Goal: Information Seeking & Learning: Learn about a topic

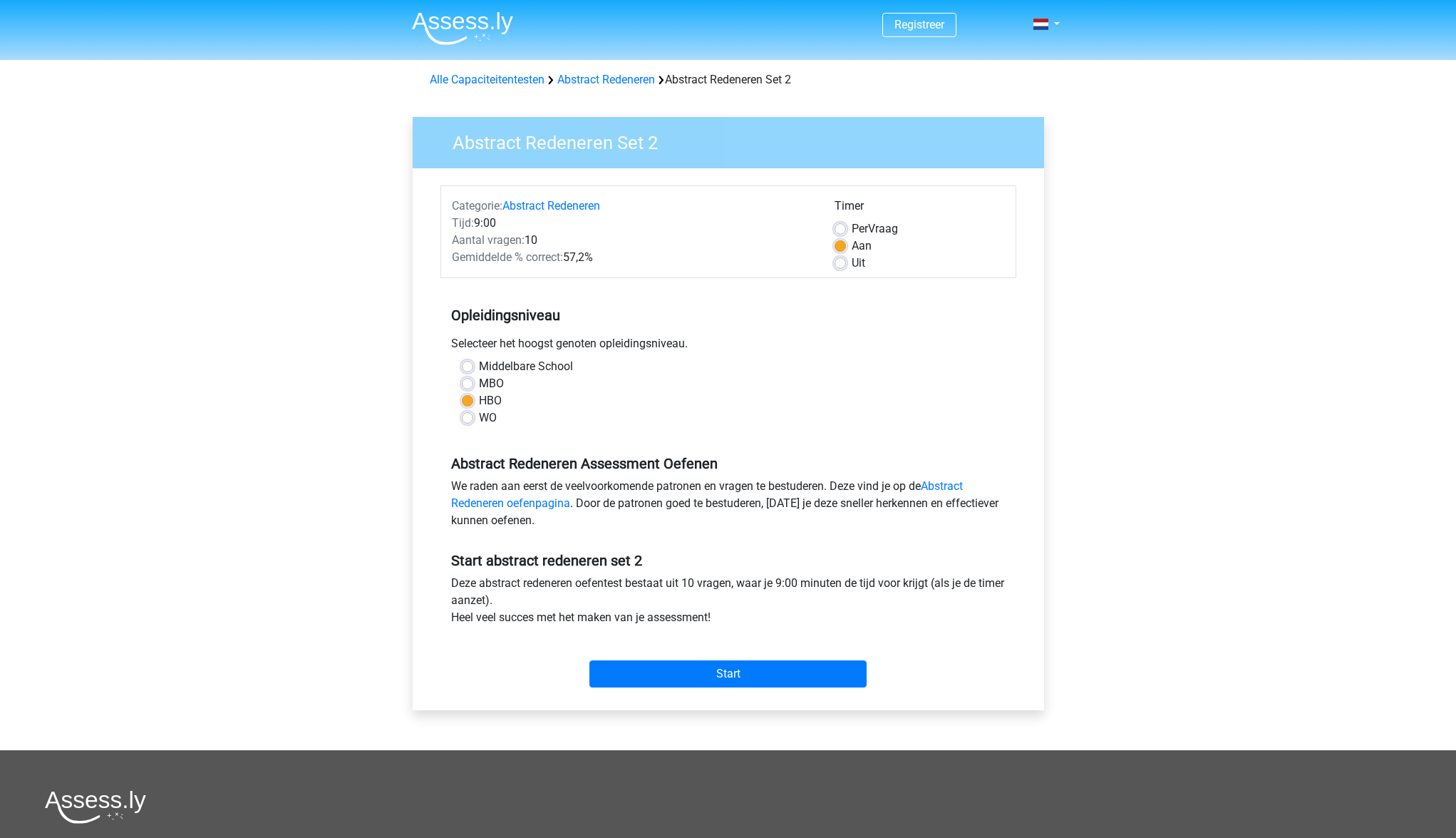
scroll to position [204, 0]
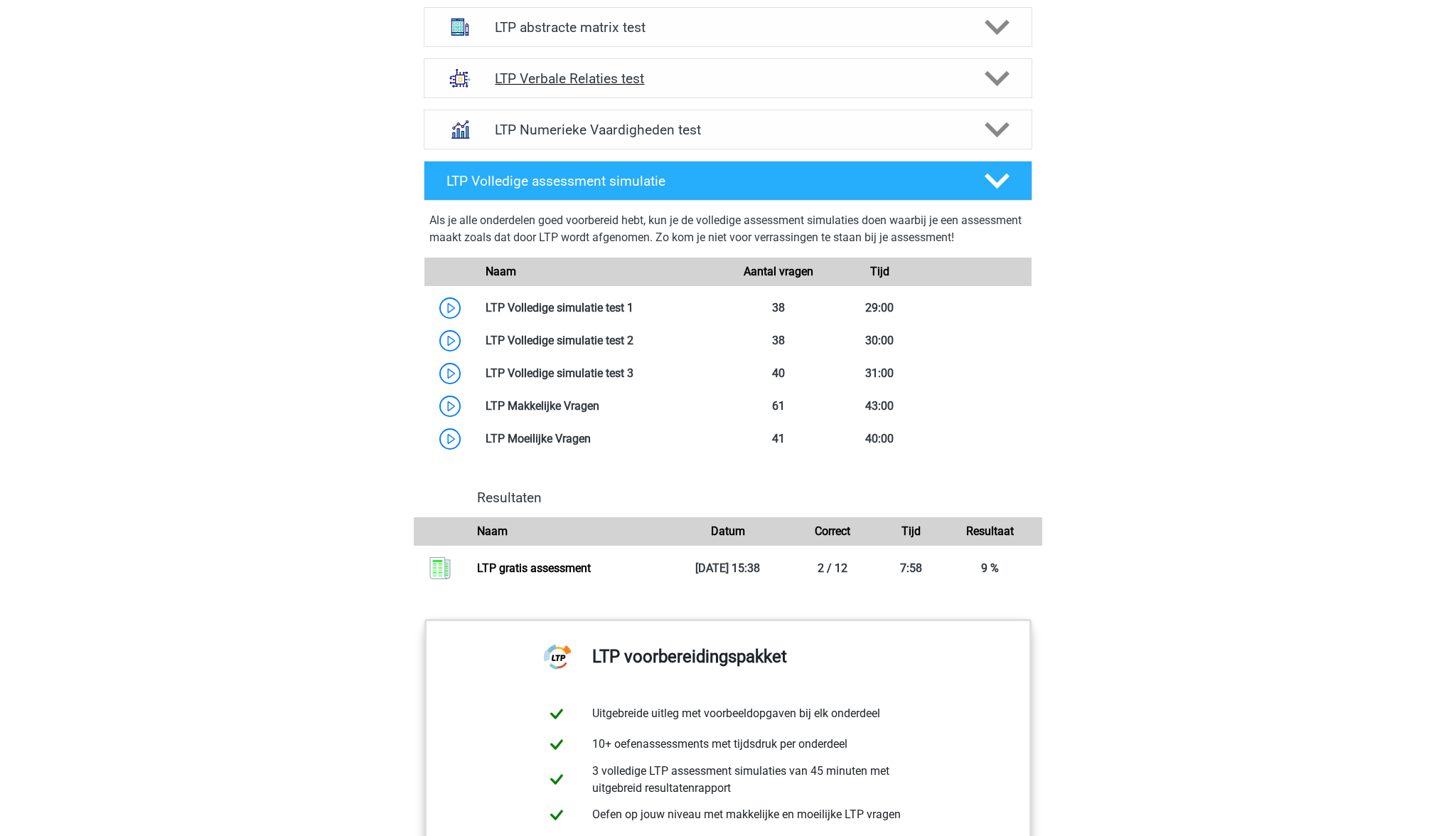
scroll to position [1034, 0]
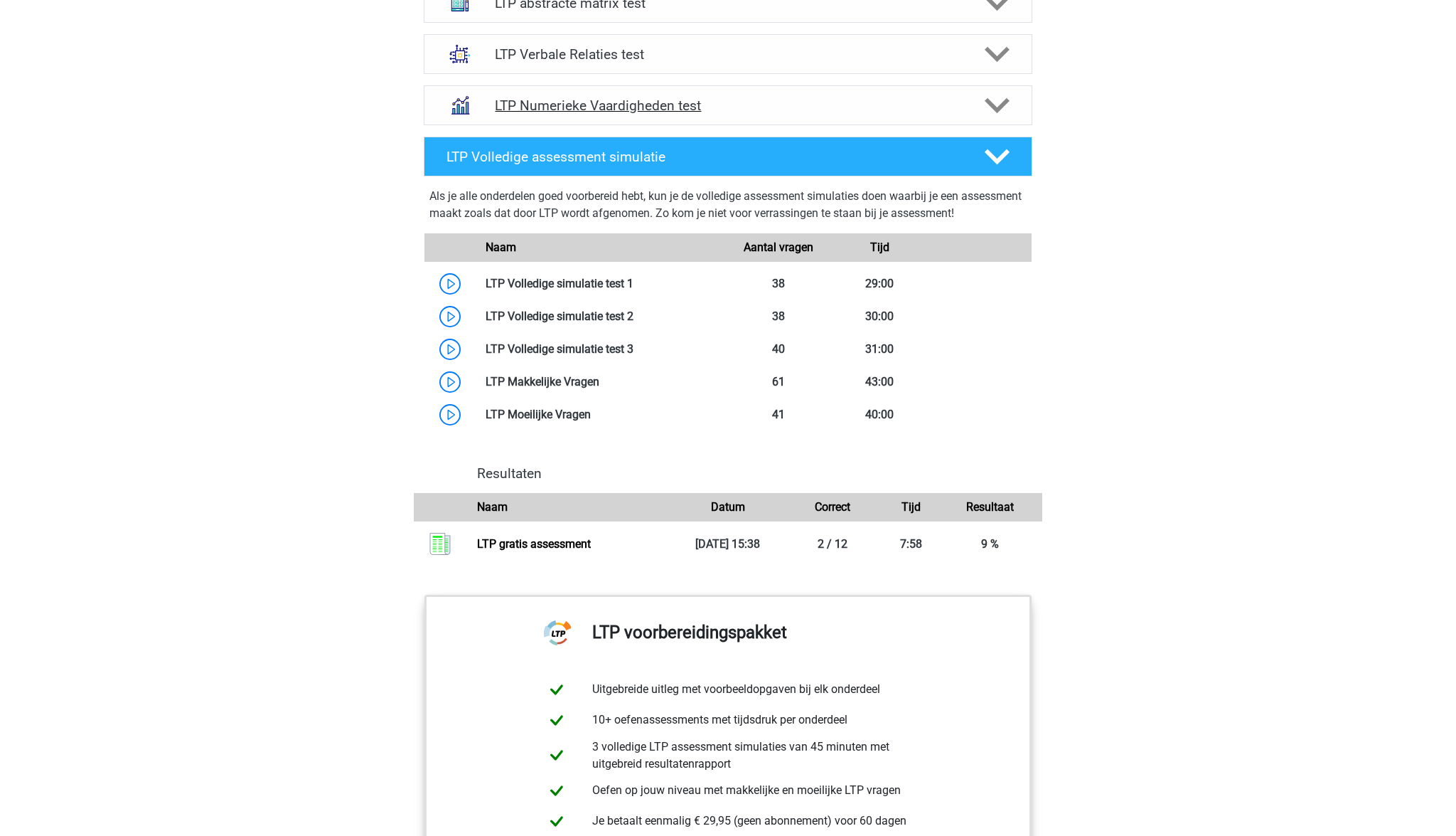
click at [993, 113] on icon at bounding box center [996, 105] width 24 height 24
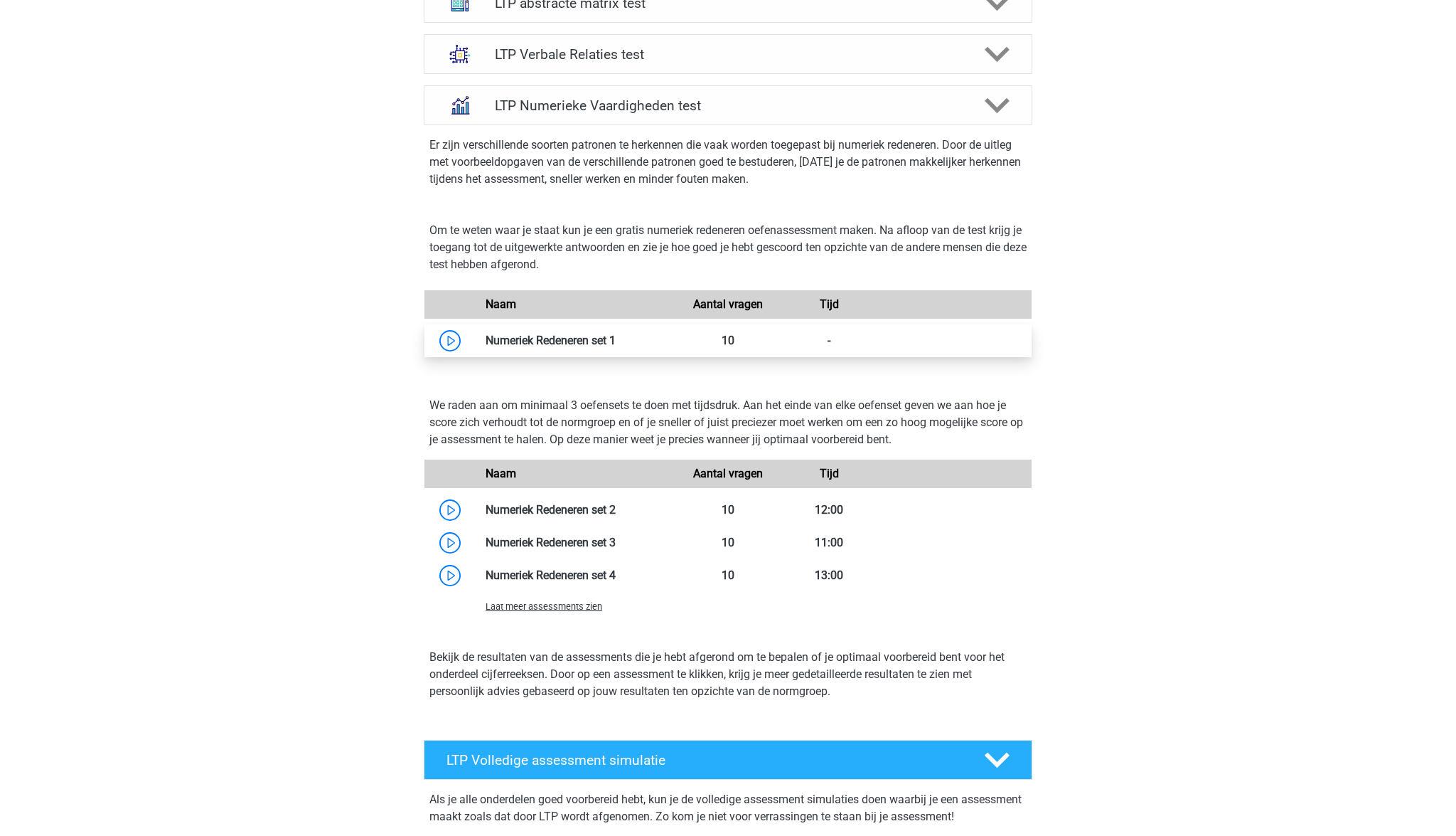
click at [615, 340] on link at bounding box center [615, 341] width 0 height 14
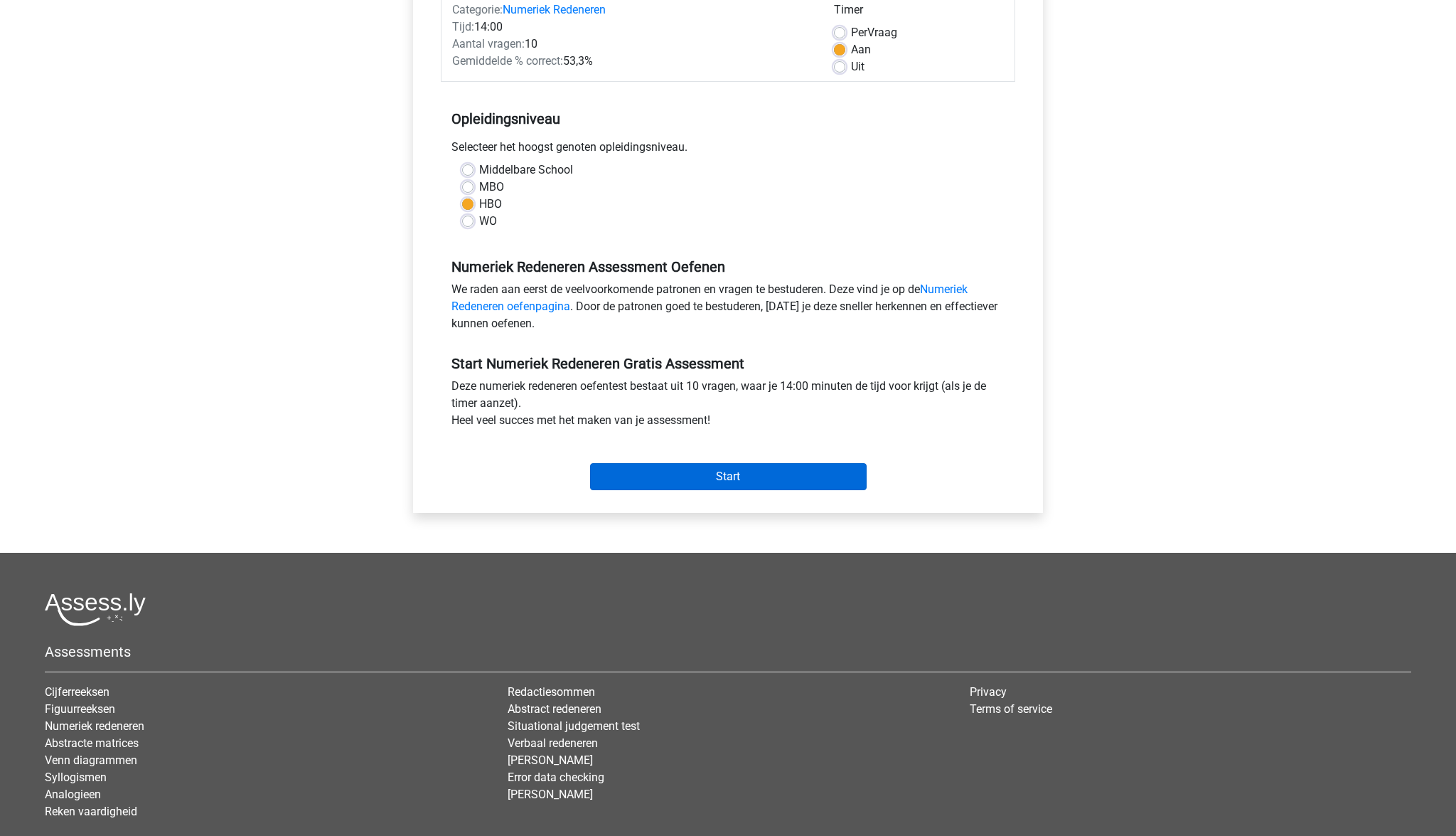
scroll to position [196, 1]
click at [680, 476] on input "Start" at bounding box center [728, 477] width 277 height 27
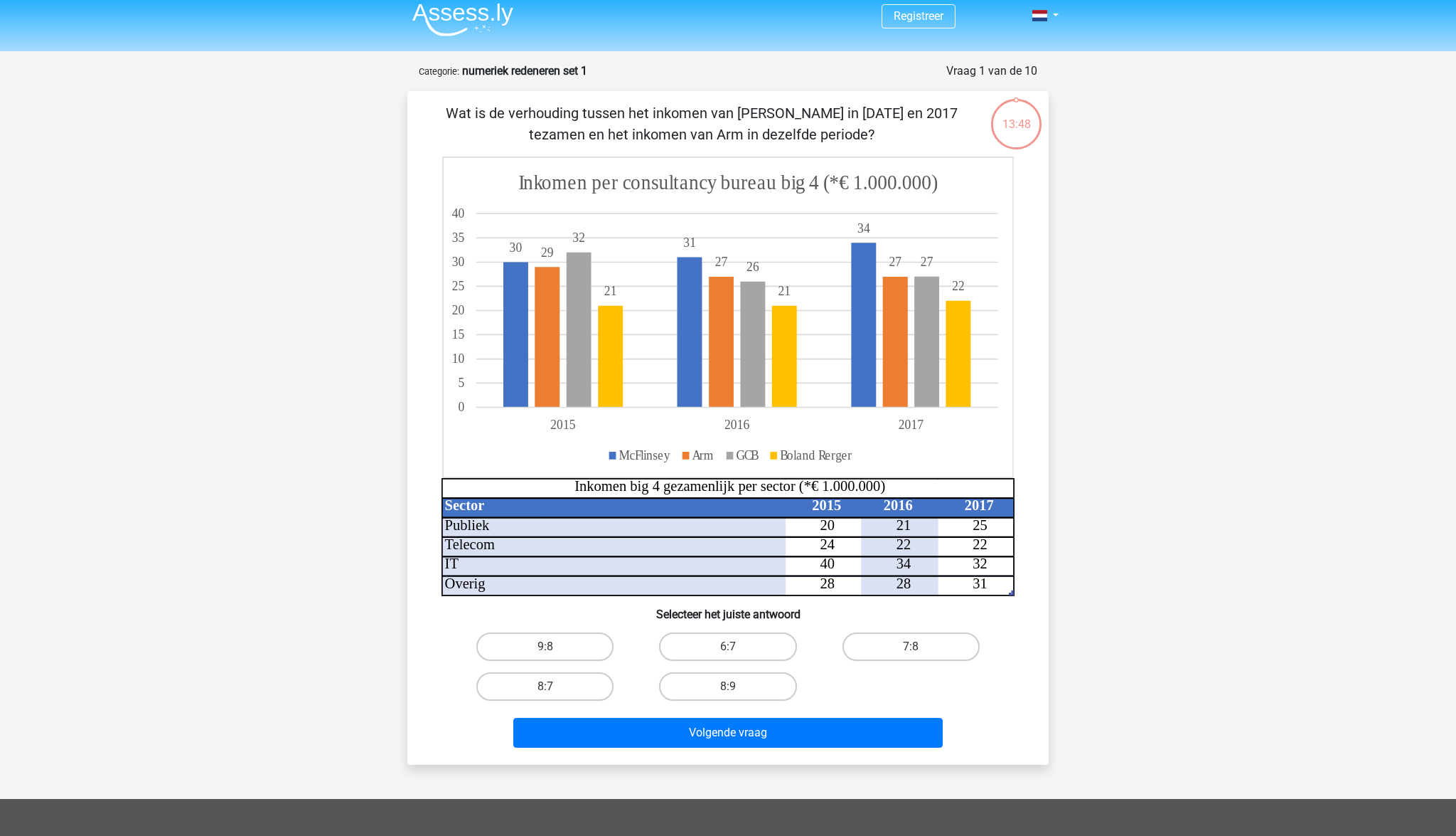
scroll to position [8, 0]
click at [566, 647] on label "9:8" at bounding box center [545, 647] width 137 height 28
click at [555, 647] on input "9:8" at bounding box center [549, 651] width 9 height 9
radio input "true"
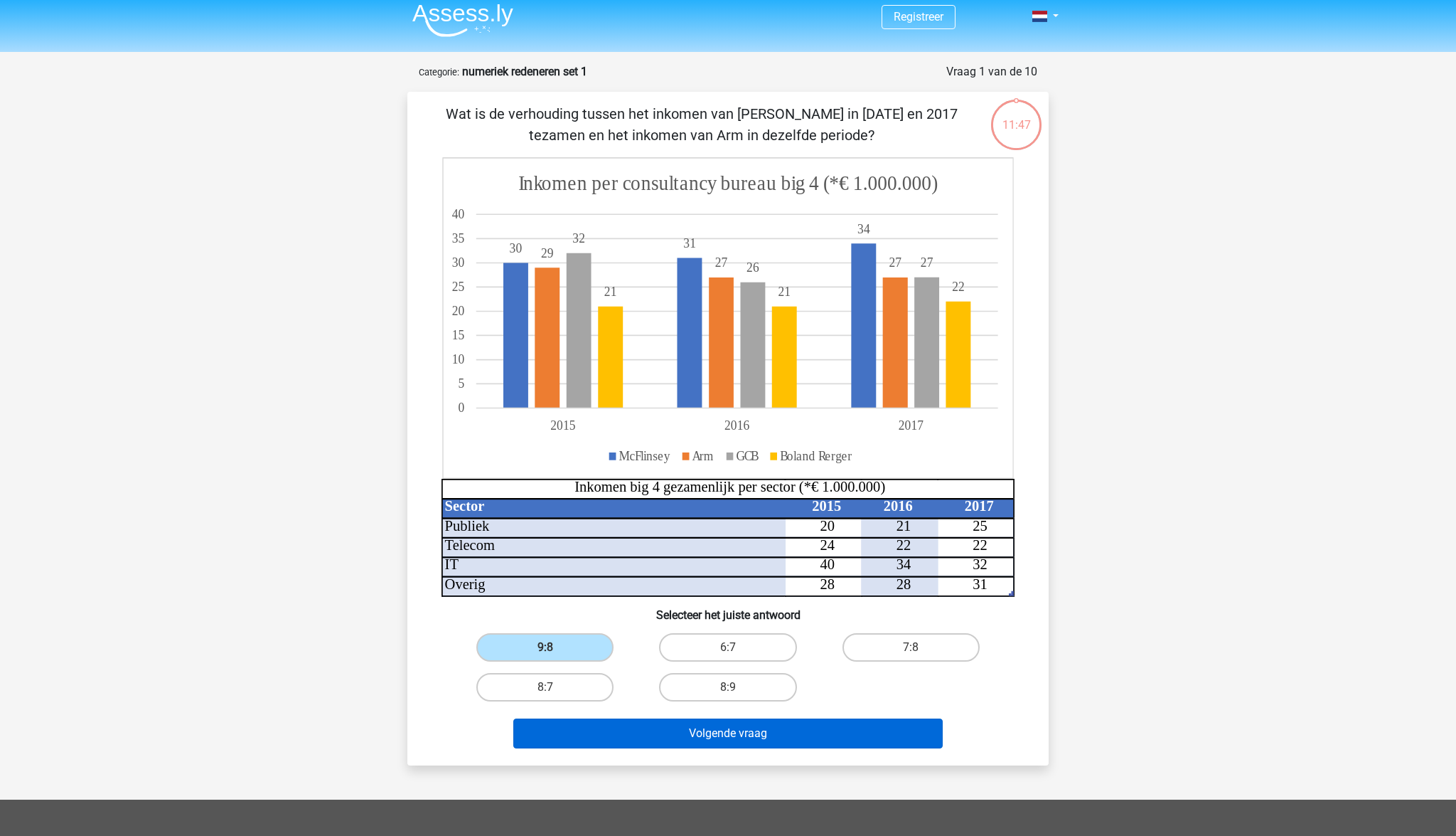
click at [685, 736] on button "Volgende vraag" at bounding box center [729, 733] width 431 height 30
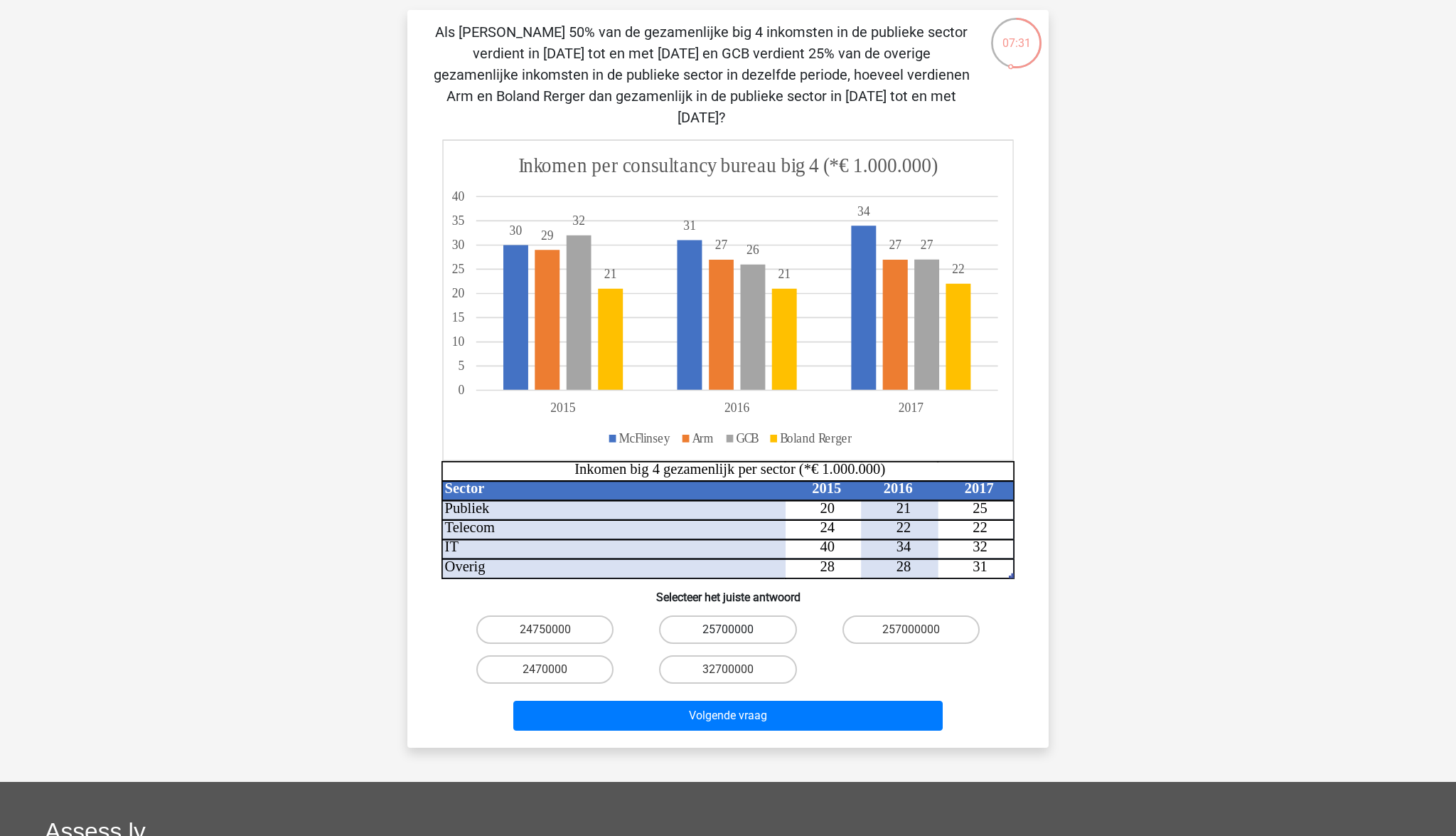
scroll to position [84, 0]
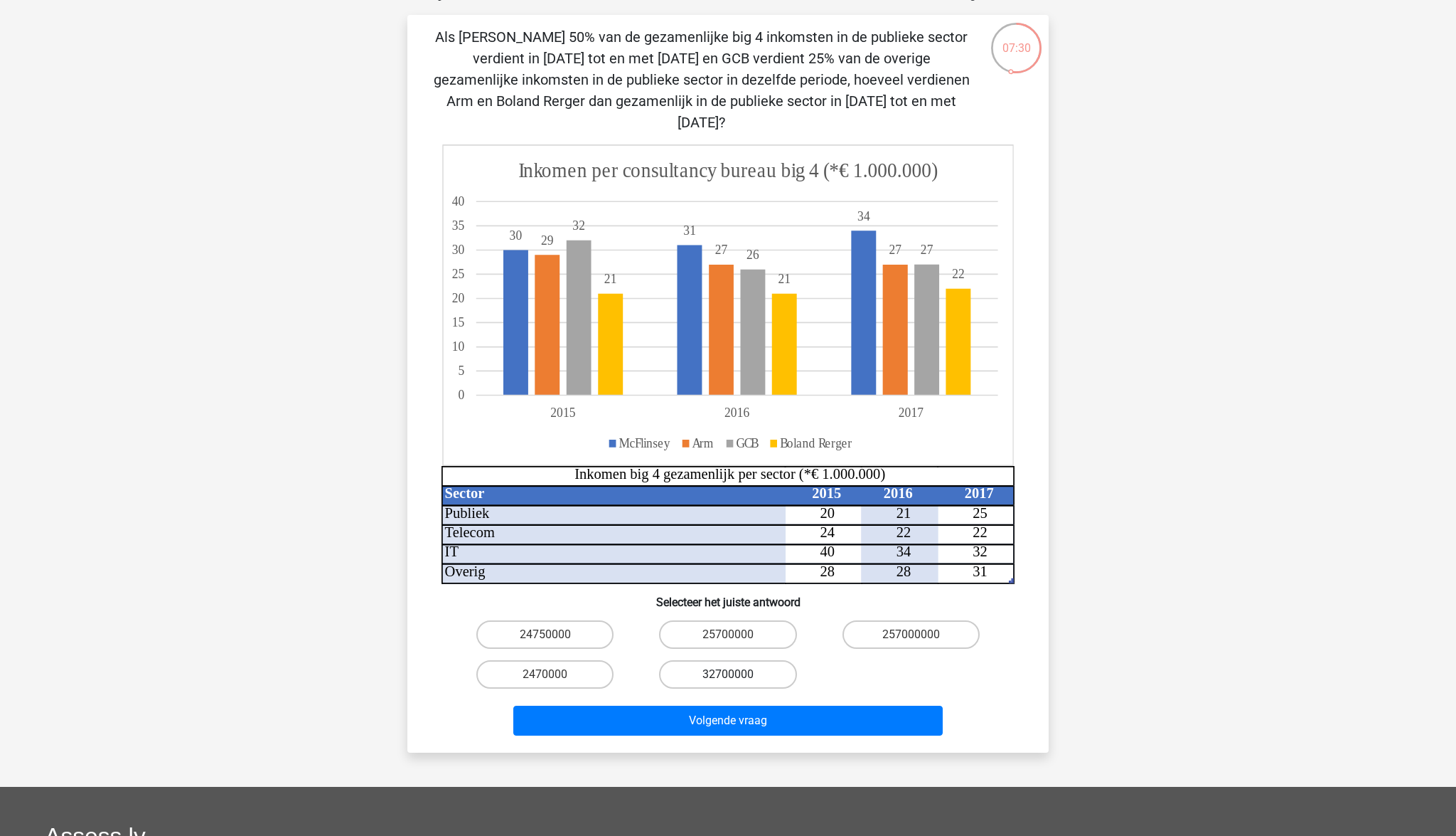
click at [747, 660] on label "32700000" at bounding box center [727, 673] width 137 height 28
click at [737, 674] on input "32700000" at bounding box center [732, 678] width 9 height 9
radio input "true"
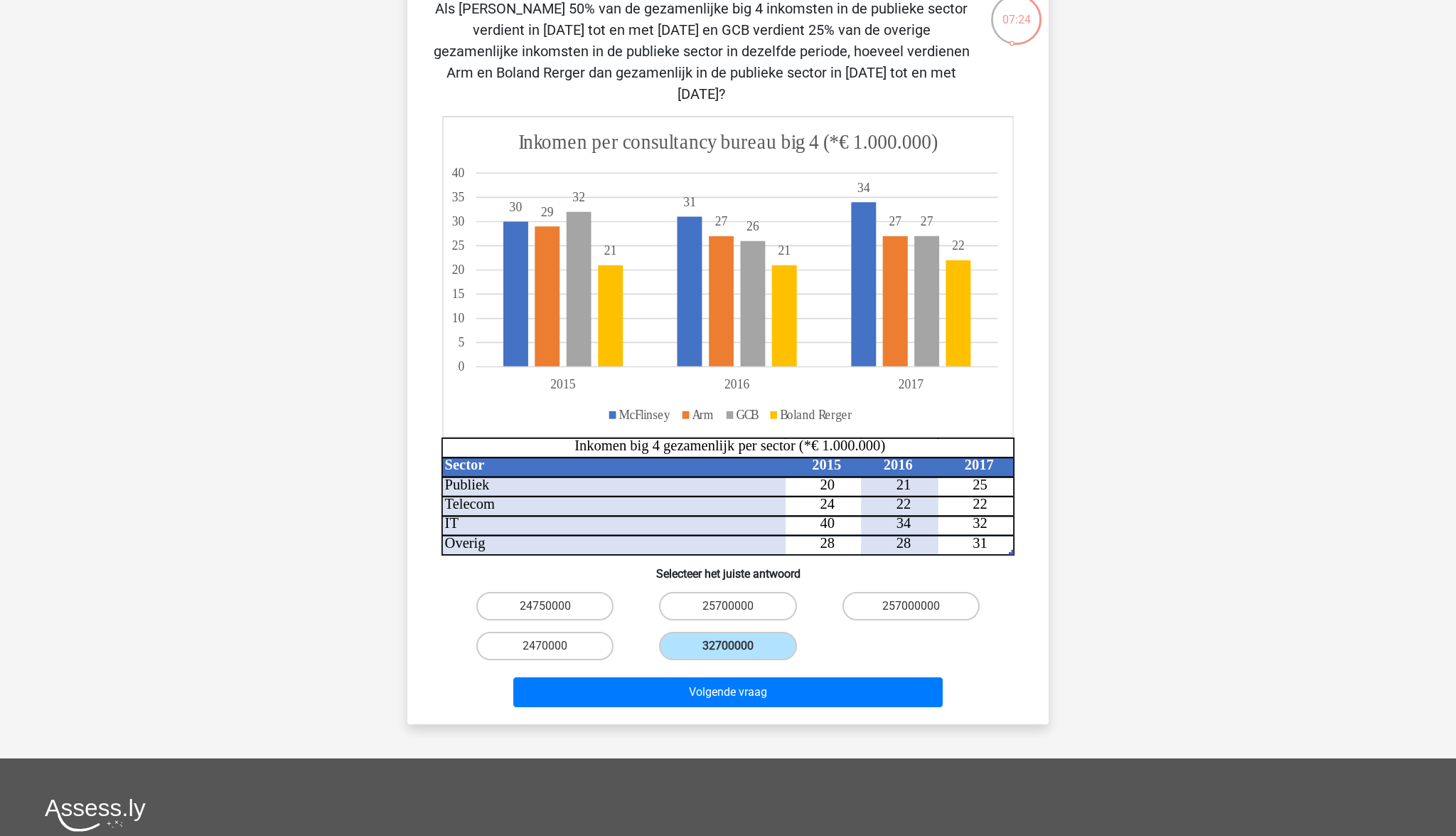
scroll to position [103, 0]
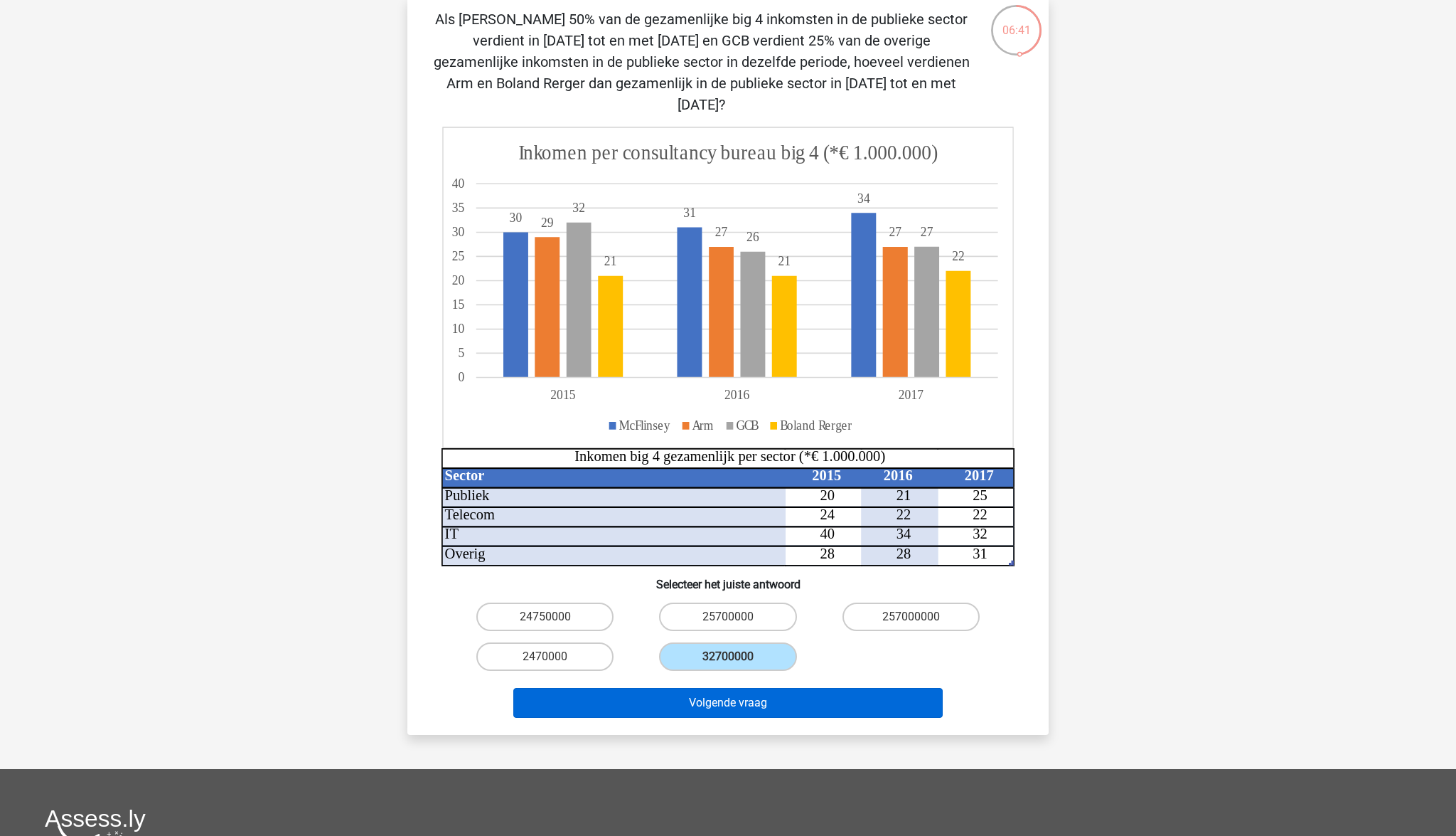
click at [781, 691] on button "Volgende vraag" at bounding box center [729, 703] width 431 height 30
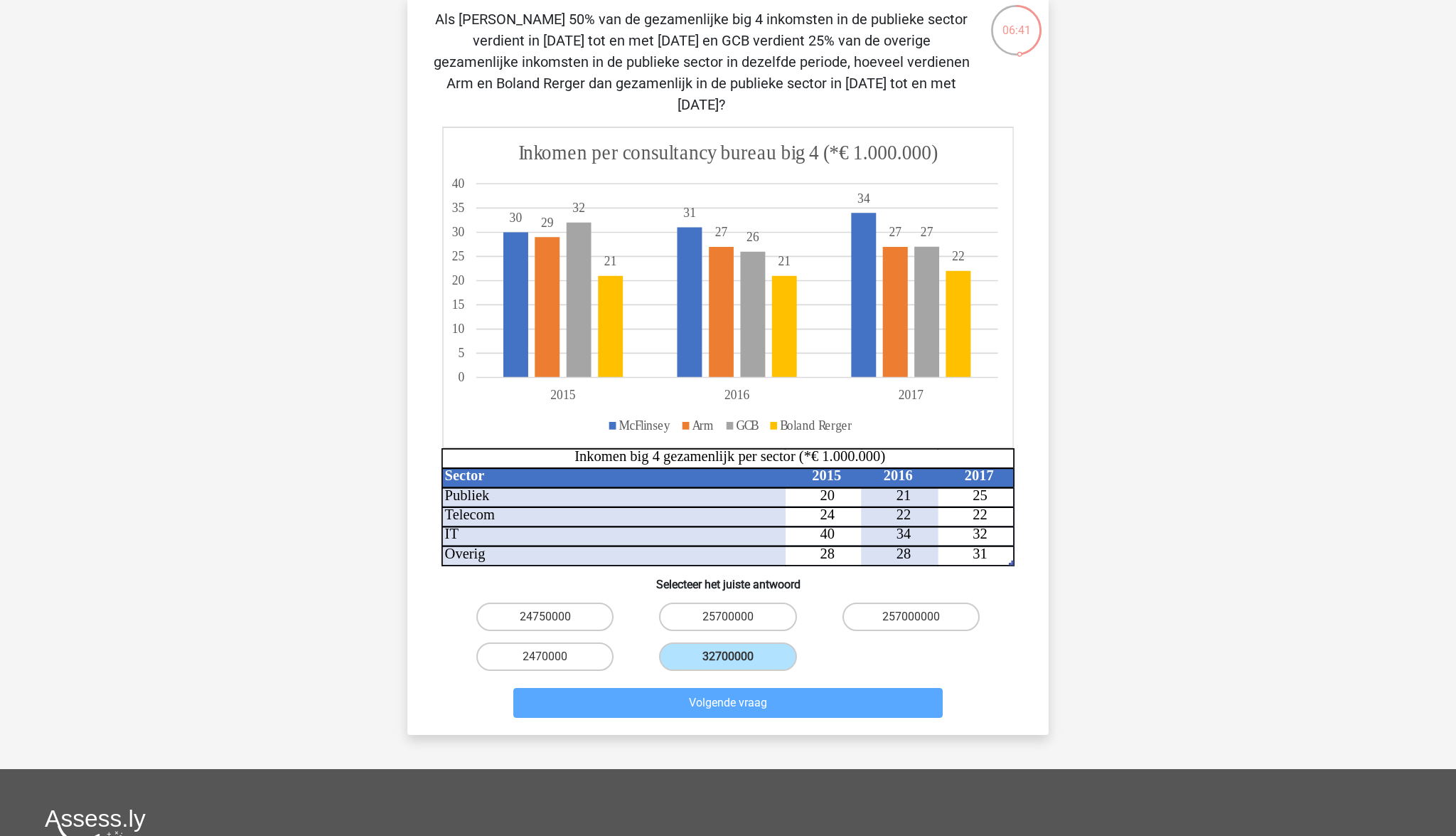
scroll to position [71, 0]
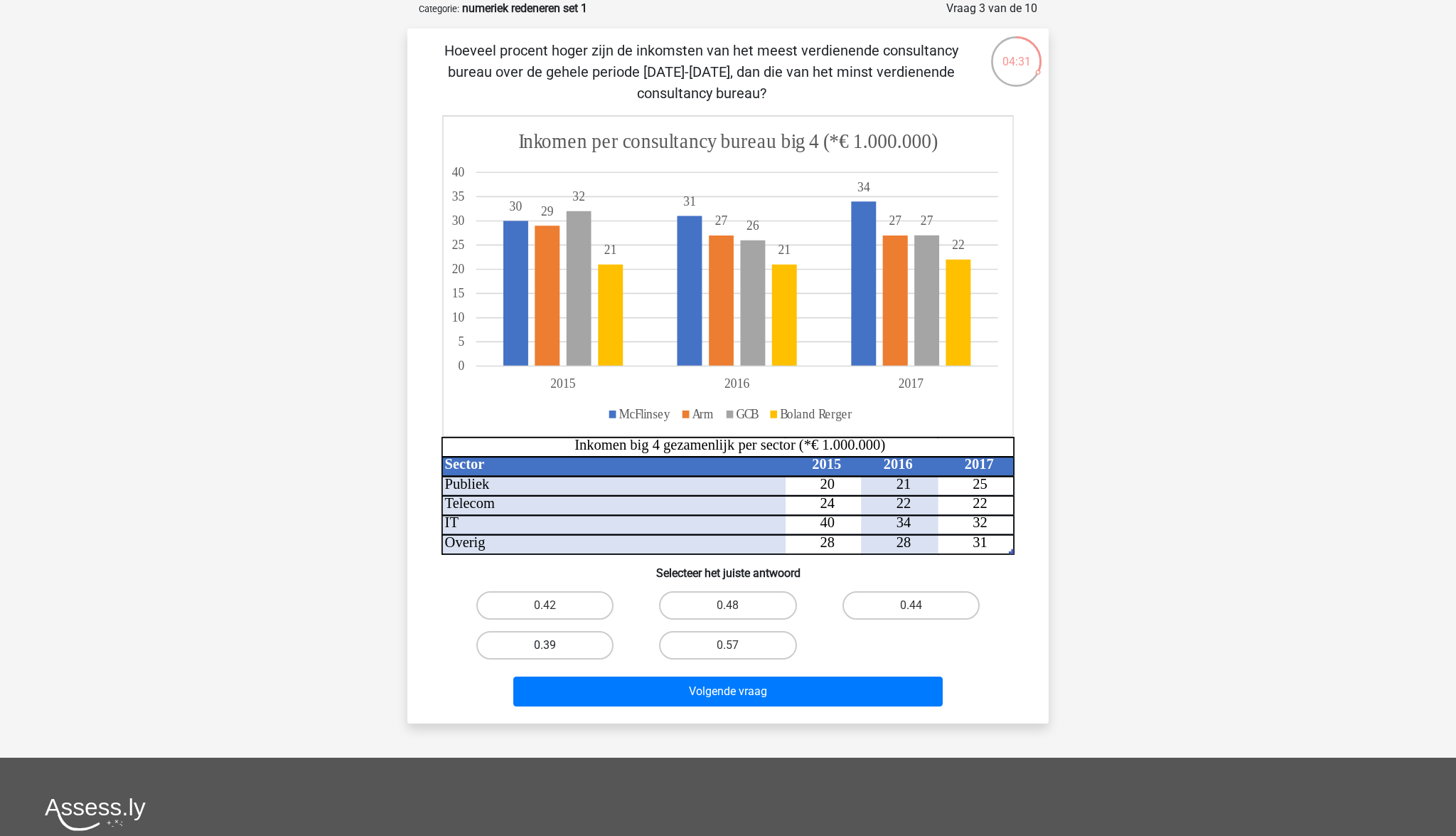
click at [573, 642] on label "0.39" at bounding box center [545, 644] width 137 height 28
click at [555, 645] on input "0.39" at bounding box center [549, 649] width 9 height 9
radio input "true"
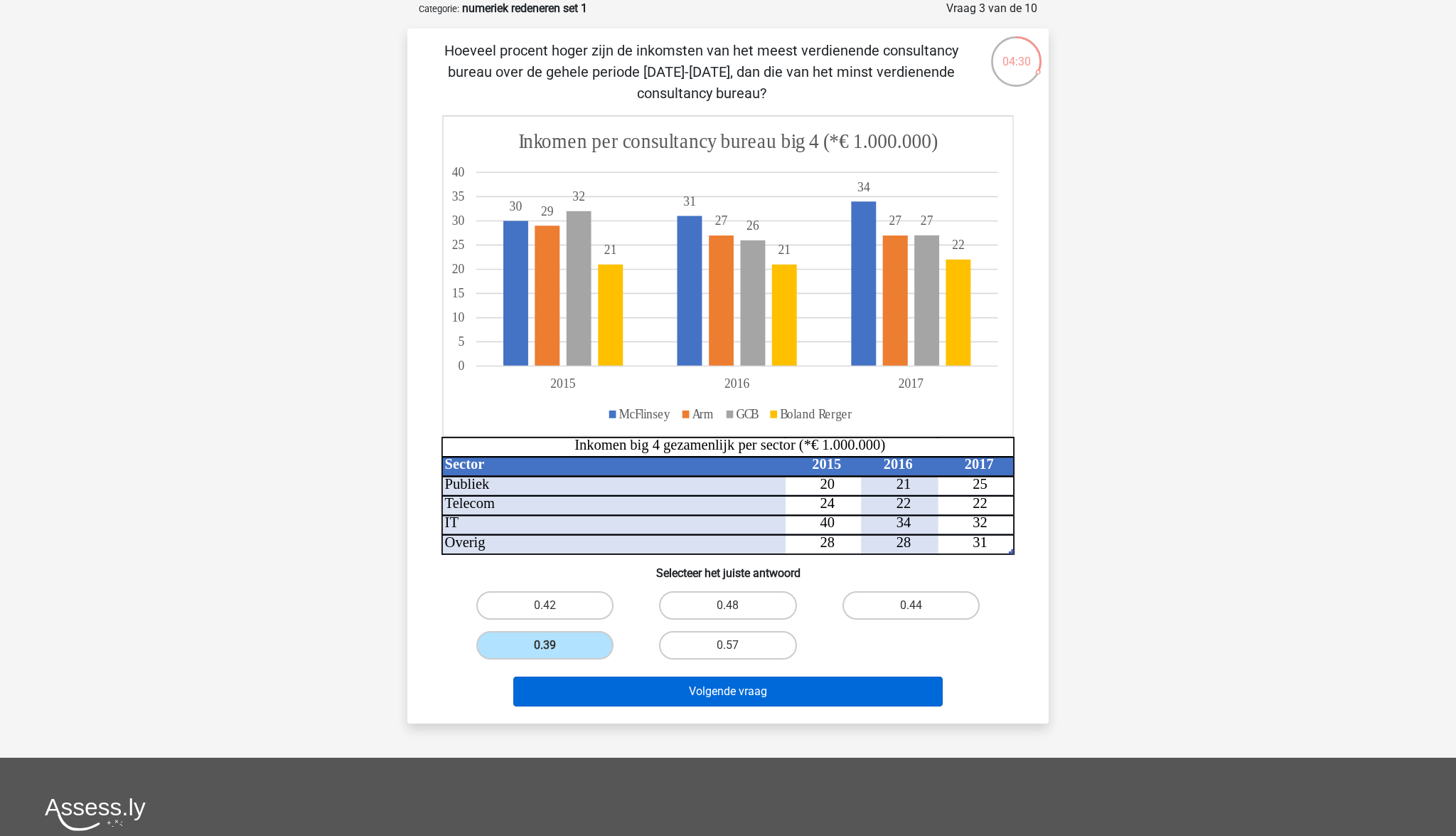
click at [750, 698] on button "Volgende vraag" at bounding box center [729, 691] width 431 height 30
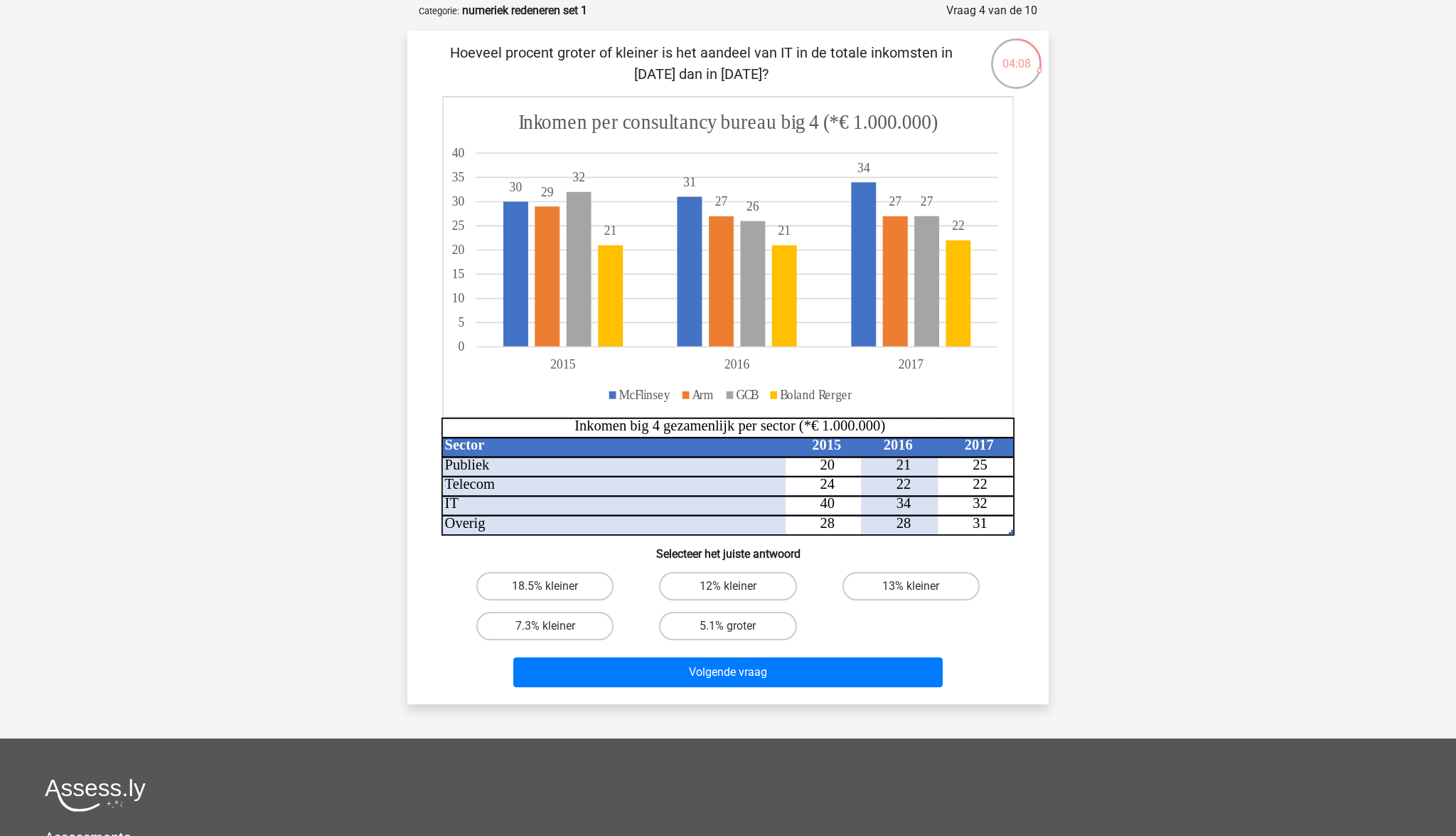
scroll to position [69, 0]
click at [569, 634] on label "7.3% kleiner" at bounding box center [545, 626] width 137 height 28
click at [555, 634] on input "7.3% kleiner" at bounding box center [549, 629] width 9 height 9
radio input "true"
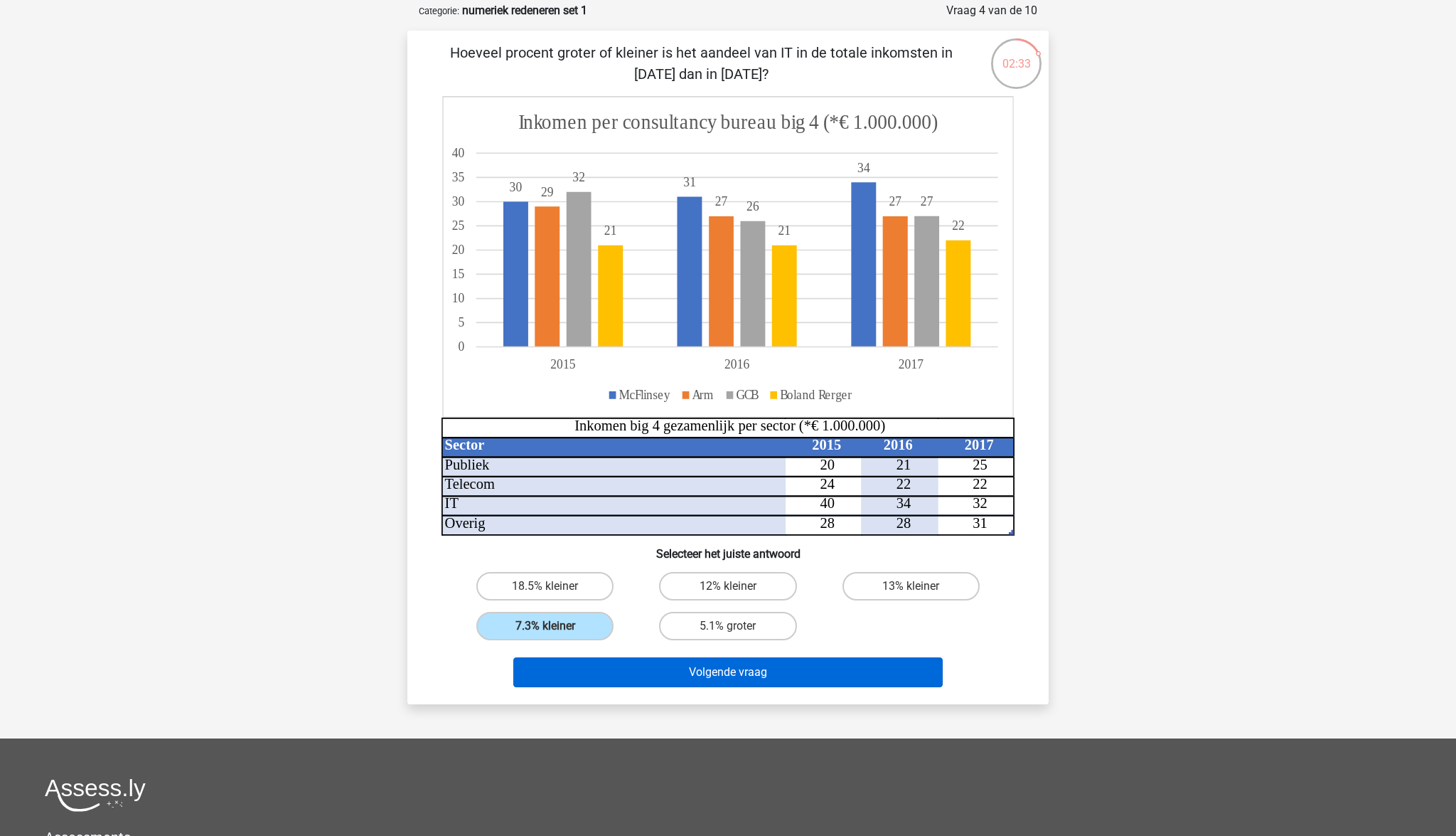
click at [724, 675] on button "Volgende vraag" at bounding box center [729, 672] width 431 height 30
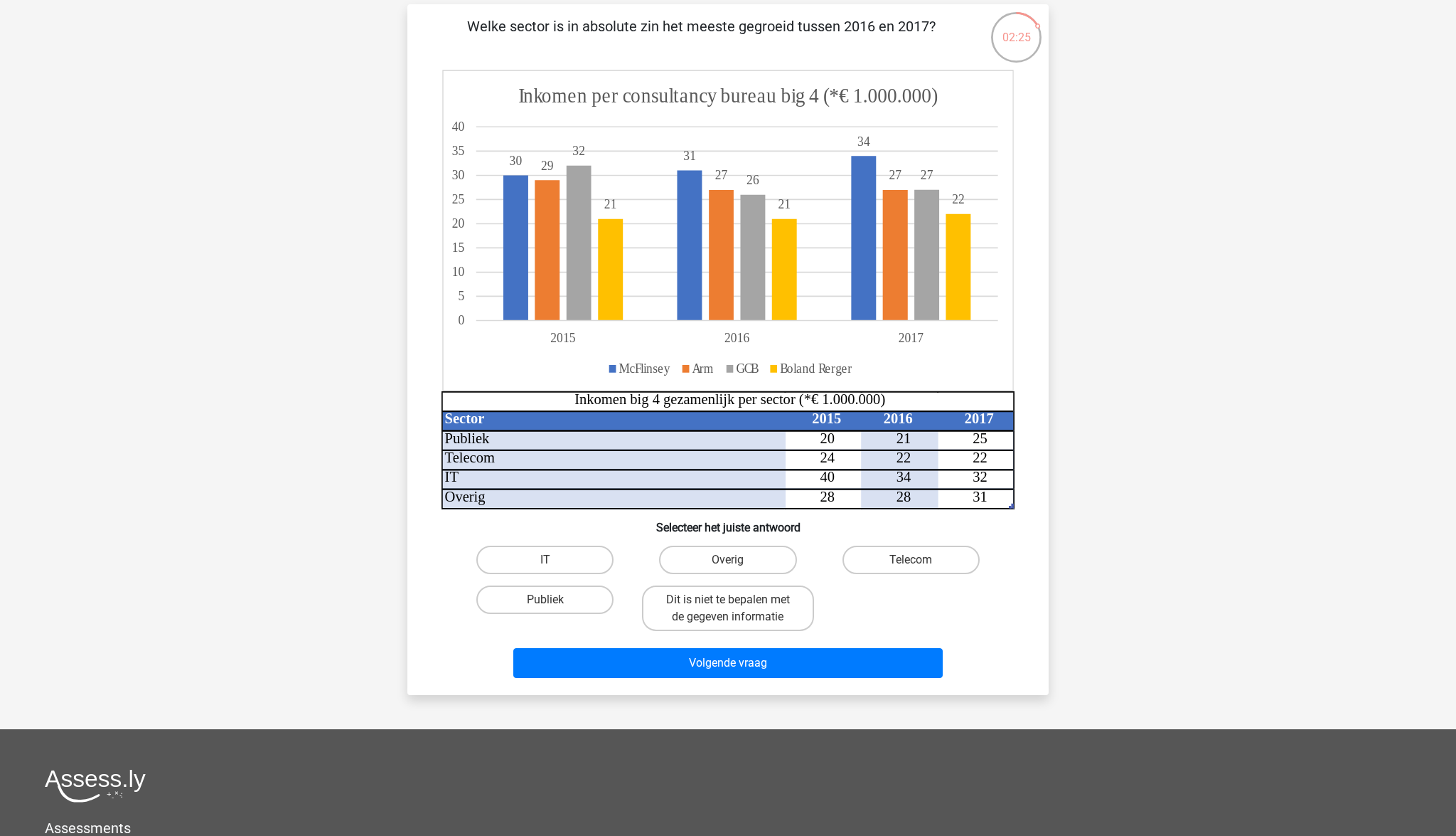
scroll to position [95, 0]
click at [553, 607] on input "Publiek" at bounding box center [549, 604] width 9 height 9
radio input "true"
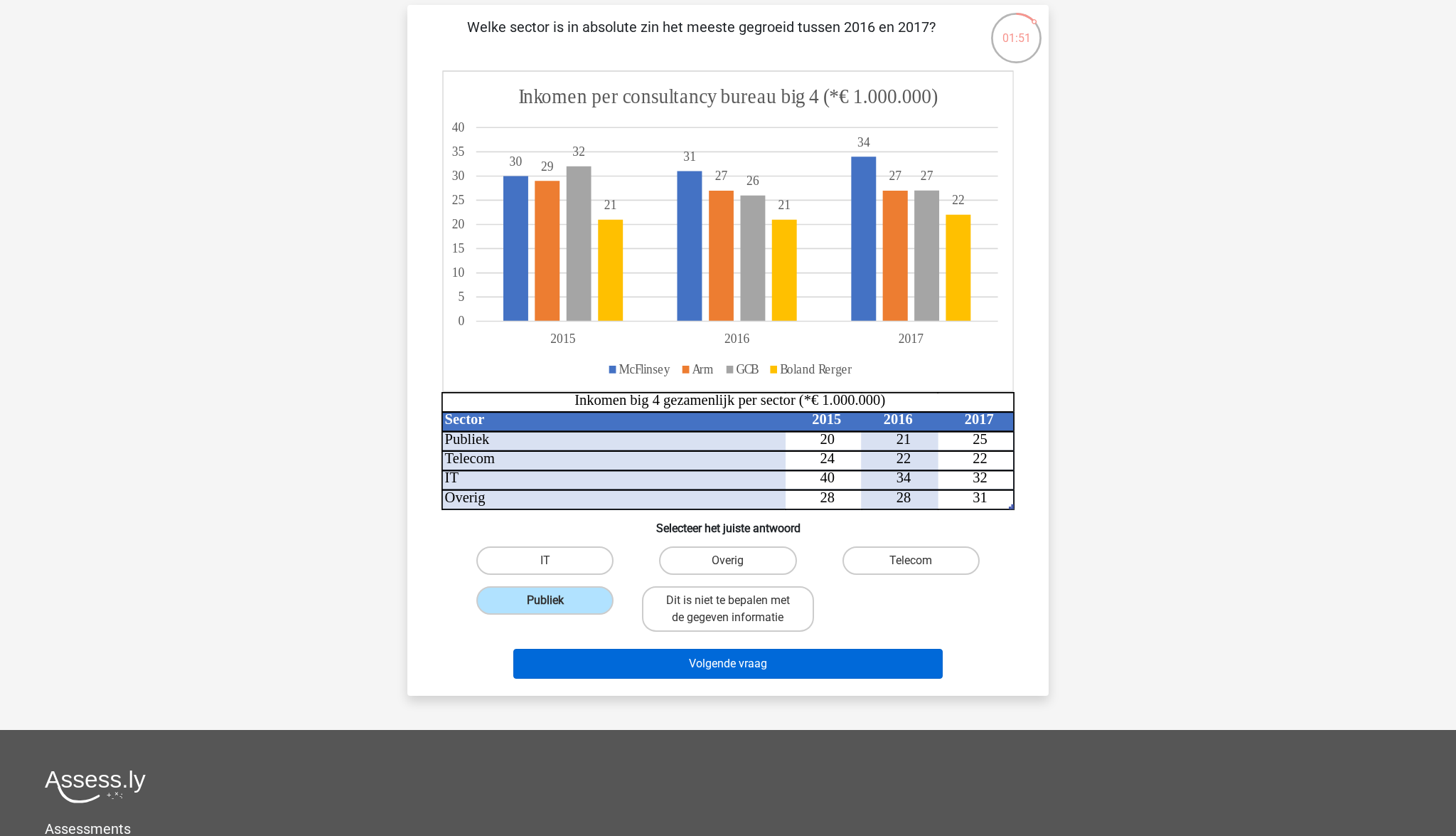
click at [705, 673] on button "Volgende vraag" at bounding box center [729, 664] width 431 height 30
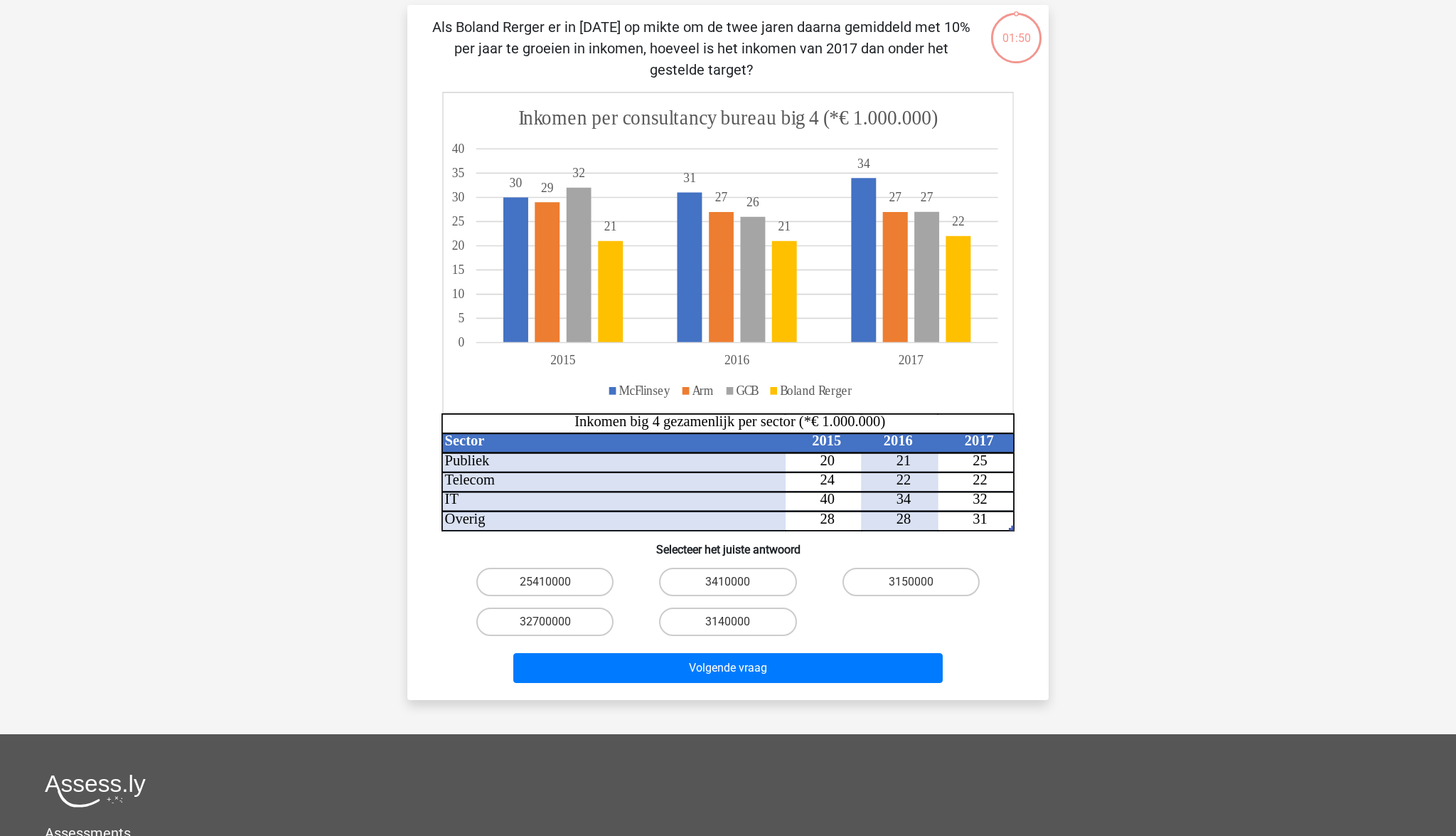
scroll to position [71, 0]
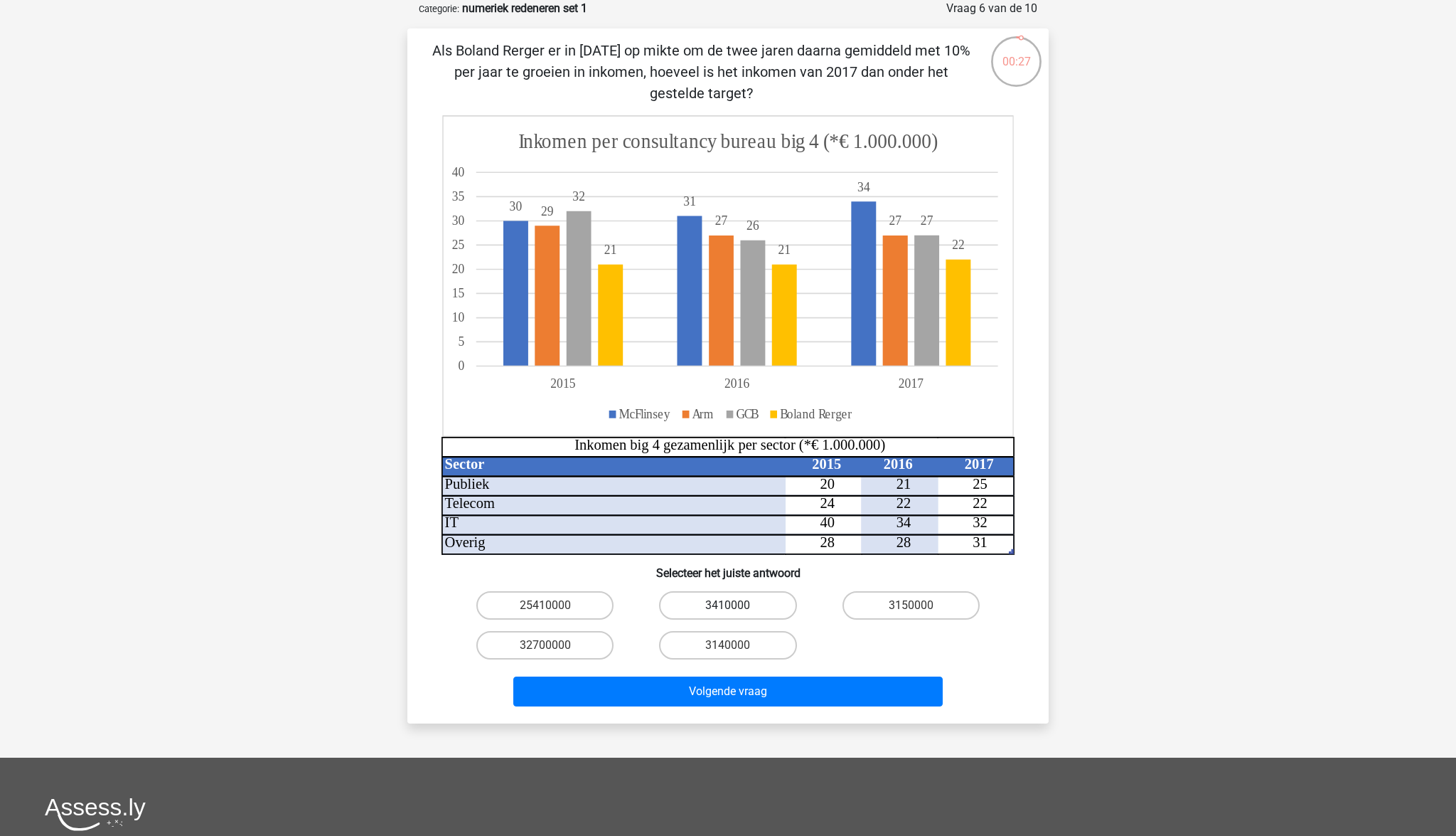
click at [721, 607] on label "3410000" at bounding box center [727, 605] width 137 height 28
click at [728, 607] on input "3410000" at bounding box center [732, 609] width 9 height 9
radio input "true"
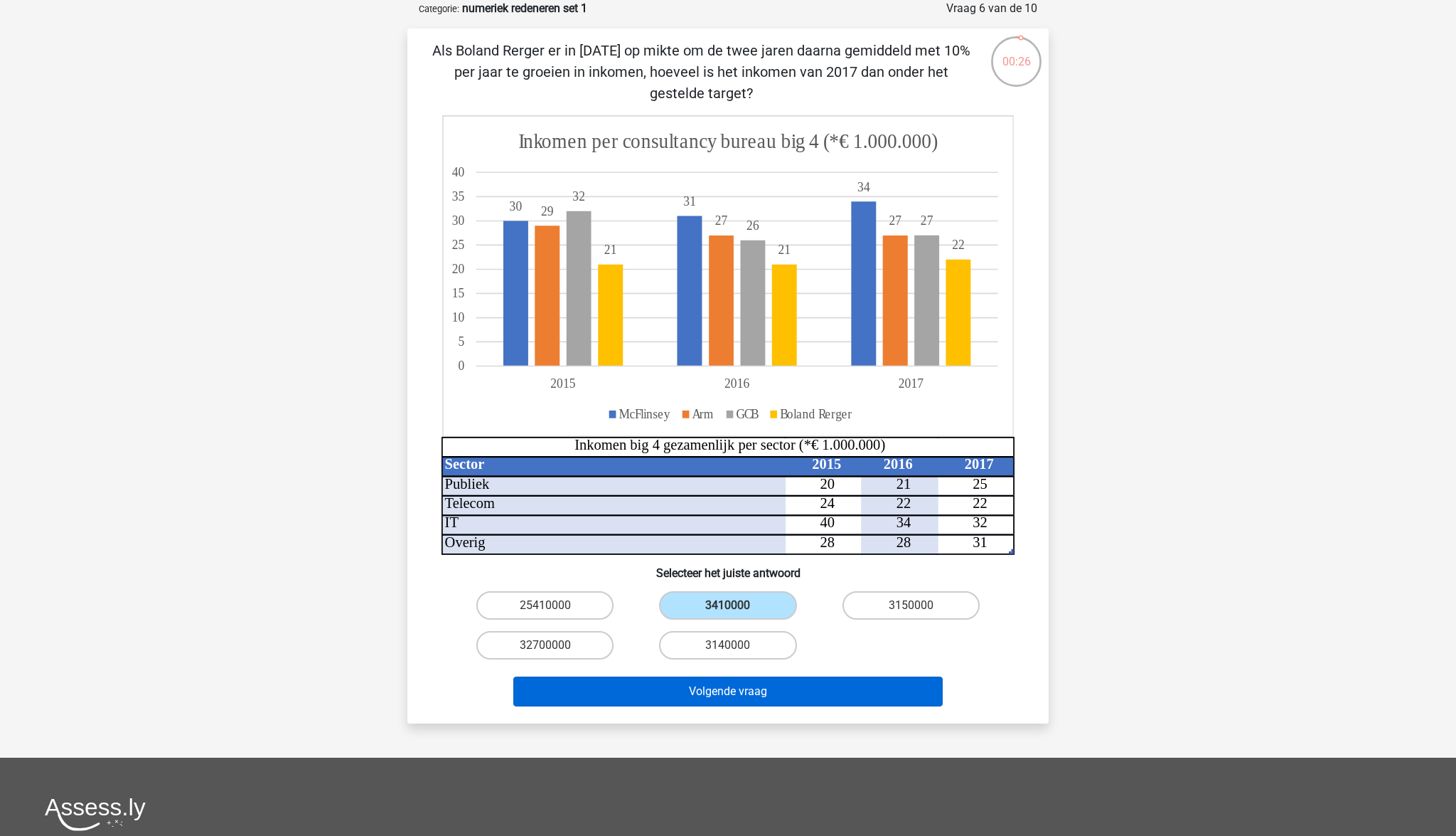
click at [759, 703] on button "Volgende vraag" at bounding box center [729, 691] width 431 height 30
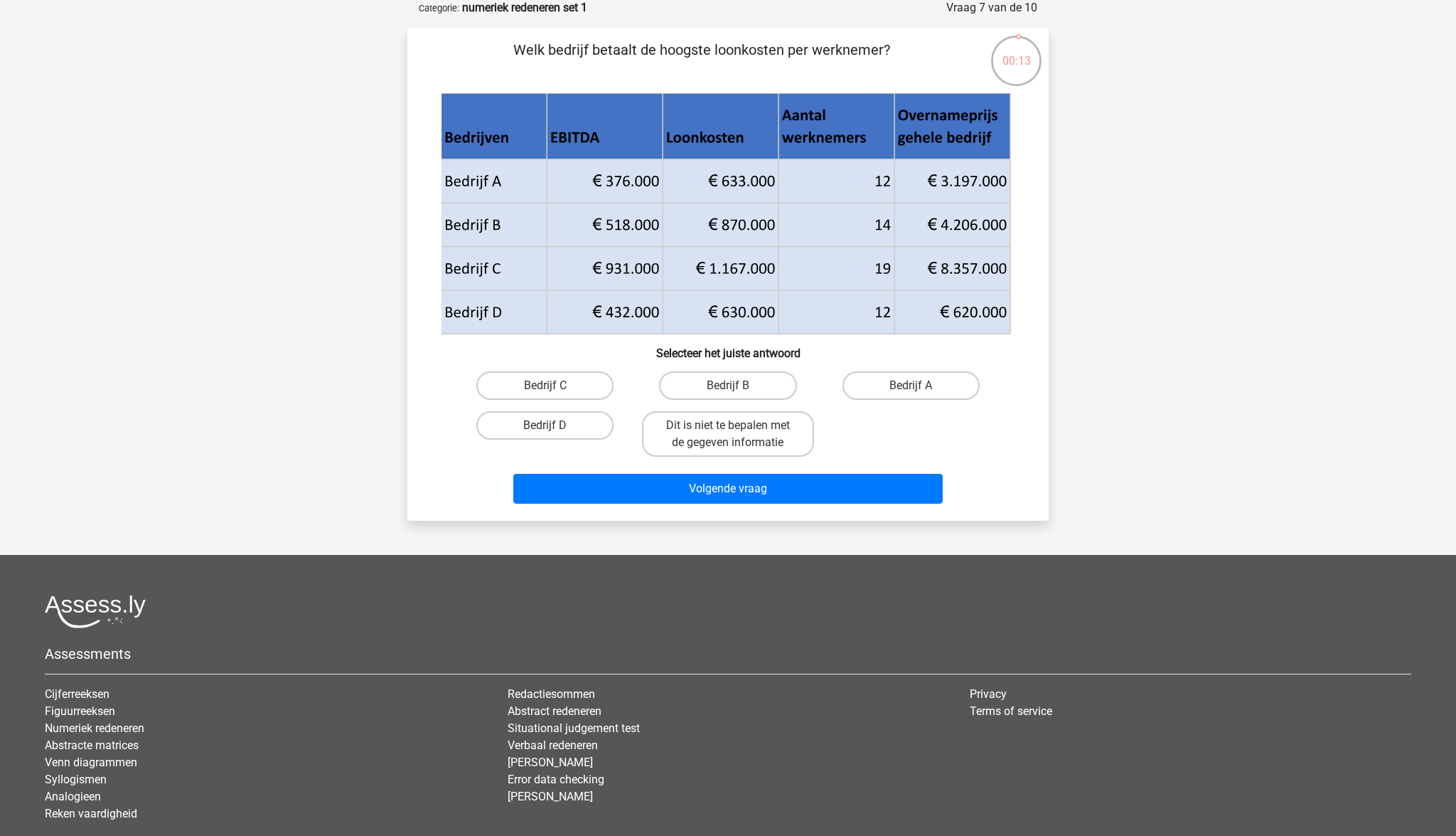
scroll to position [71, 0]
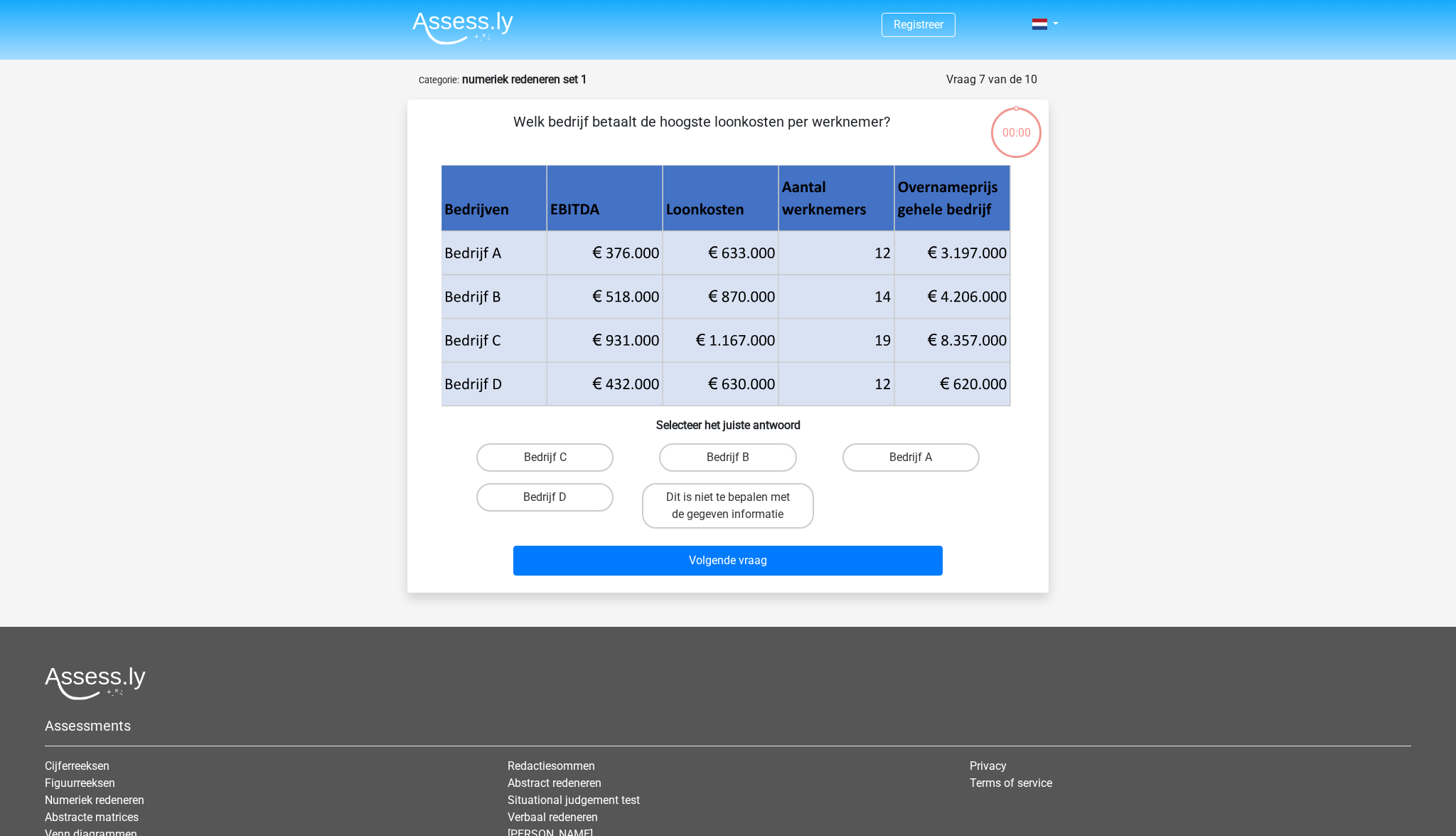
scroll to position [71, 0]
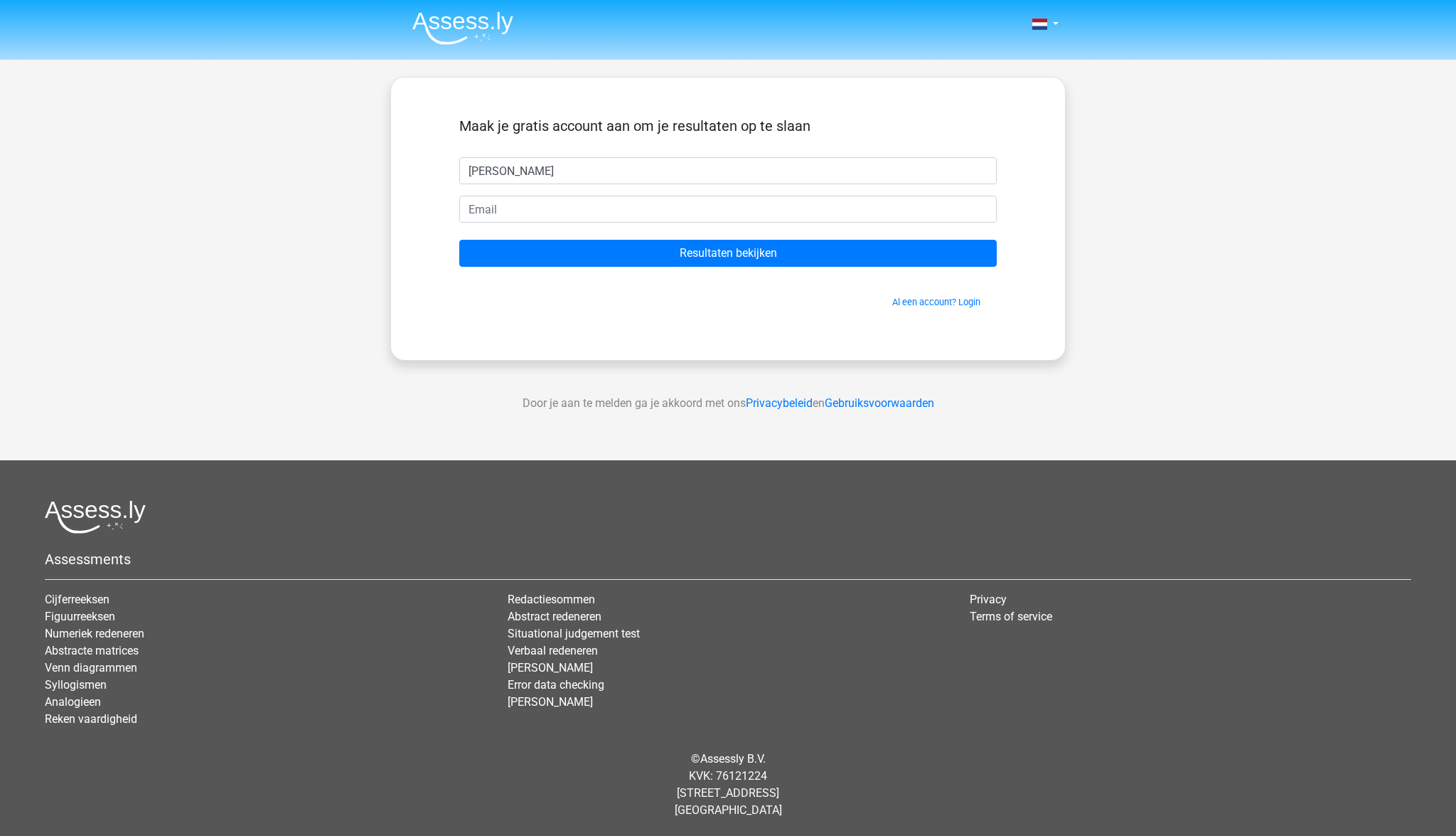
type input "[PERSON_NAME]"
type input "Rent"
click at [555, 175] on input "Ray" at bounding box center [727, 171] width 537 height 27
type input "R"
type input "Kees"
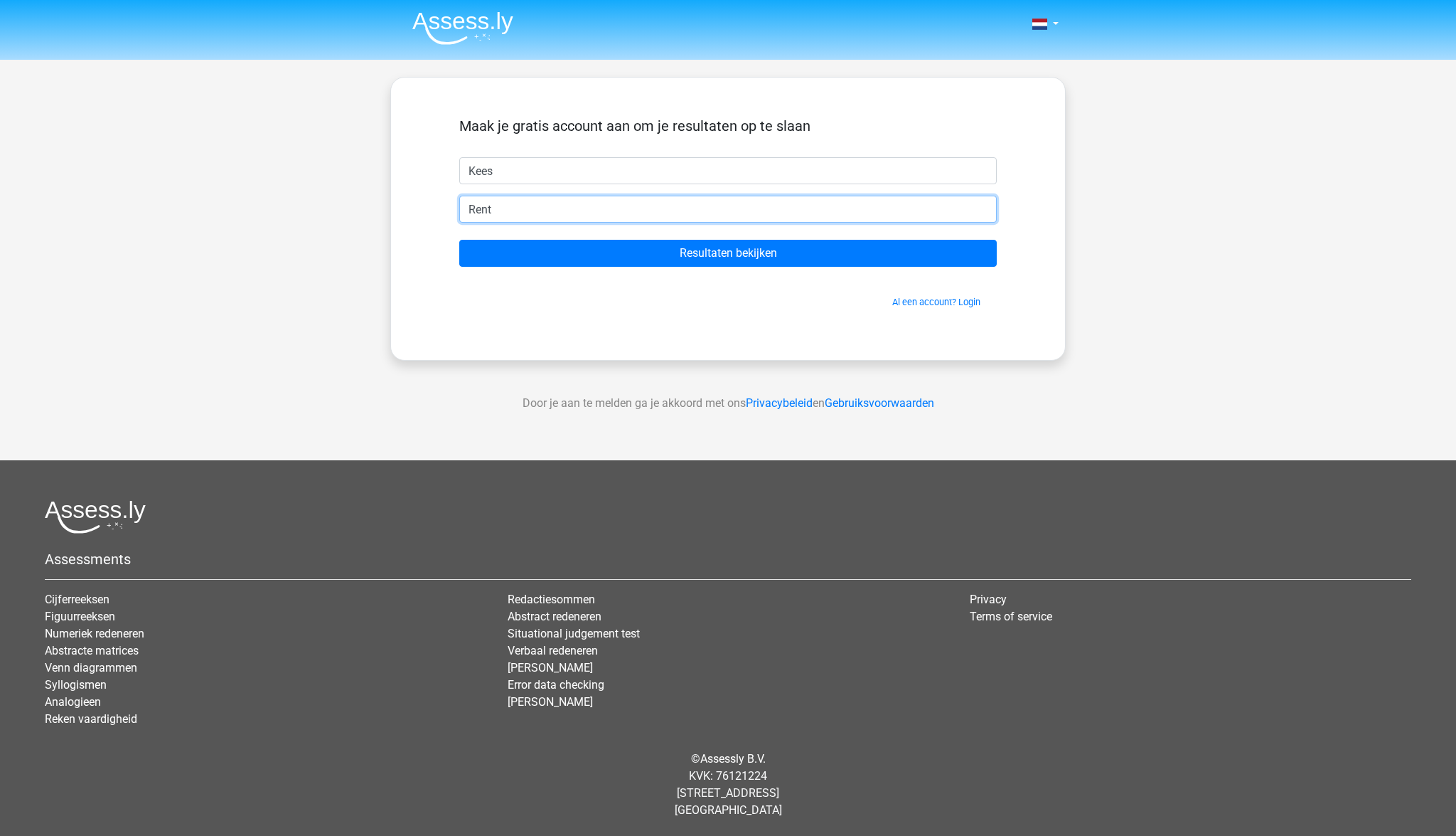
click at [535, 207] on input "Rent" at bounding box center [727, 209] width 537 height 27
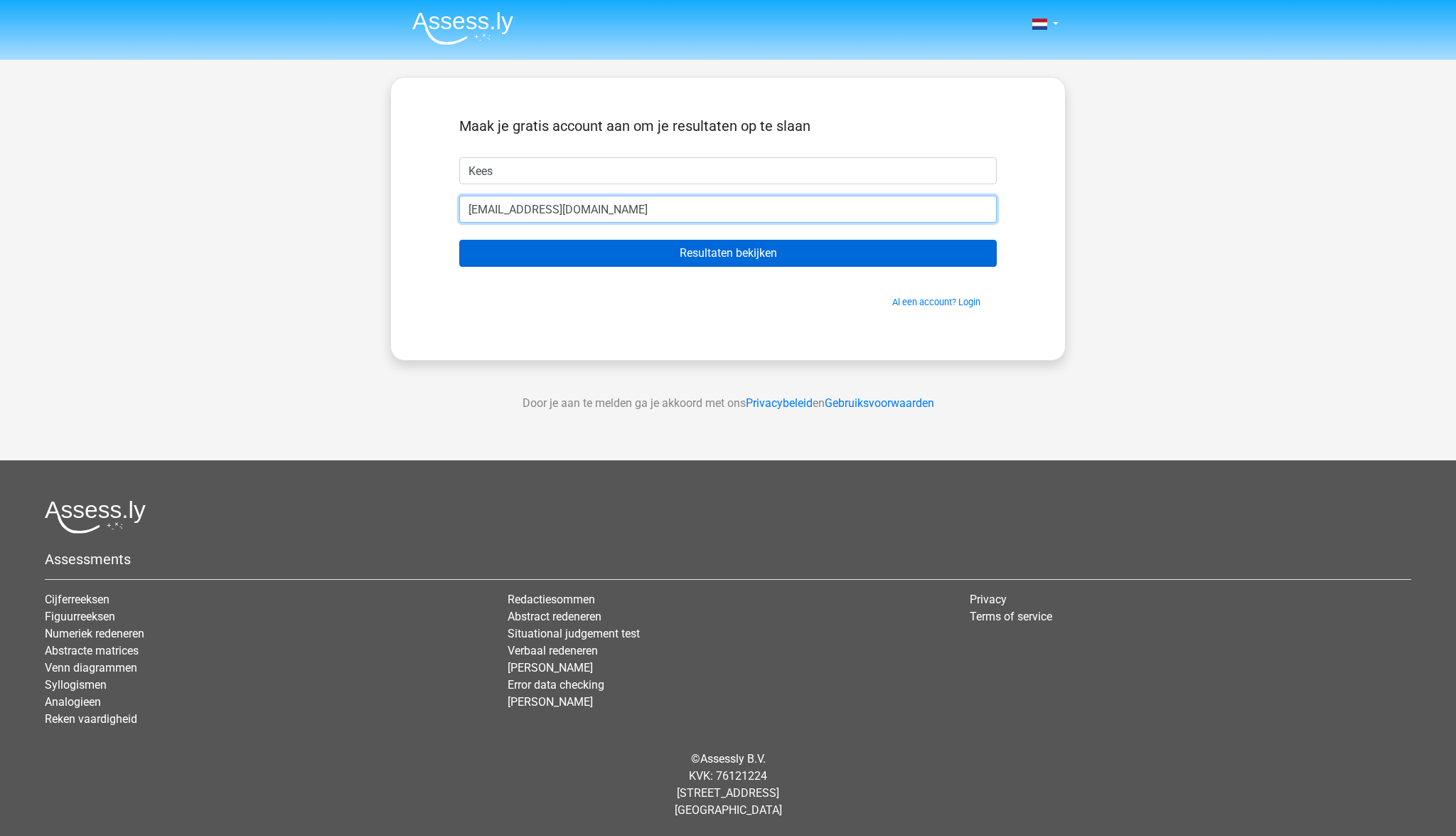
type input "Rentenaar@gmail.com"
click at [605, 260] on input "Resultaten bekijken" at bounding box center [727, 254] width 537 height 27
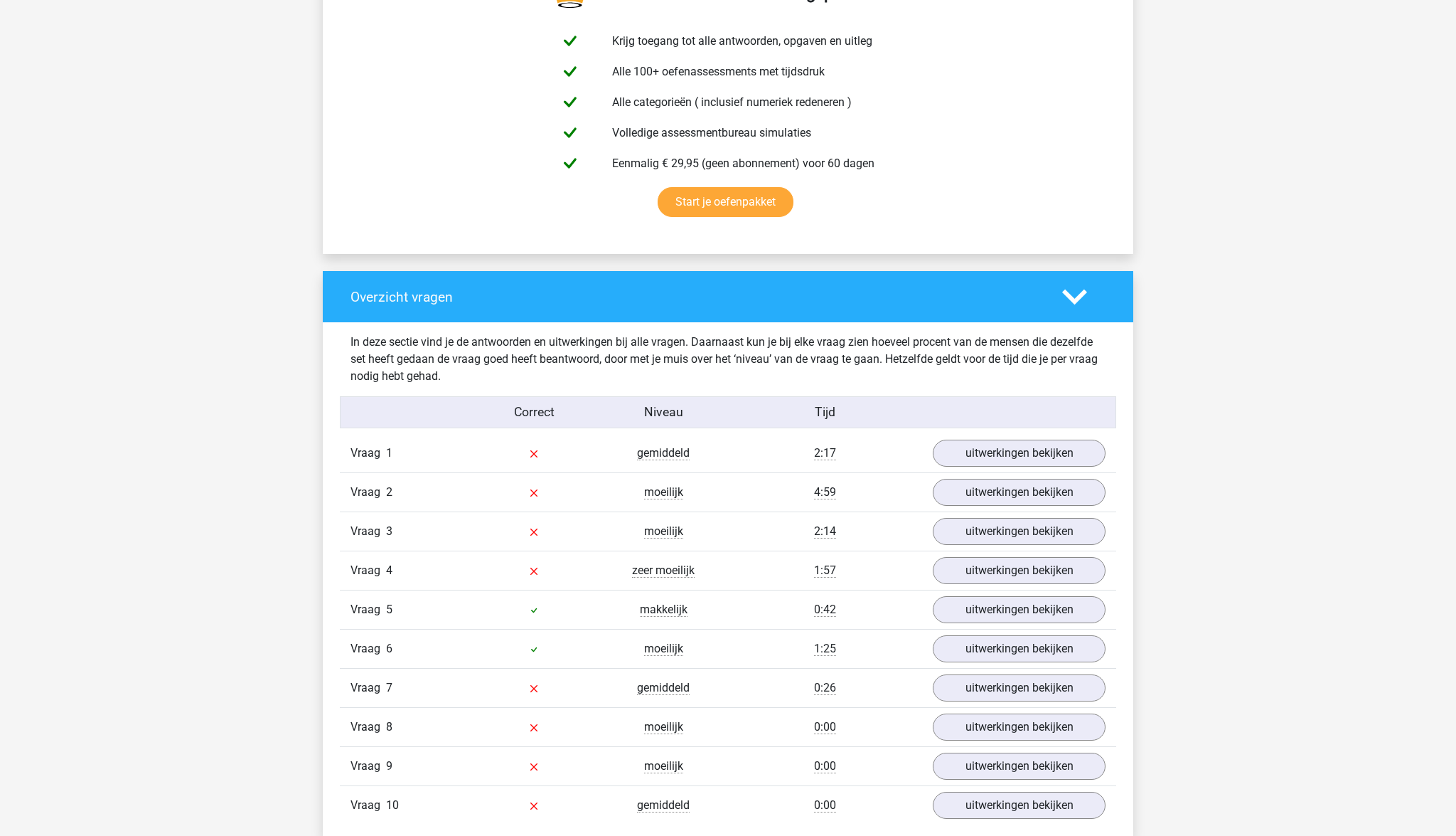
scroll to position [800, 0]
click at [991, 449] on link "uitwerkingen bekijken" at bounding box center [1019, 452] width 199 height 31
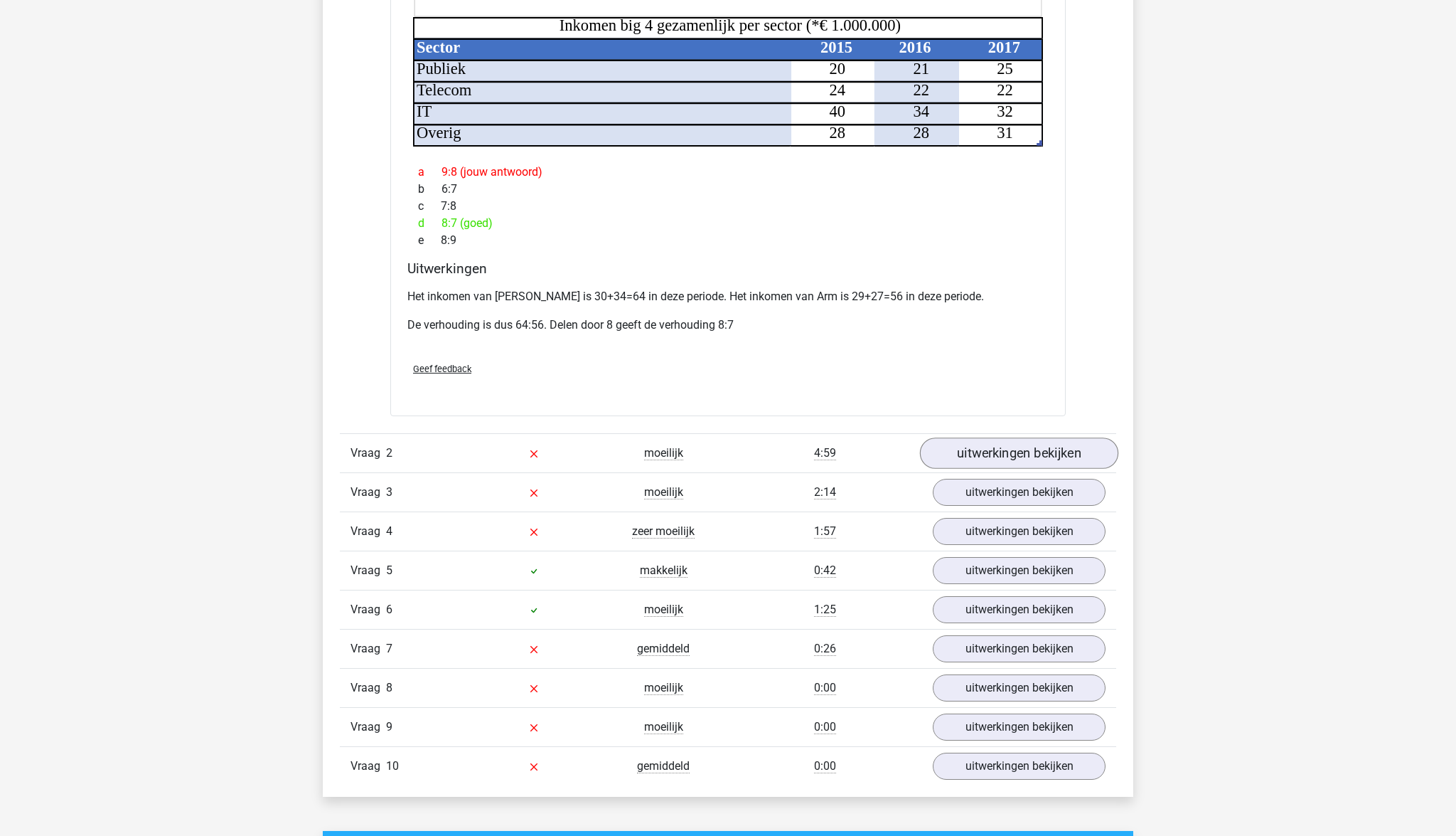
scroll to position [1670, 1]
click at [992, 438] on link "uitwerkingen bekijken" at bounding box center [1019, 453] width 199 height 31
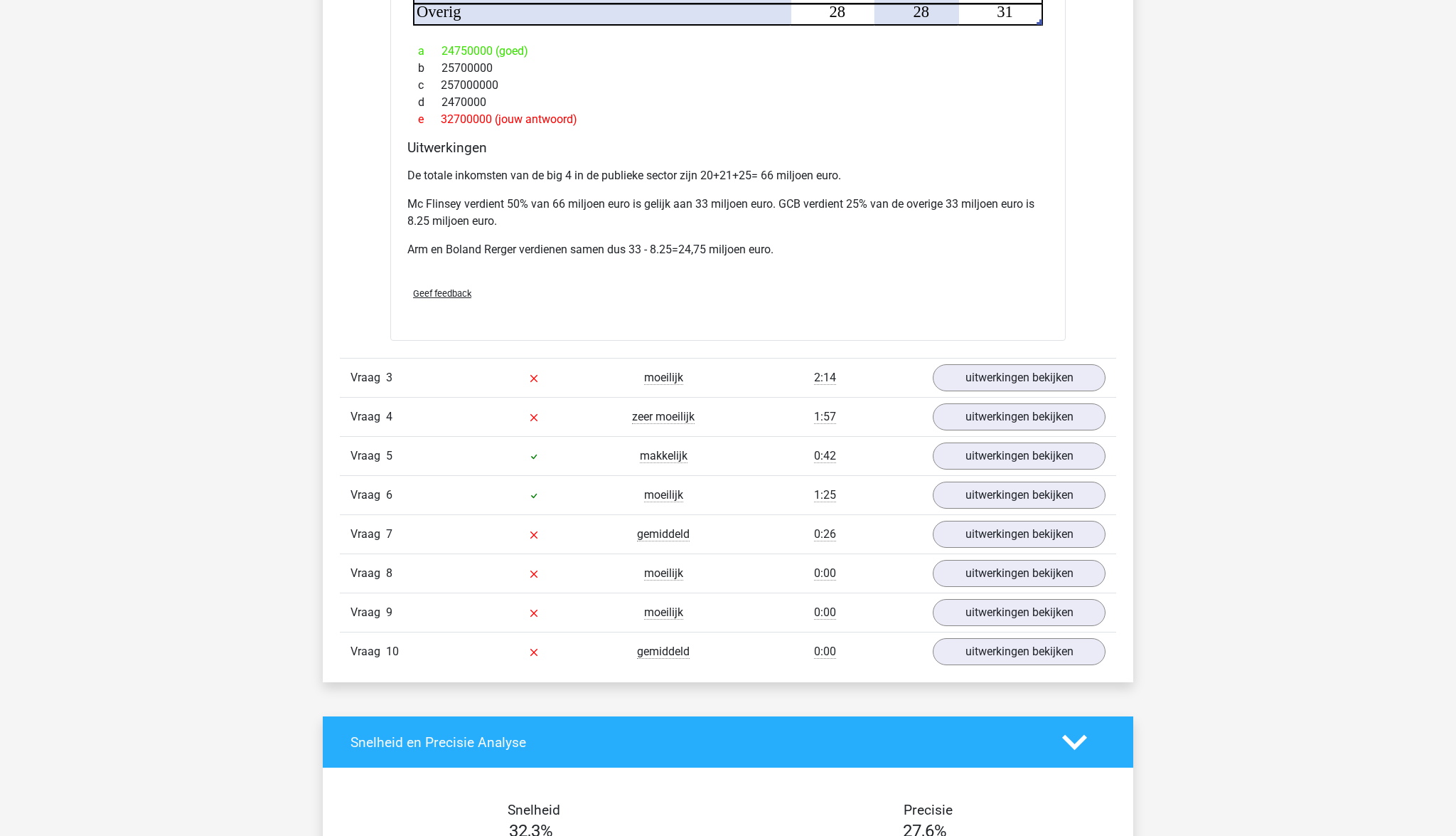
scroll to position [2682, 0]
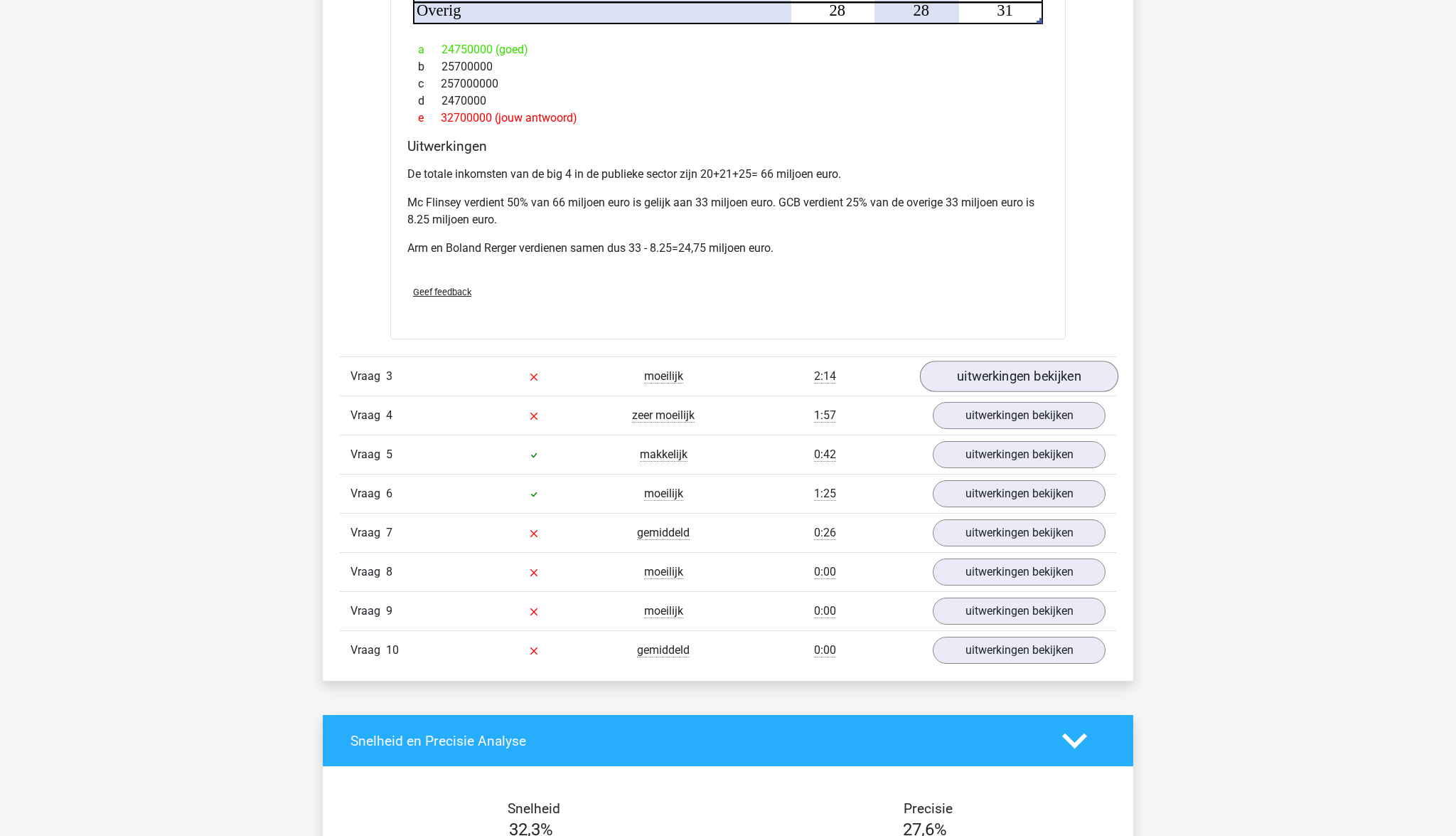
click at [985, 360] on link "uitwerkingen bekijken" at bounding box center [1019, 376] width 199 height 31
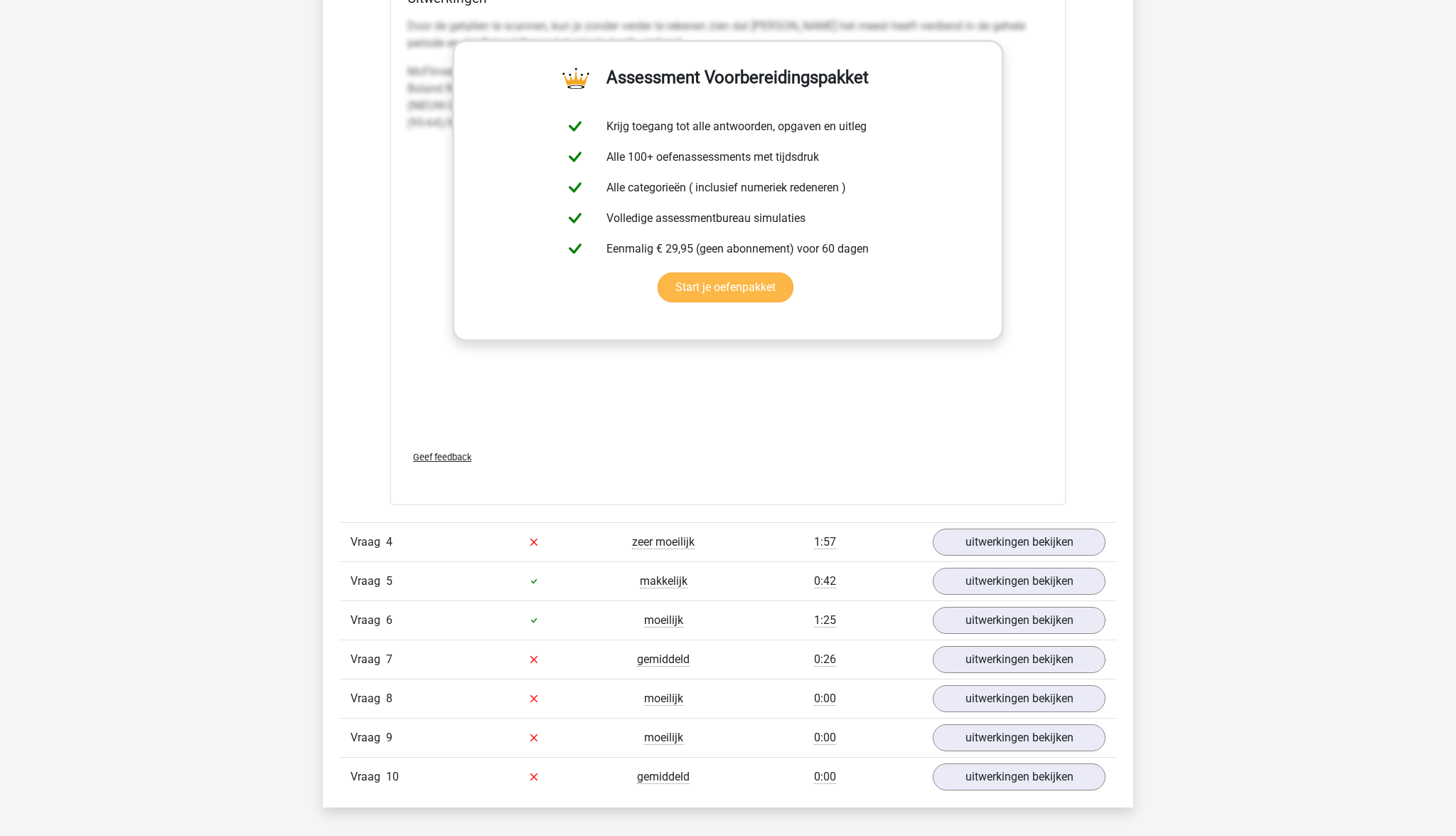
scroll to position [3797, 0]
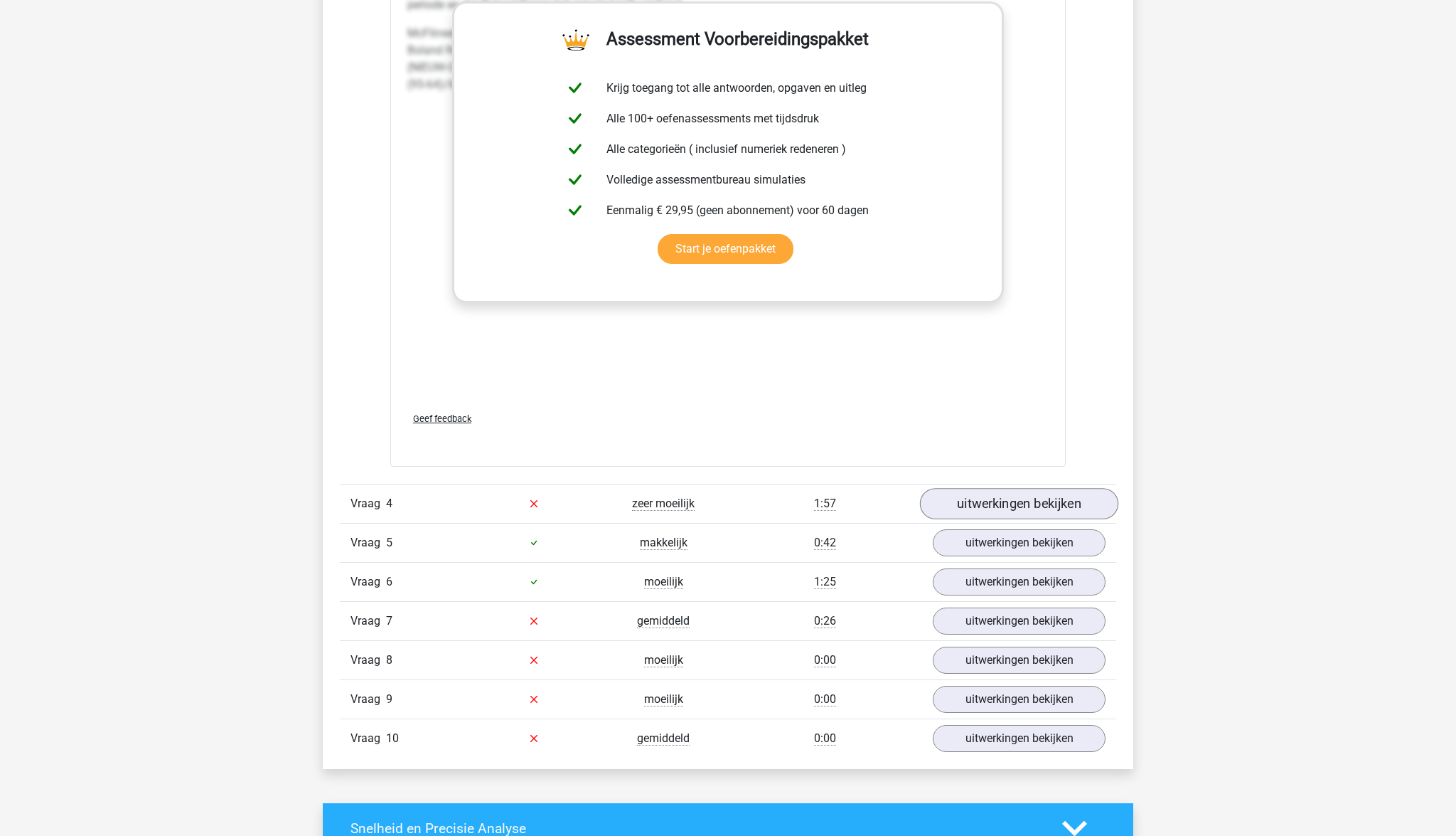
click at [996, 488] on link "uitwerkingen bekijken" at bounding box center [1019, 503] width 199 height 31
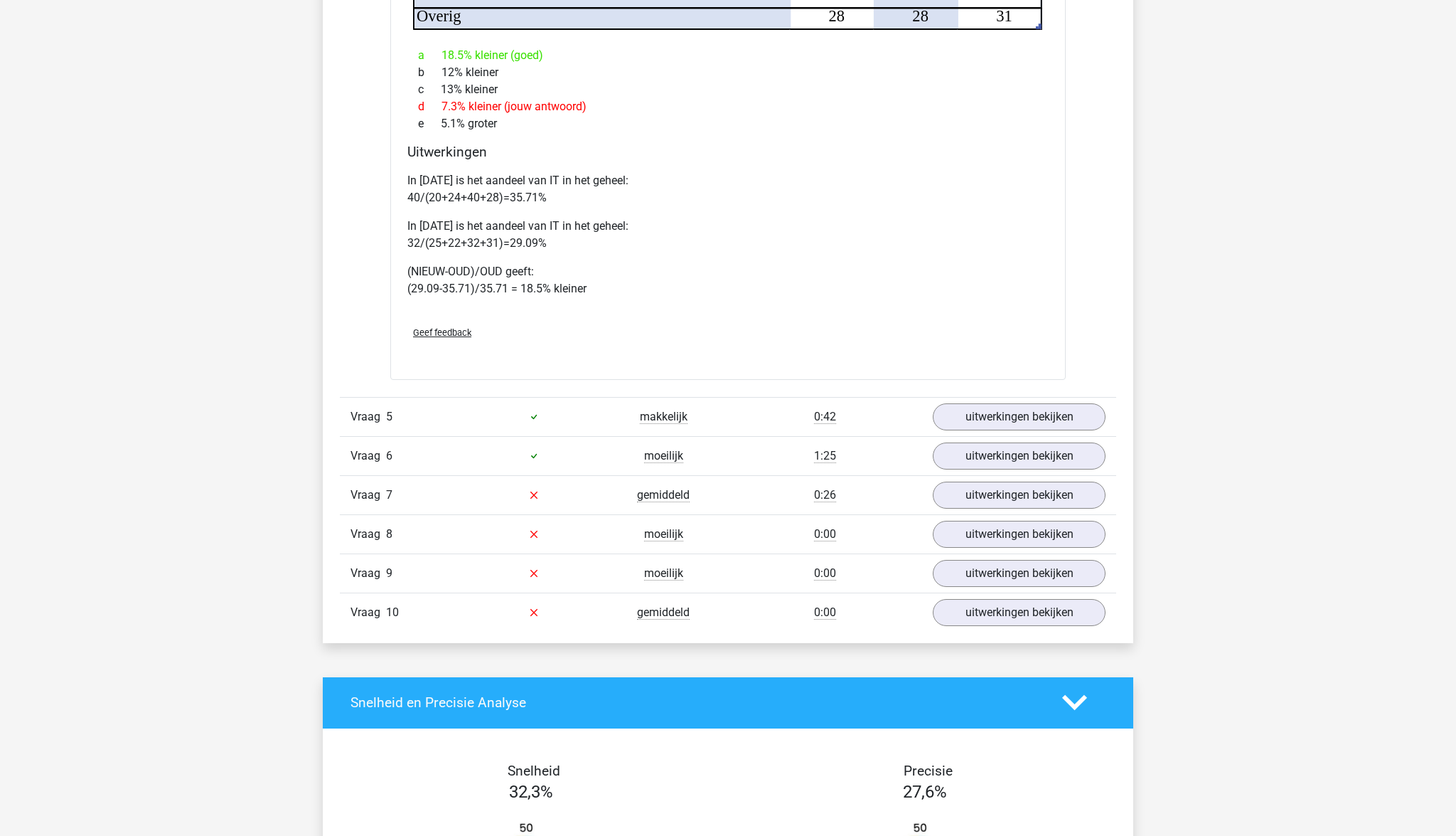
scroll to position [4820, 0]
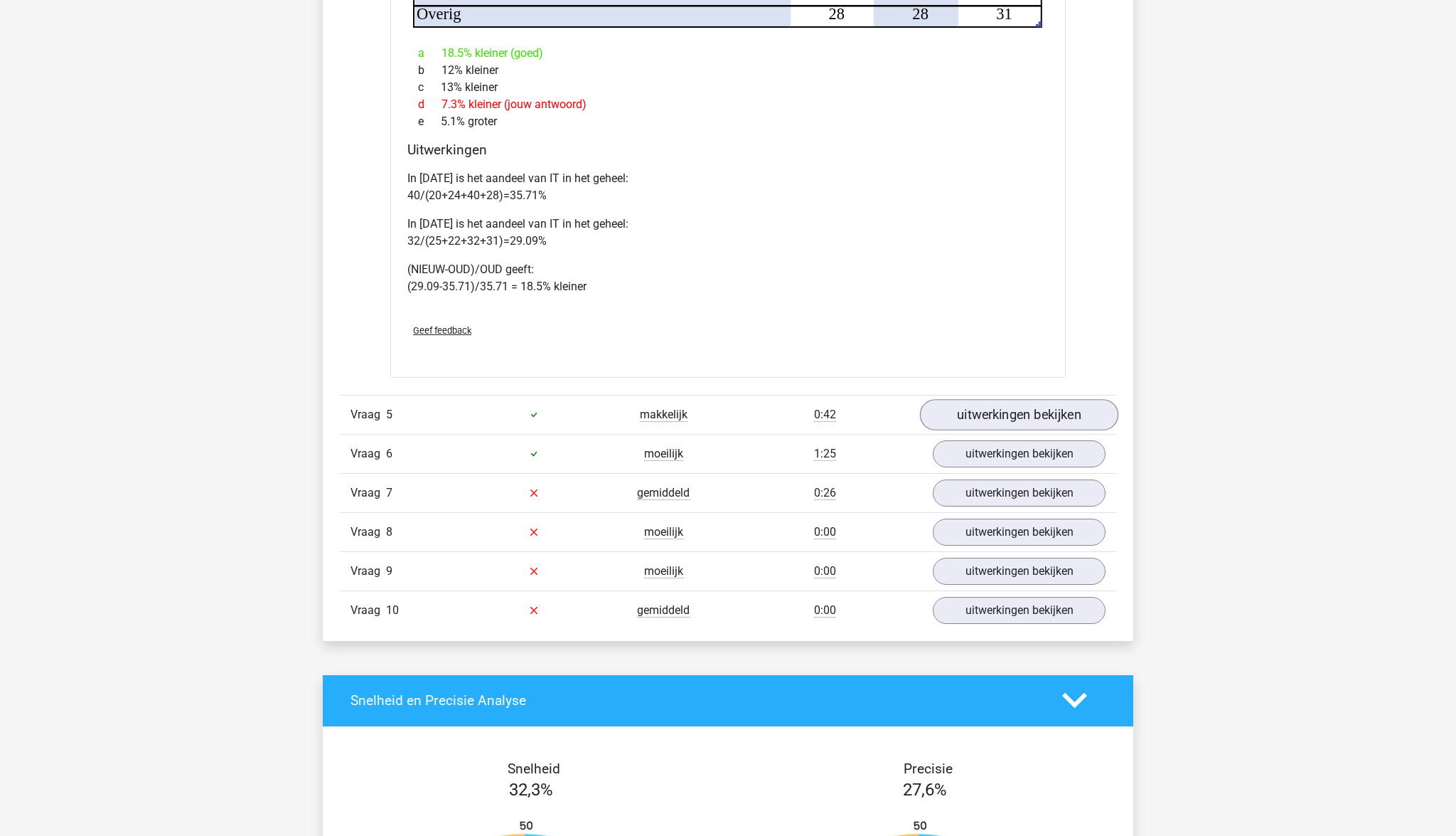
click at [1001, 399] on link "uitwerkingen bekijken" at bounding box center [1019, 415] width 199 height 31
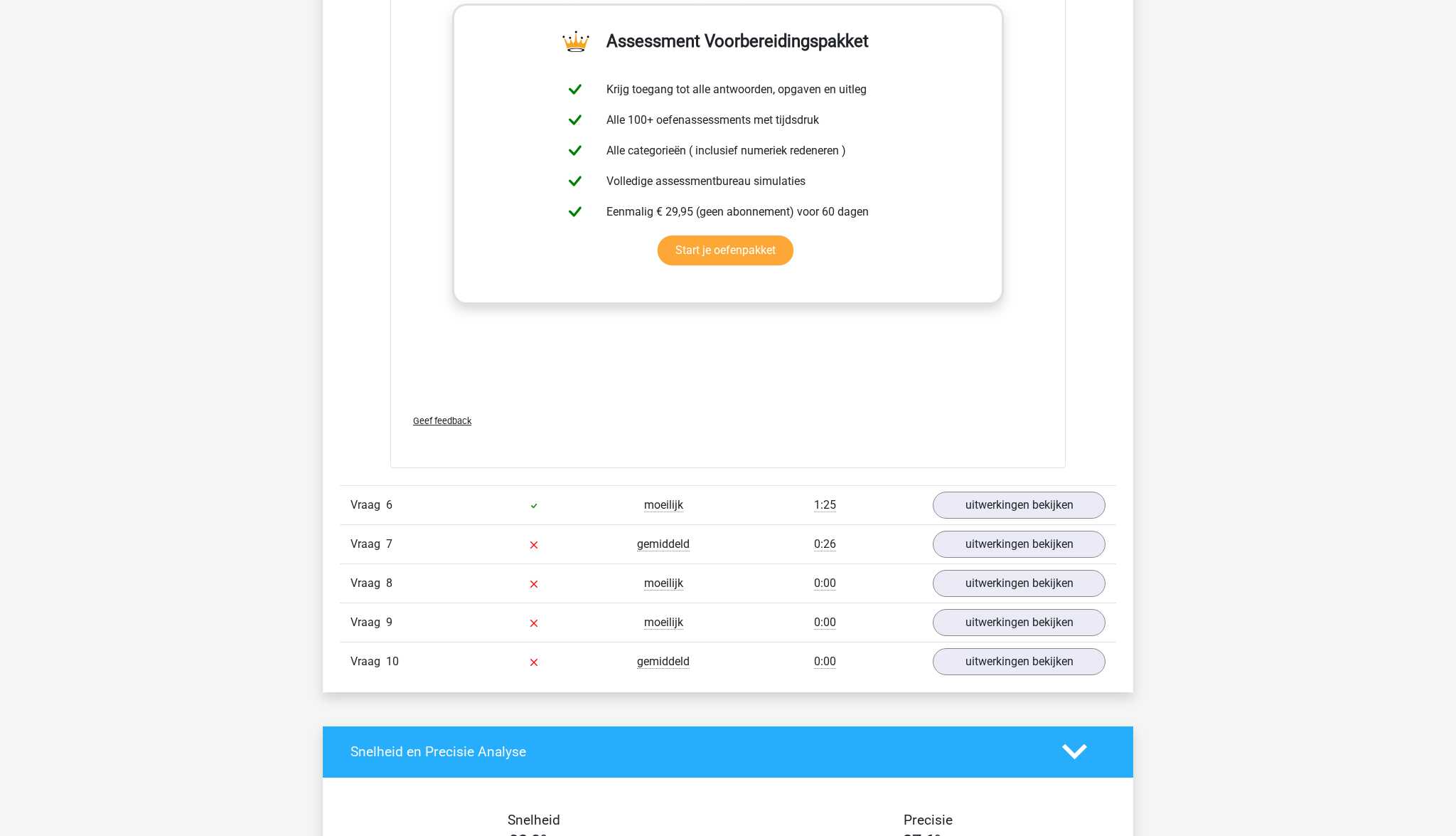
scroll to position [5956, 0]
click at [983, 488] on link "uitwerkingen bekijken" at bounding box center [1019, 504] width 199 height 31
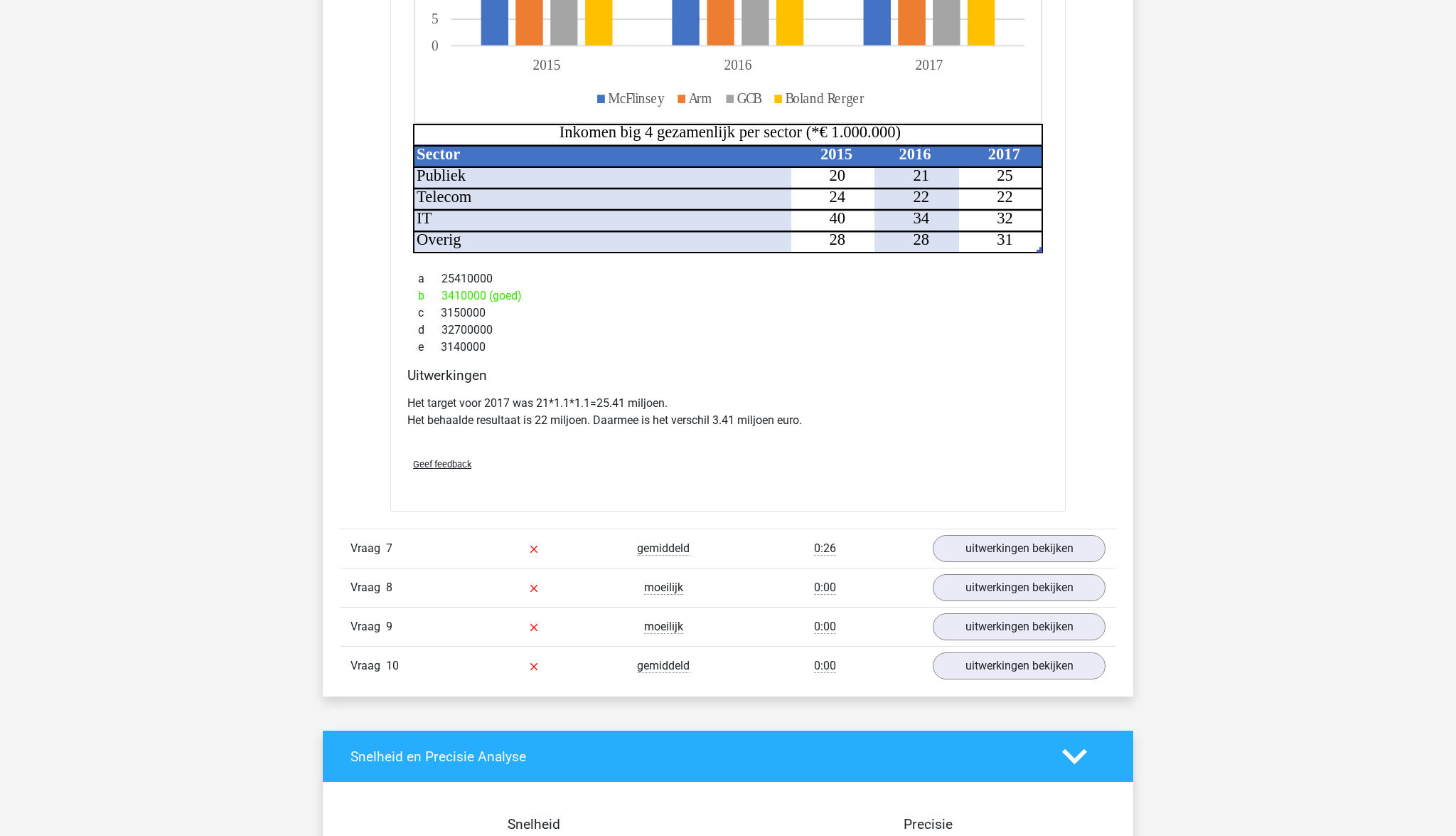
scroll to position [6772, 0]
click at [998, 532] on link "uitwerkingen bekijken" at bounding box center [1019, 547] width 199 height 31
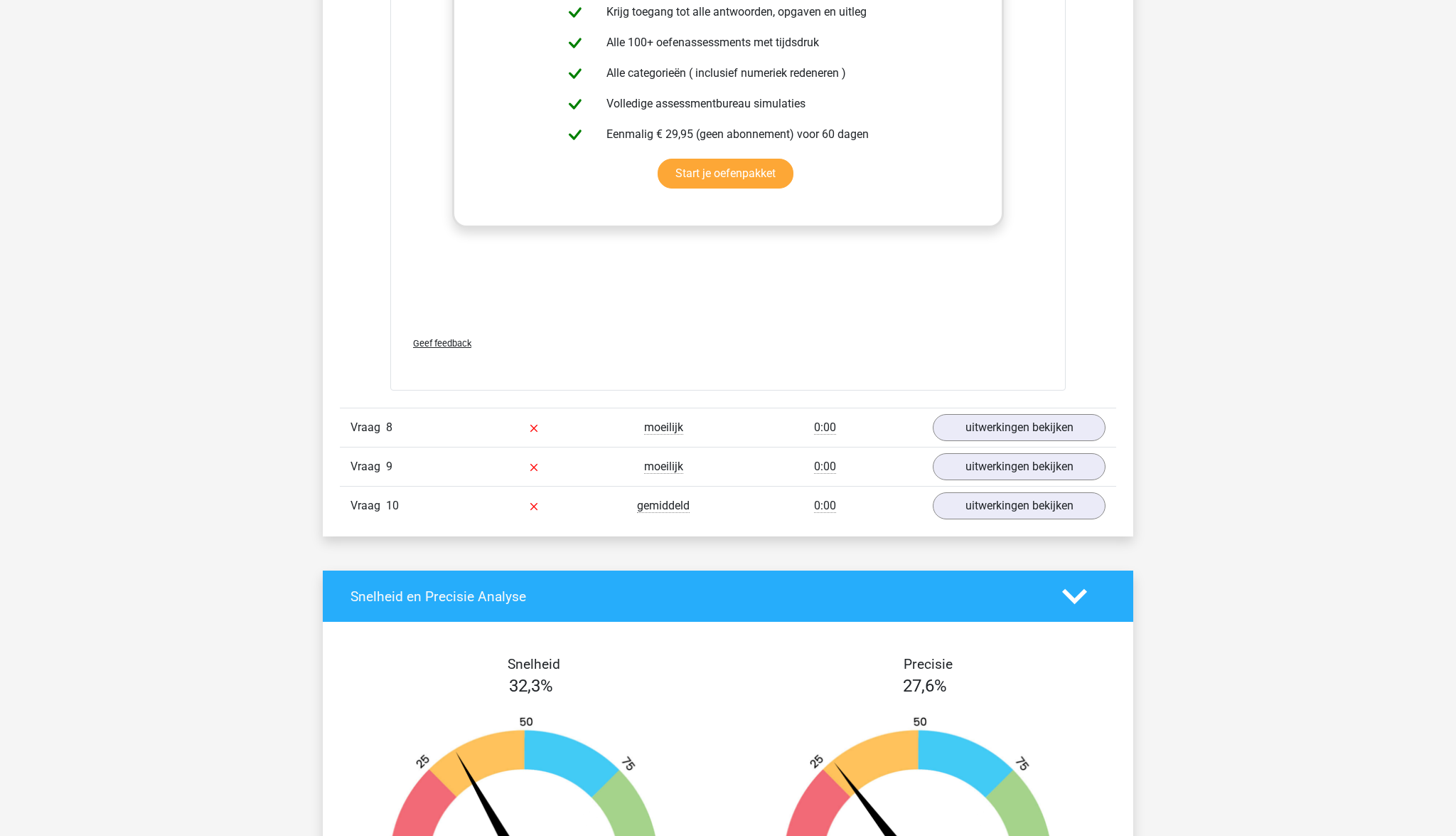
scroll to position [7904, 0]
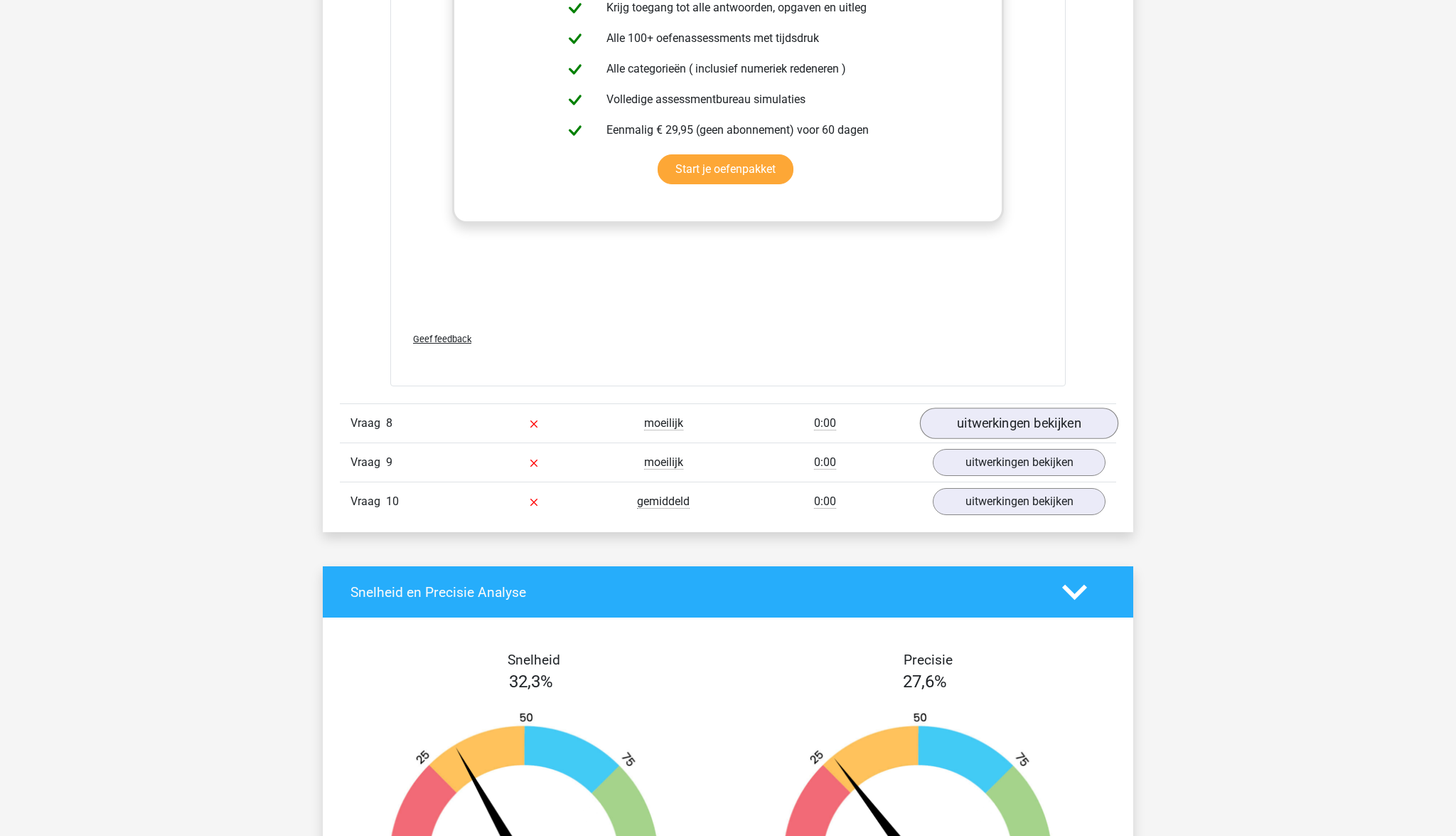
click at [1009, 412] on link "uitwerkingen bekijken" at bounding box center [1019, 424] width 199 height 31
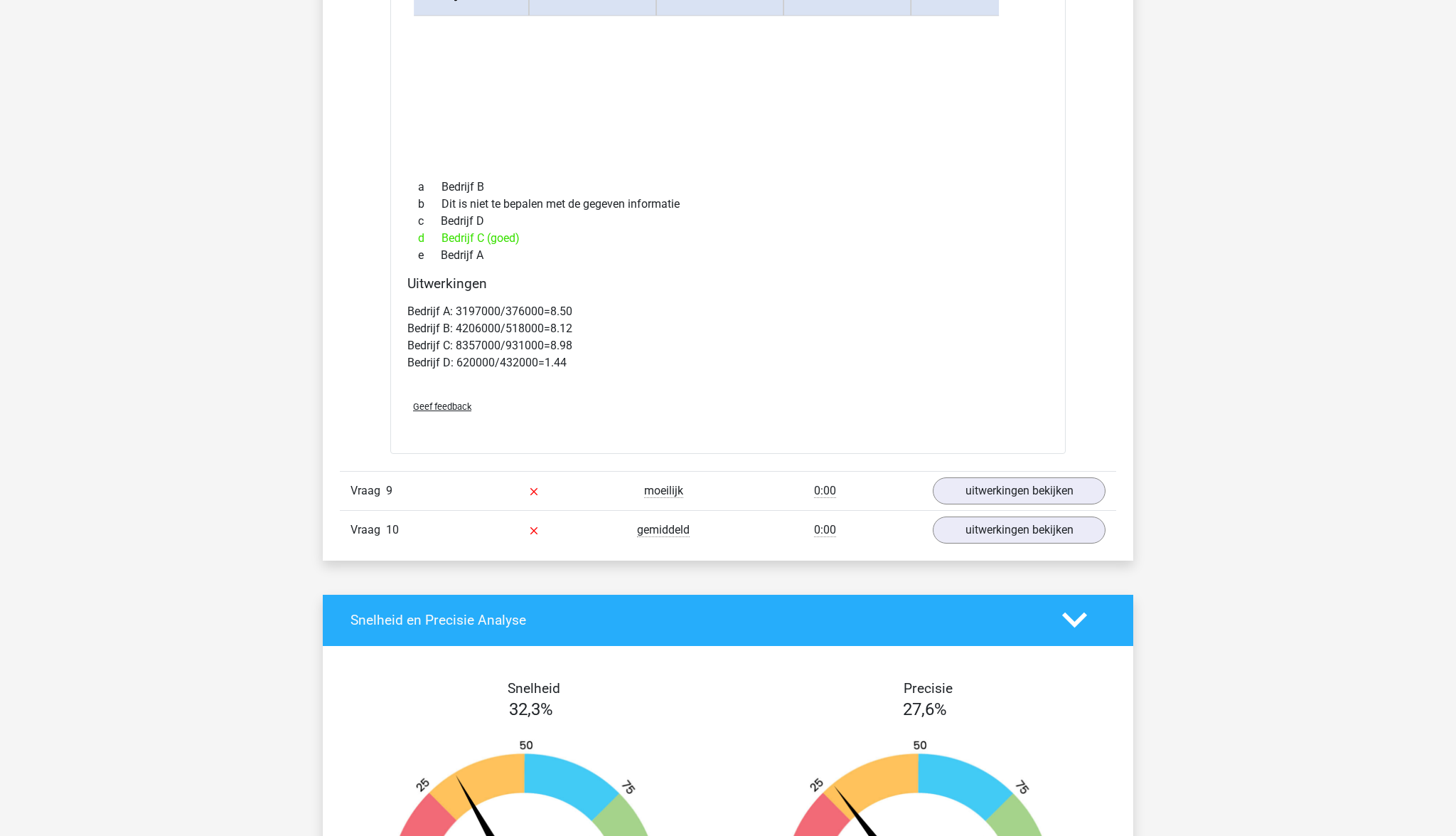
scroll to position [8500, 0]
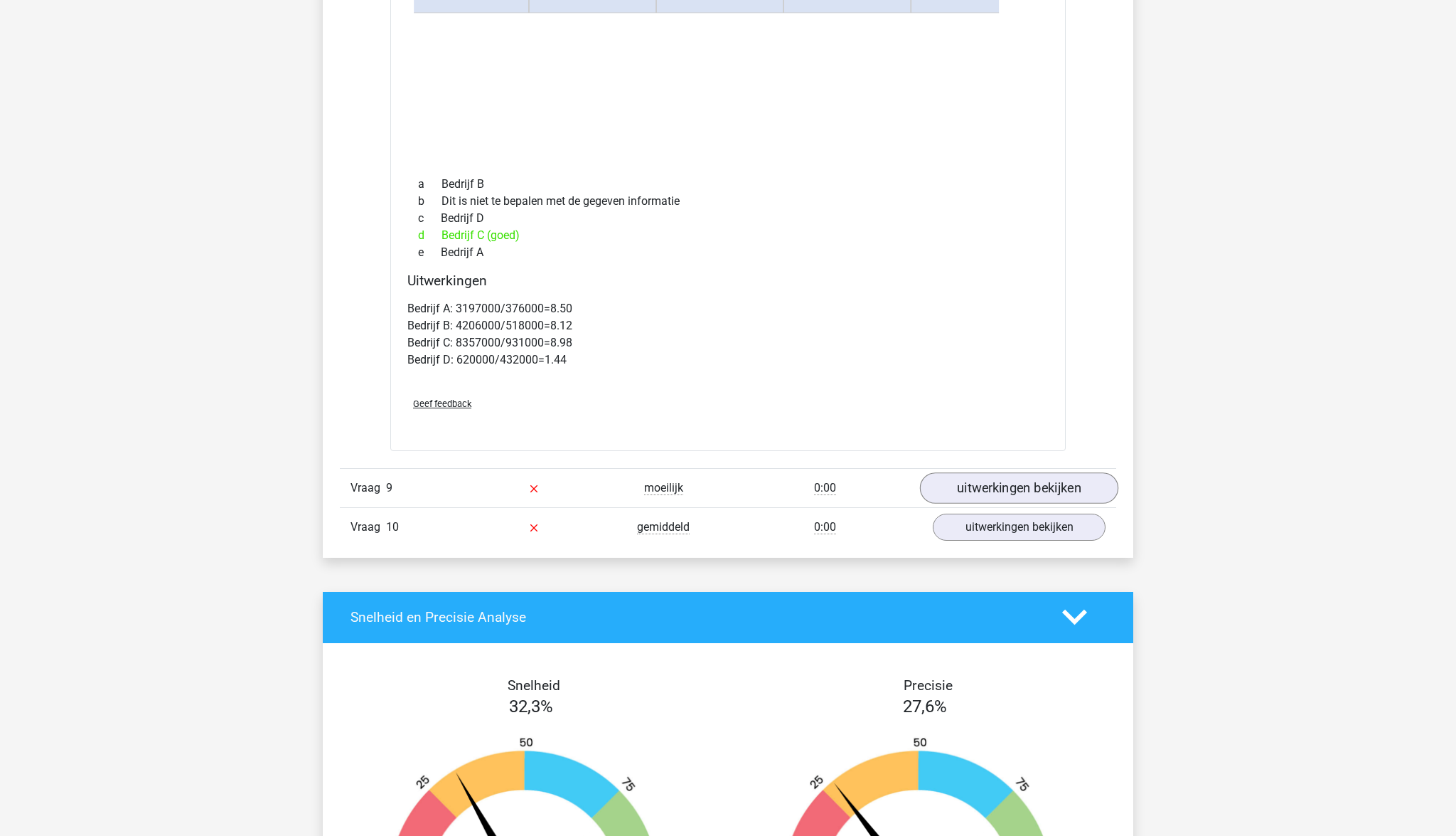
click at [963, 472] on link "uitwerkingen bekijken" at bounding box center [1019, 488] width 199 height 31
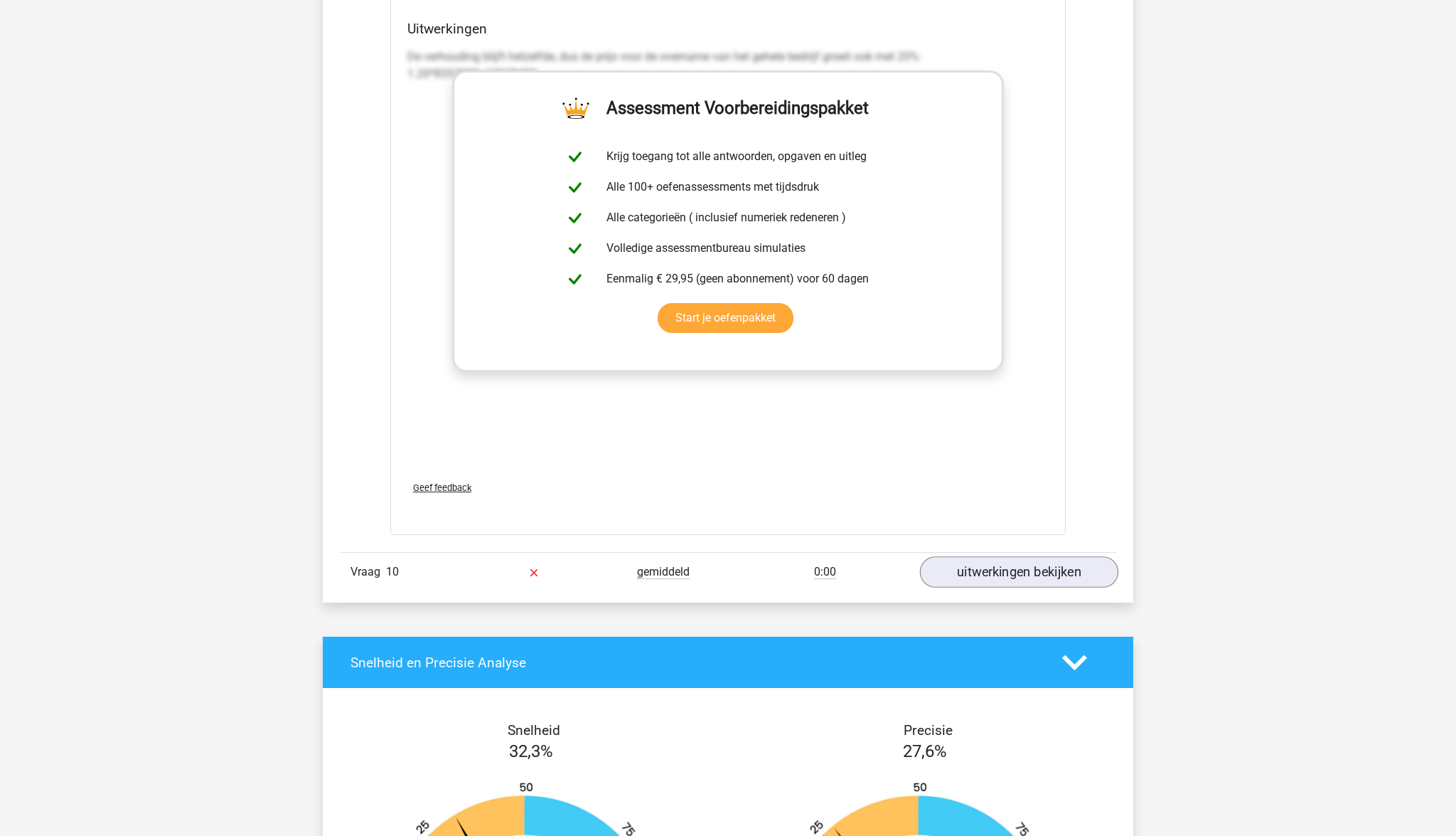
scroll to position [9467, 0]
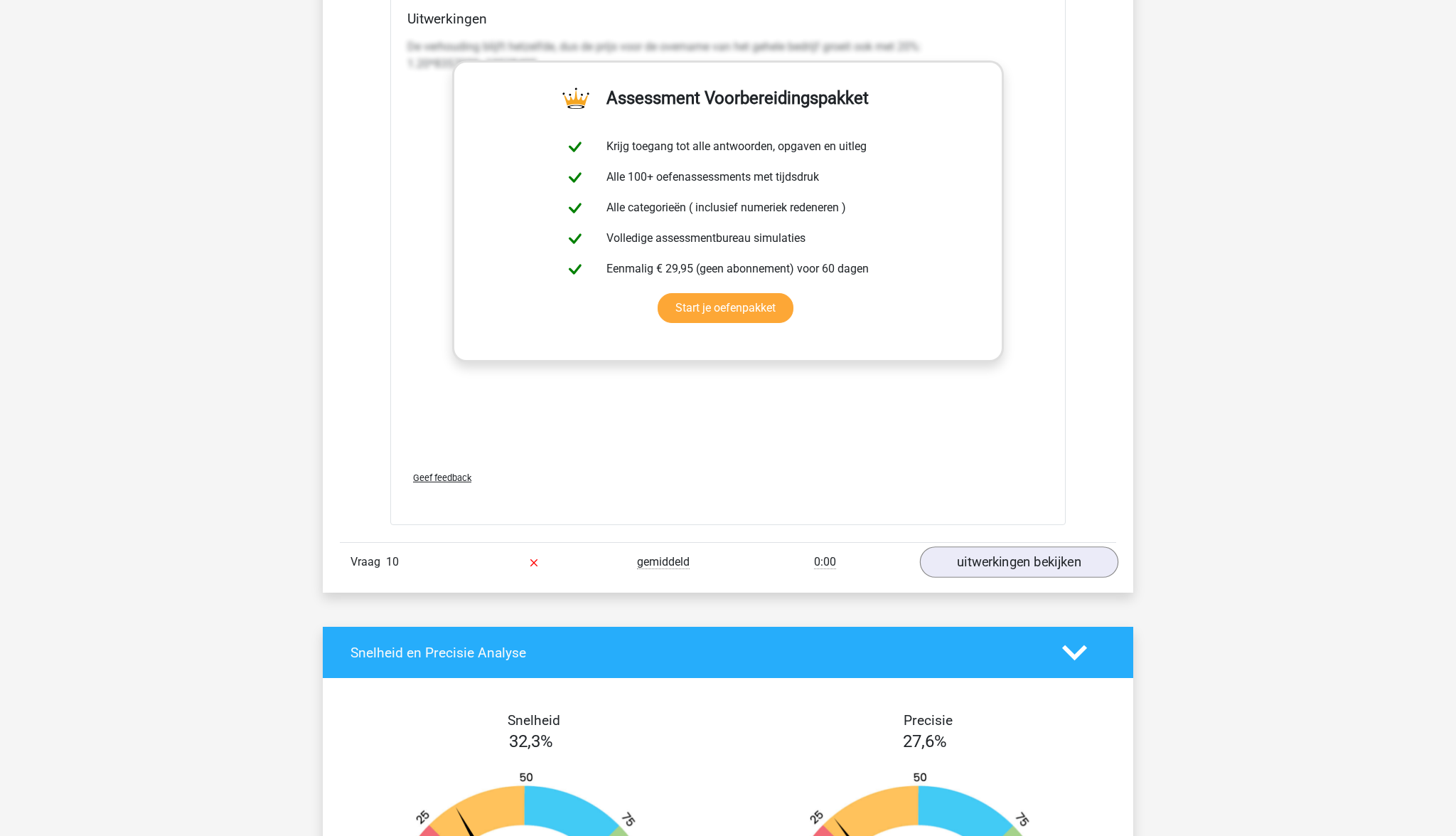
click at [1028, 546] on link "uitwerkingen bekijken" at bounding box center [1019, 562] width 199 height 31
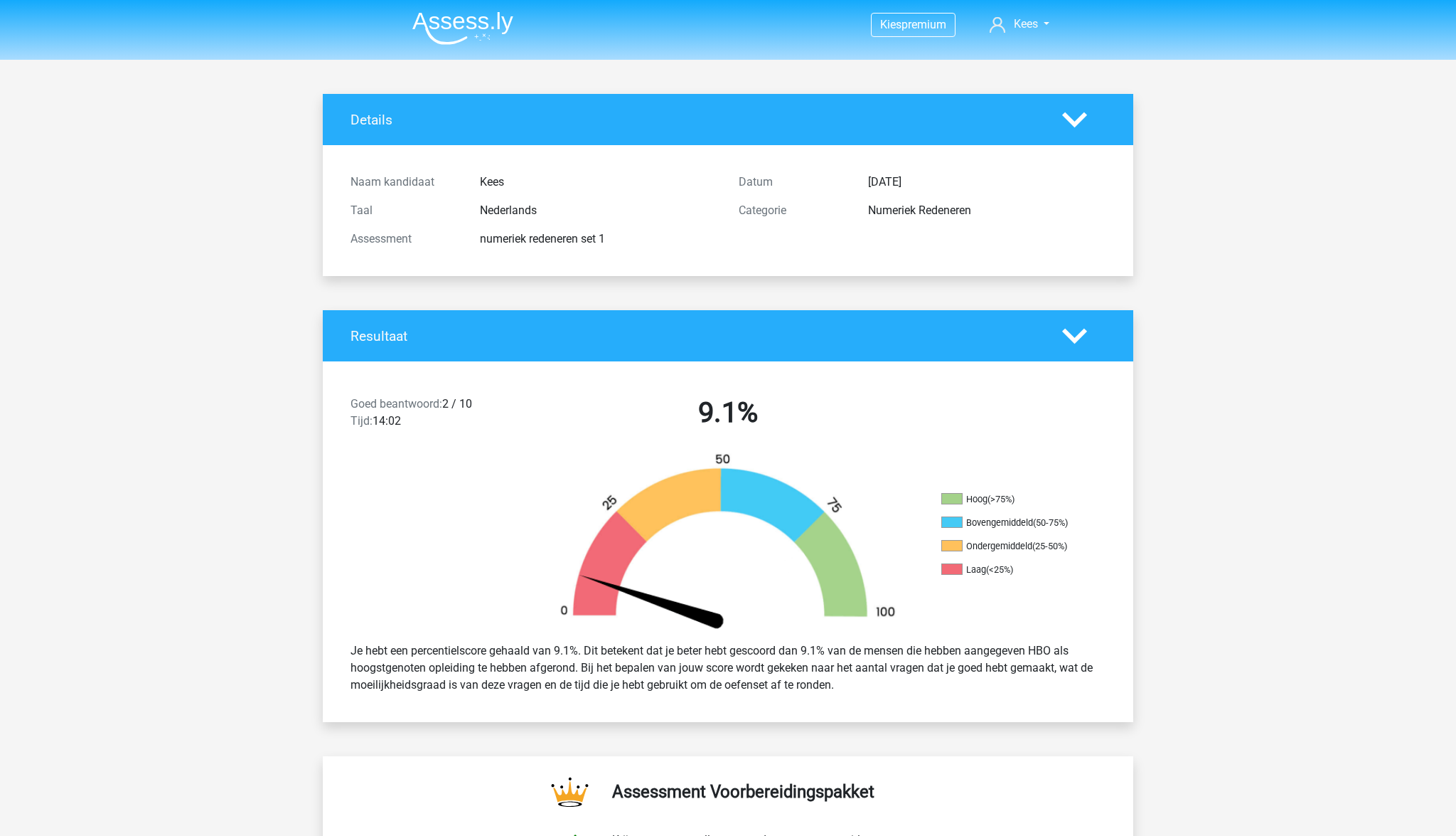
scroll to position [0, 0]
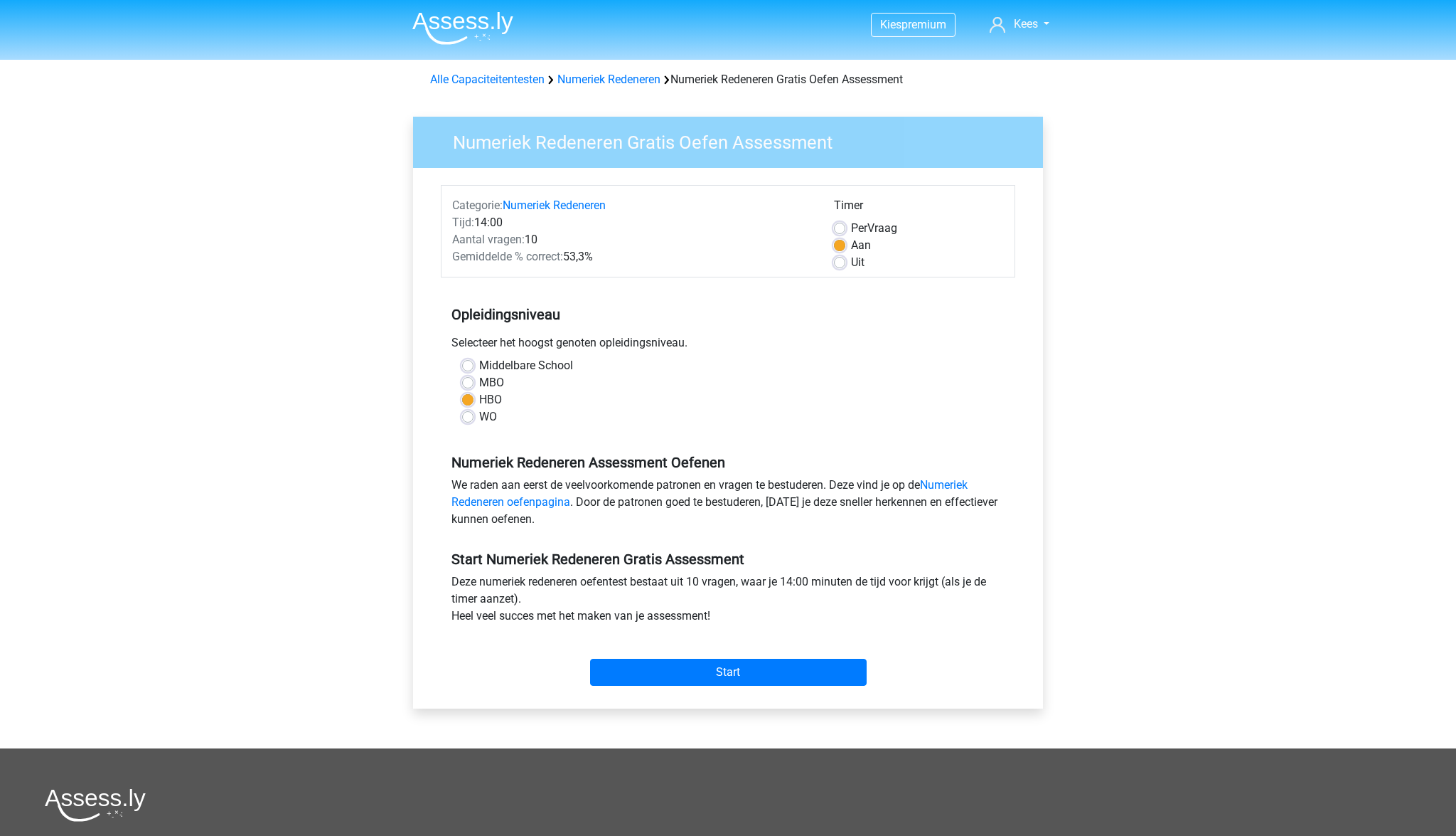
scroll to position [196, 0]
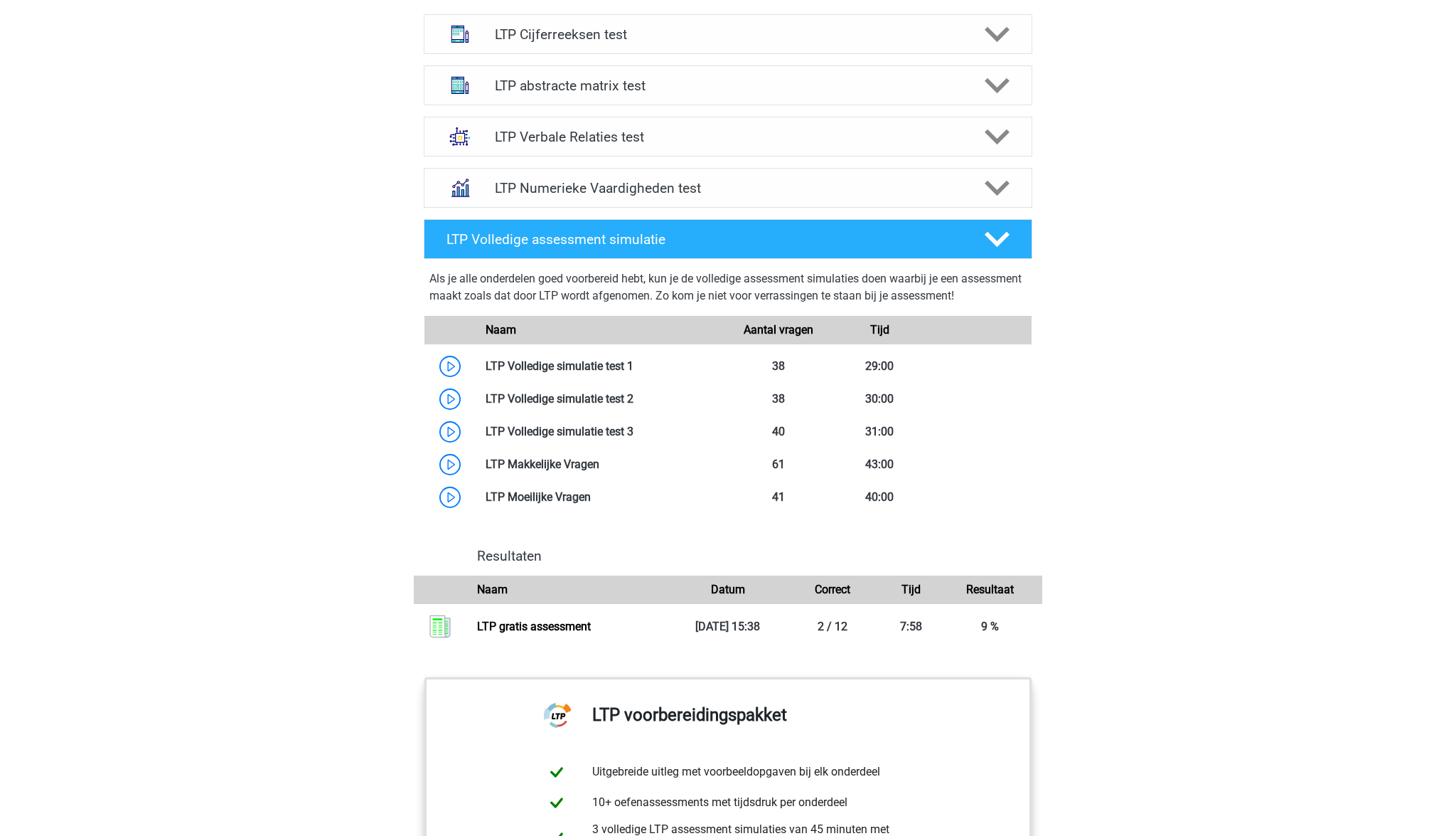
scroll to position [951, 0]
click at [702, 189] on h4 "LTP Numerieke Vaardigheden test" at bounding box center [728, 189] width 466 height 17
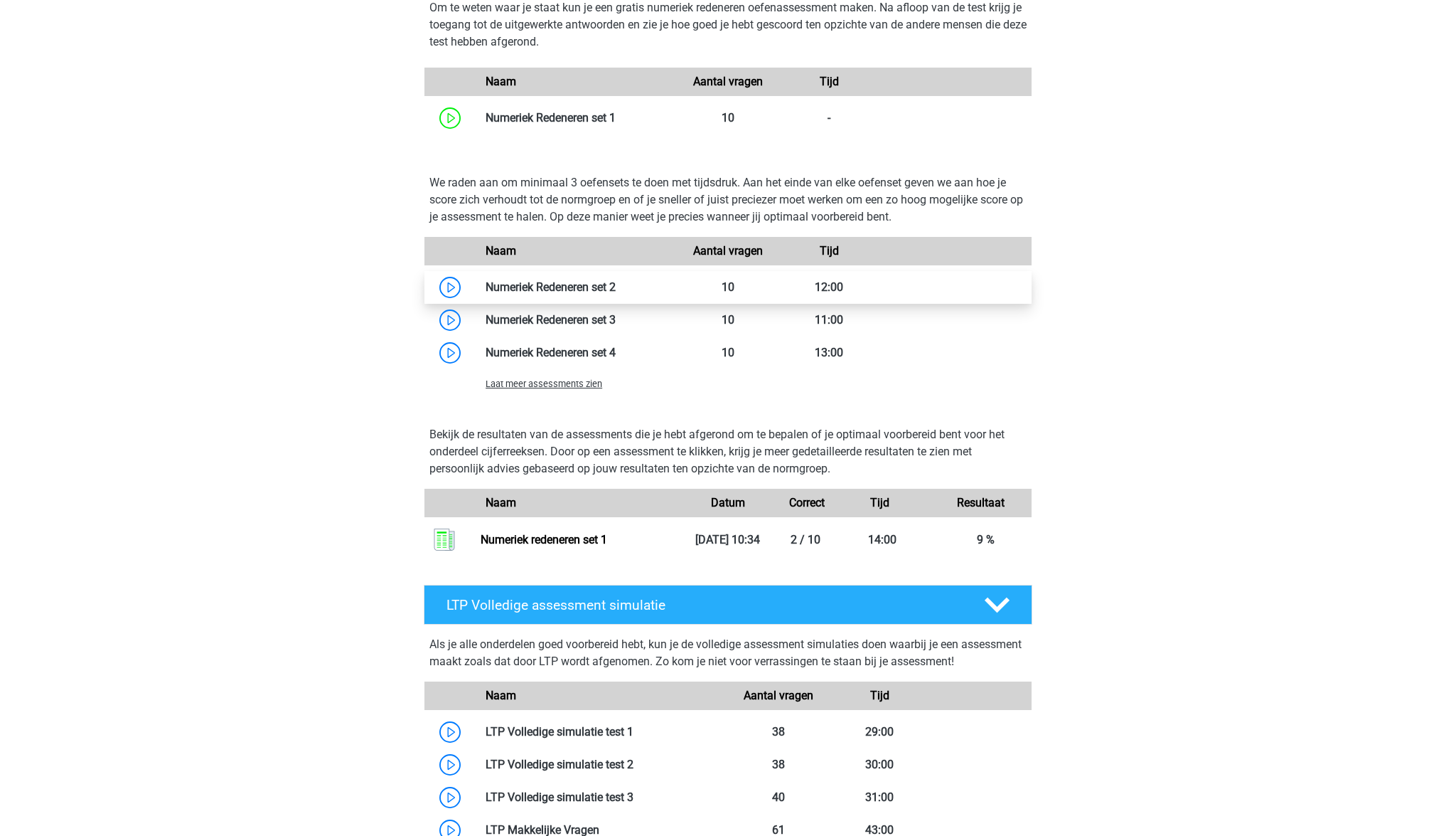
scroll to position [1255, 0]
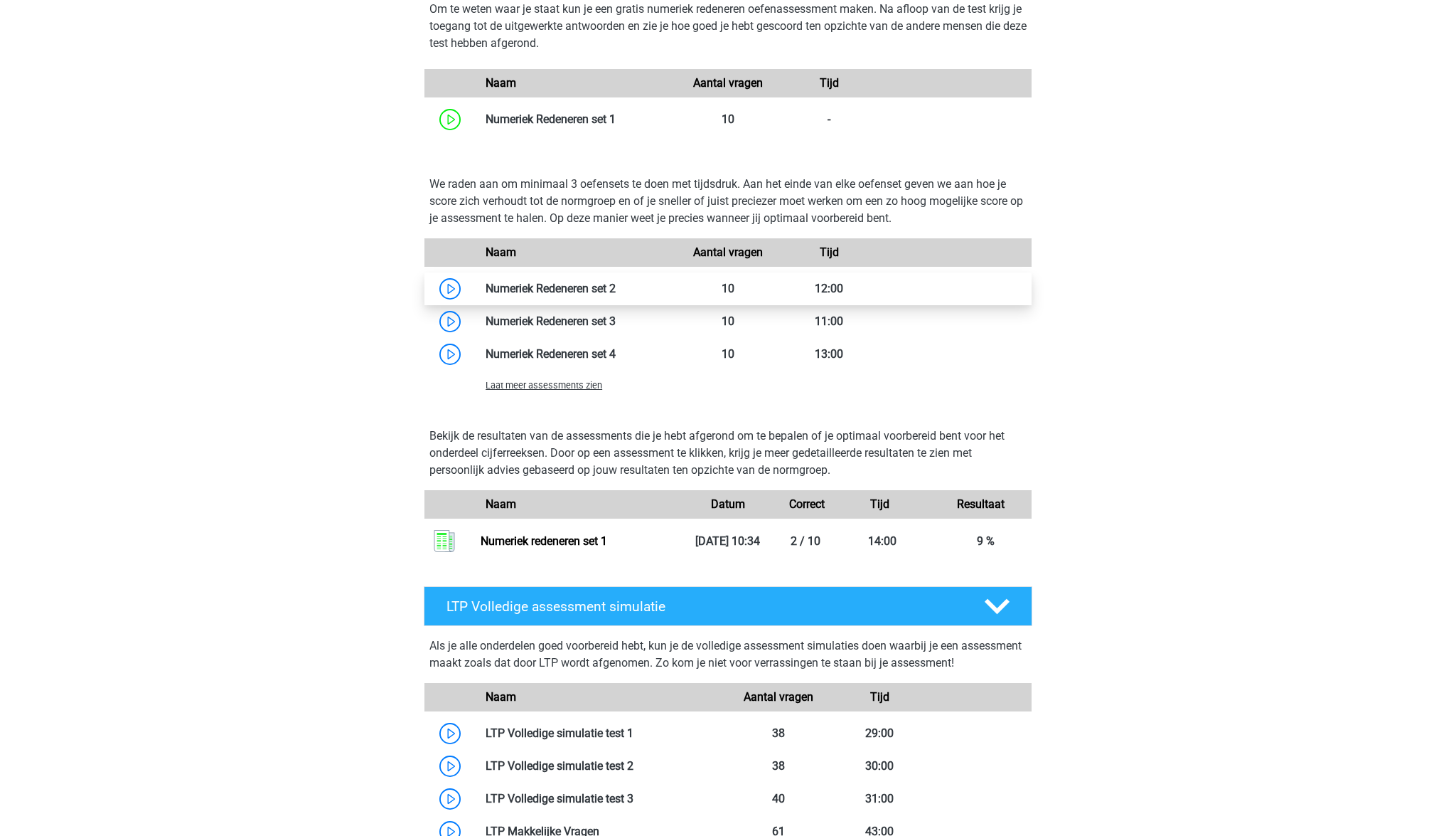
click at [615, 292] on link at bounding box center [615, 289] width 0 height 14
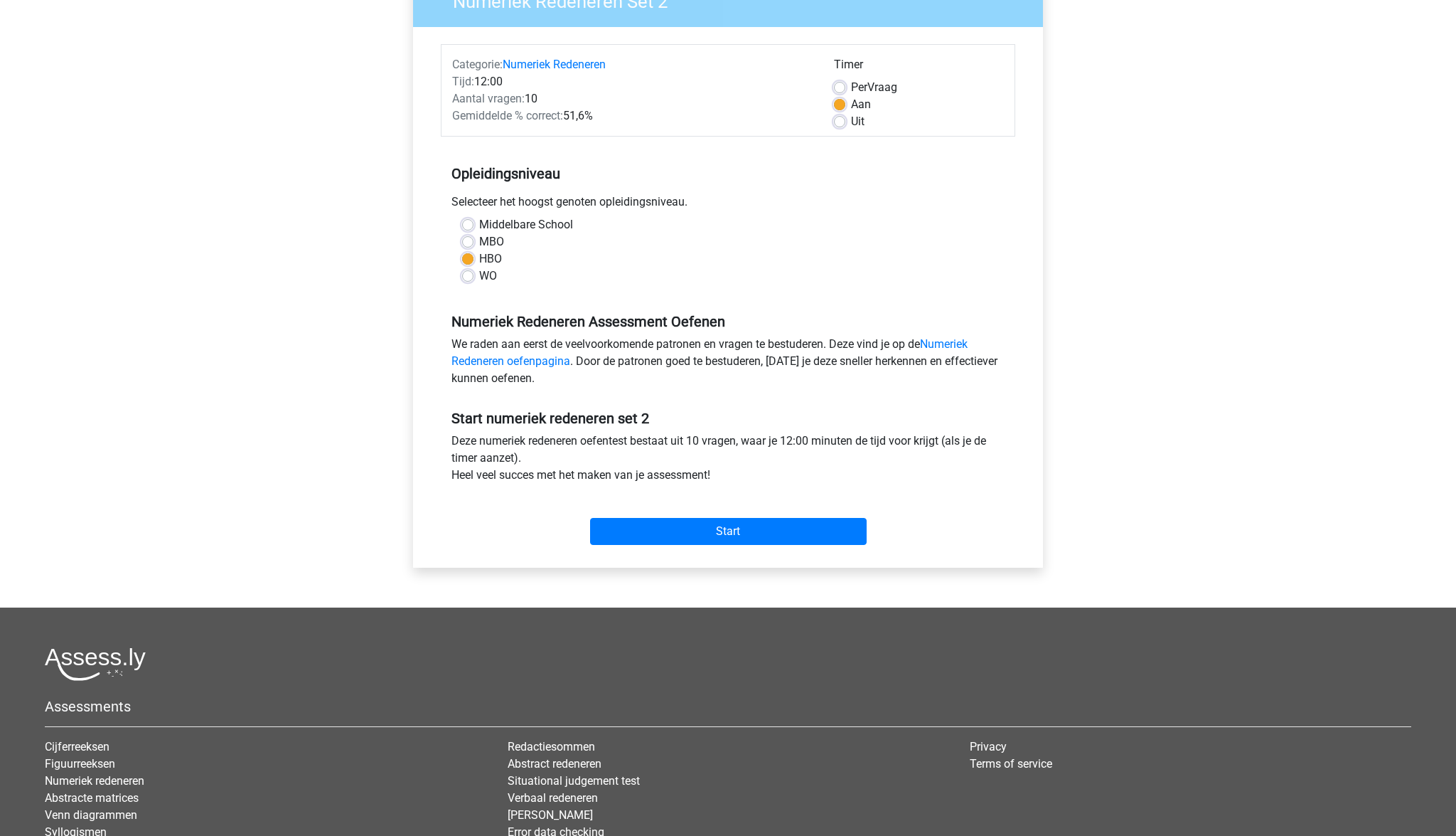
scroll to position [143, 0]
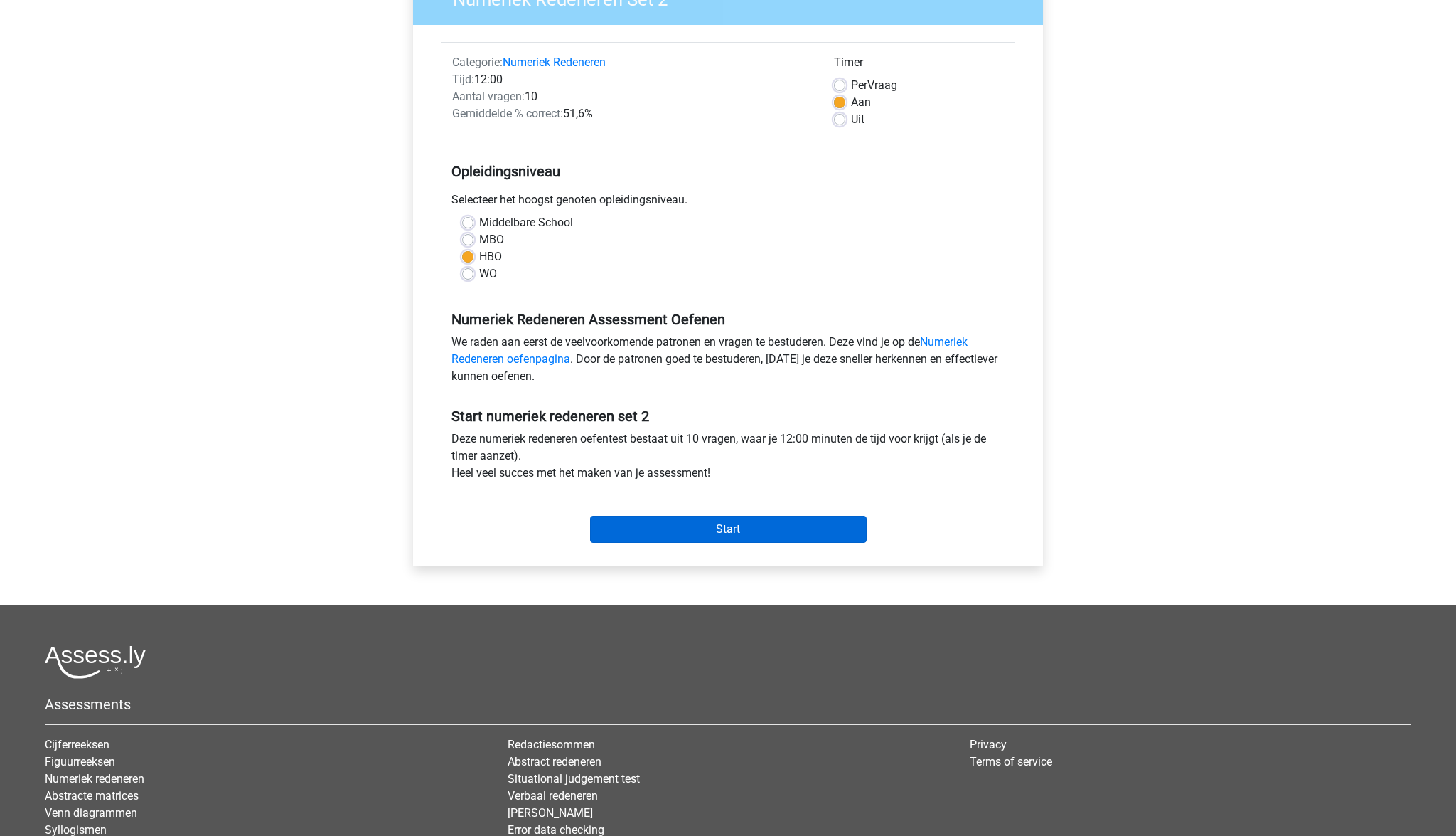
click at [690, 533] on input "Start" at bounding box center [728, 530] width 277 height 27
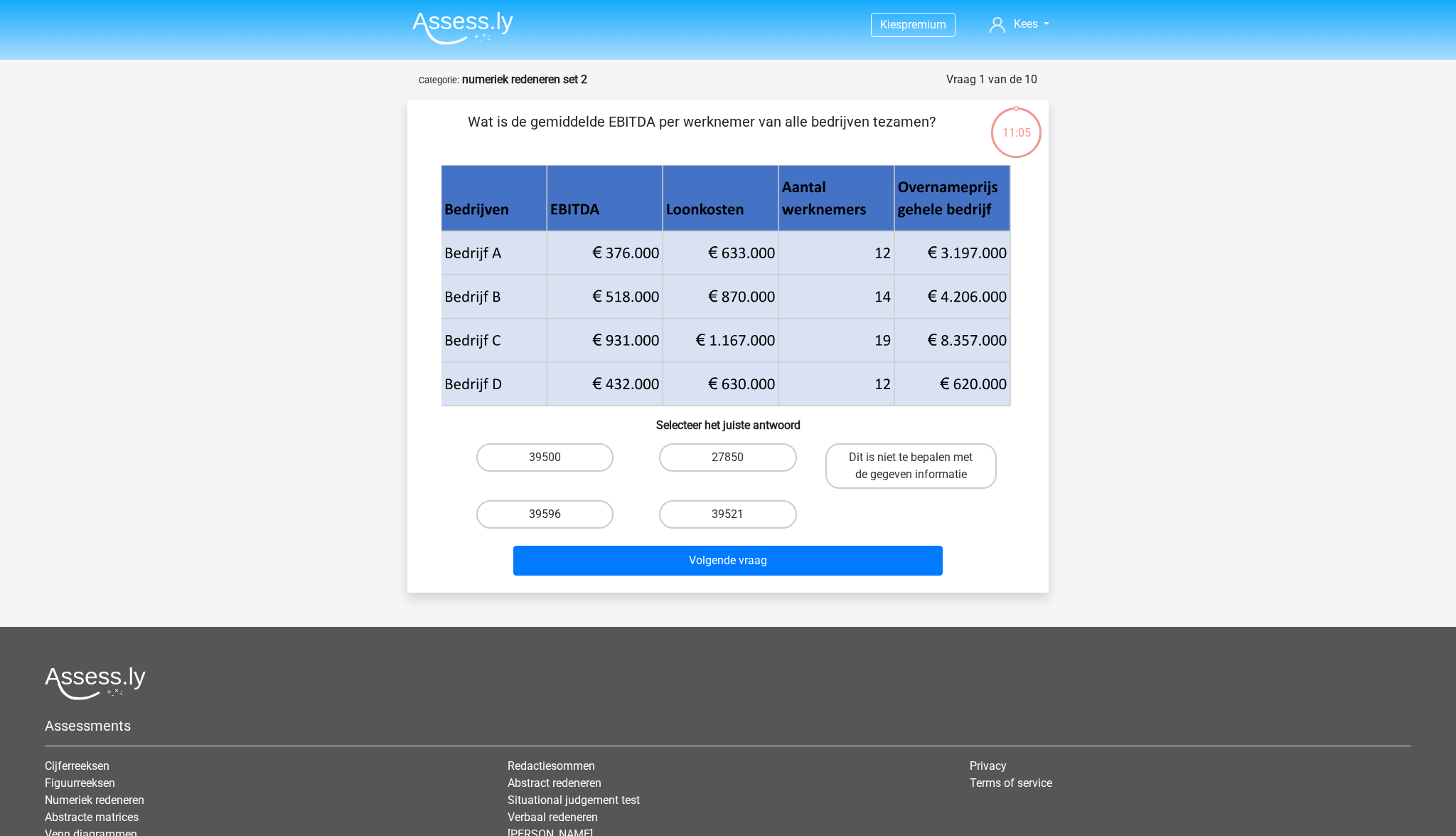
click at [536, 508] on label "39596" at bounding box center [545, 514] width 137 height 28
click at [545, 514] on input "39596" at bounding box center [549, 518] width 9 height 9
radio input "true"
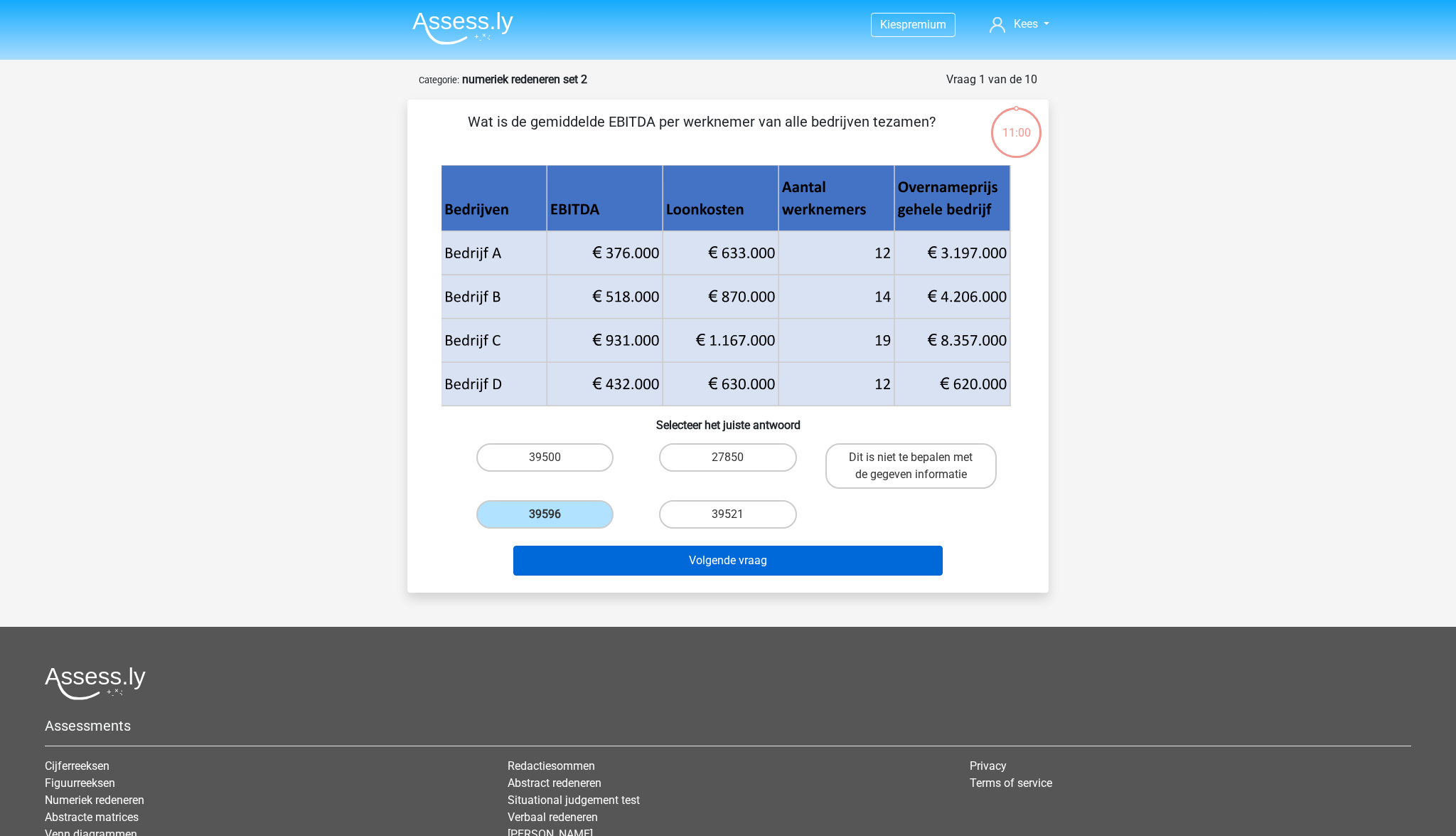
click at [716, 562] on button "Volgende vraag" at bounding box center [729, 560] width 431 height 30
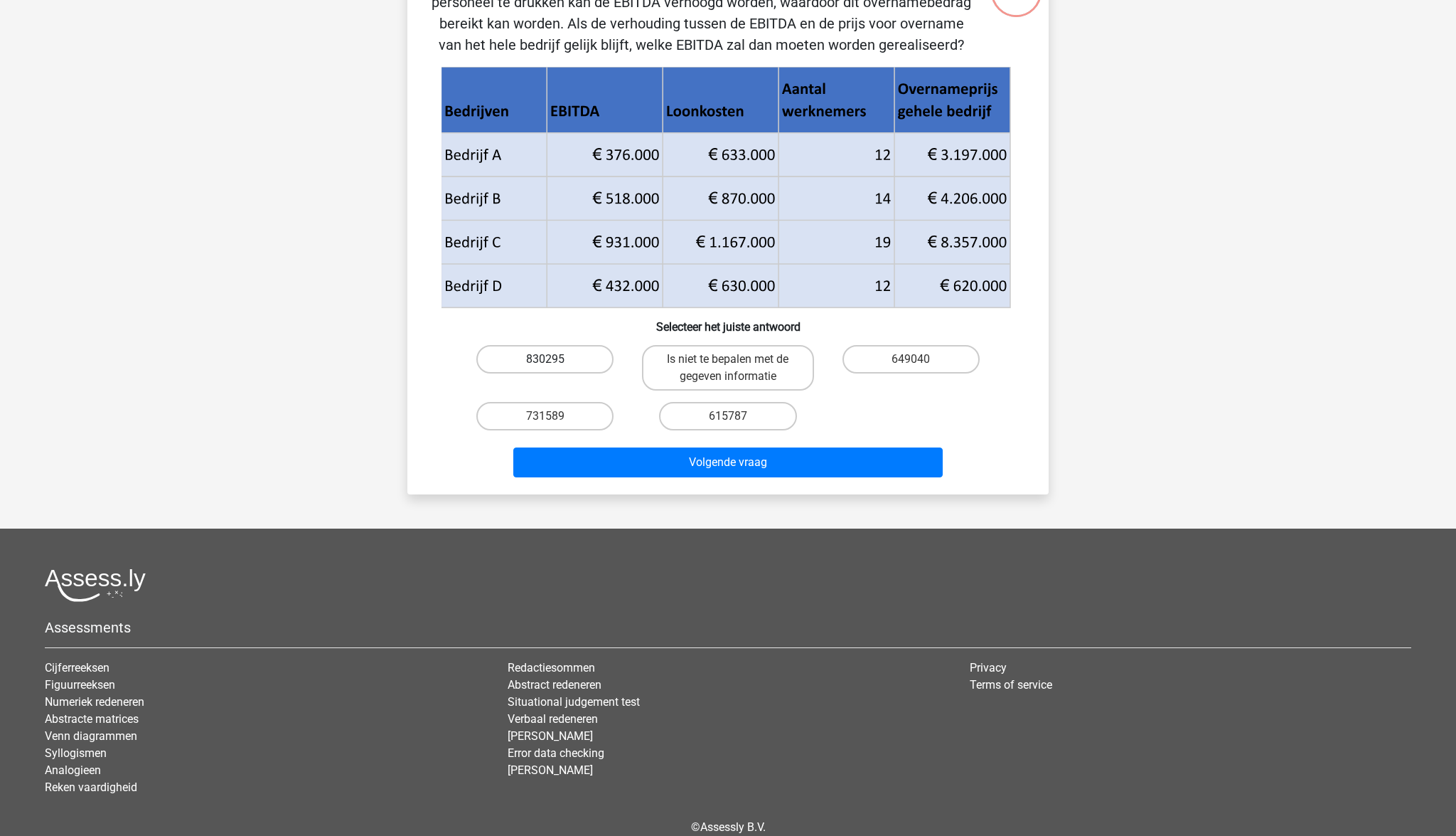
scroll to position [142, 0]
click at [723, 421] on label "615787" at bounding box center [727, 415] width 137 height 28
click at [728, 421] on input "615787" at bounding box center [732, 419] width 9 height 9
radio input "true"
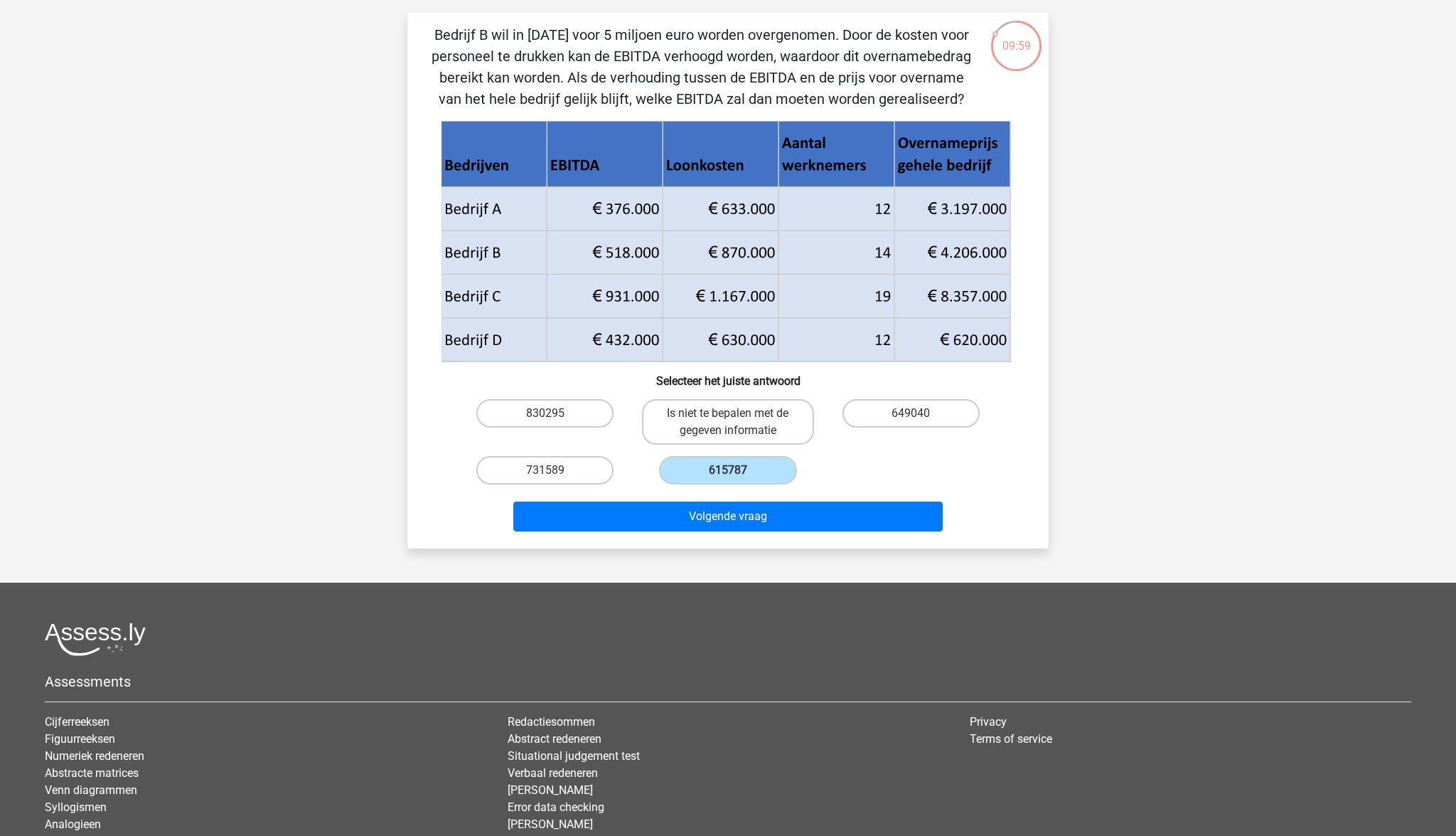
scroll to position [82, 0]
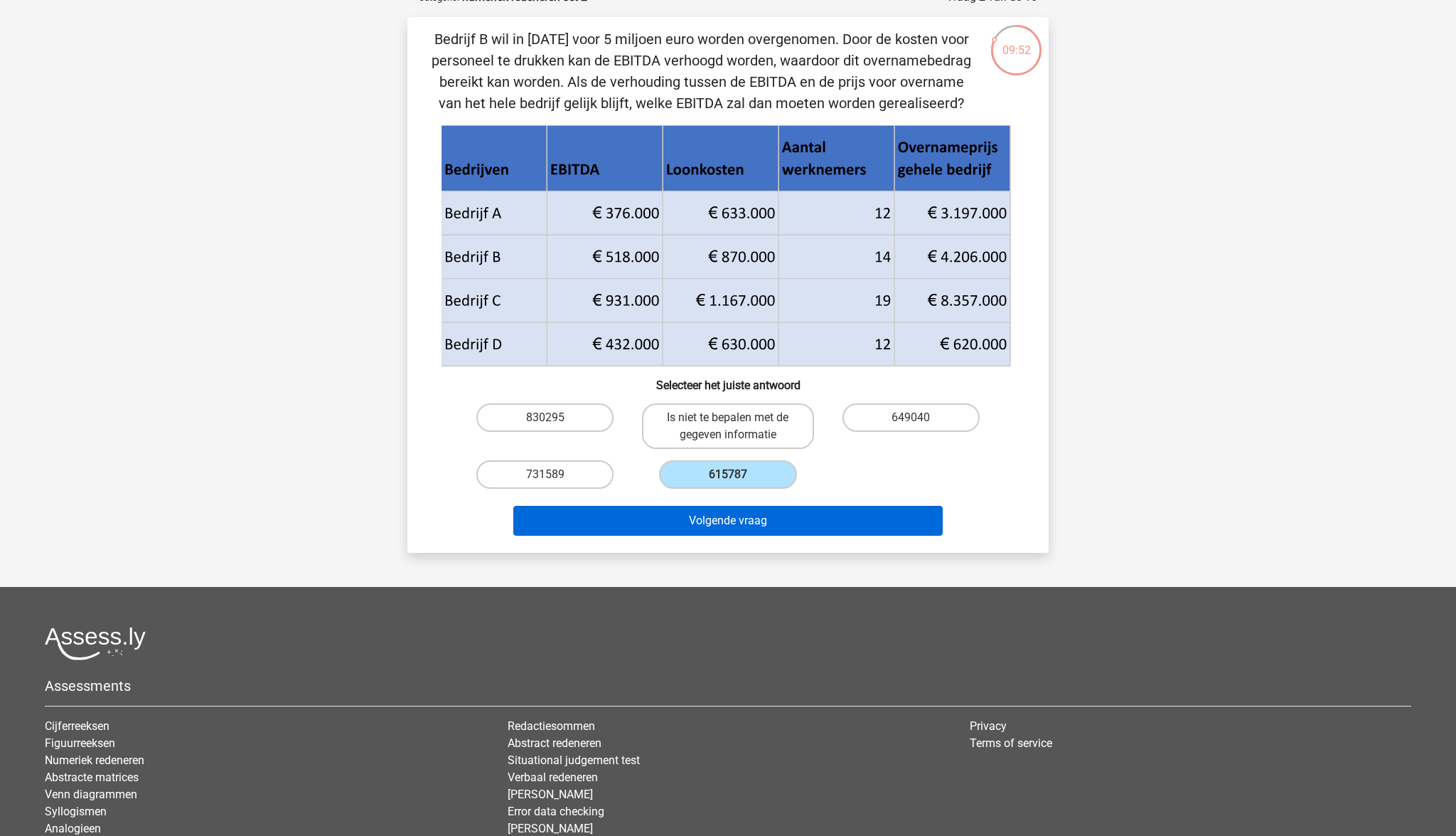
click at [746, 525] on button "Volgende vraag" at bounding box center [729, 521] width 431 height 30
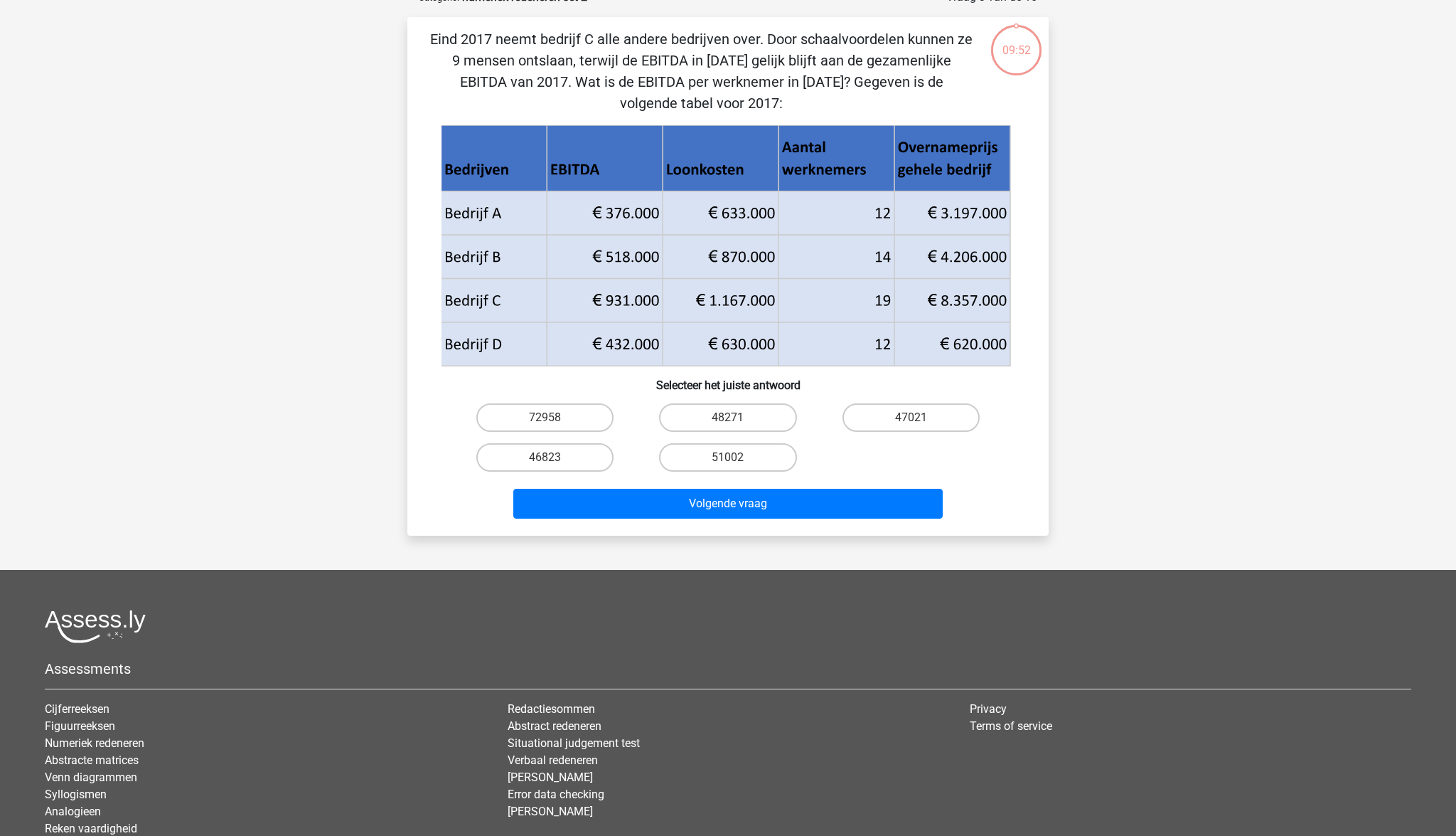
scroll to position [71, 0]
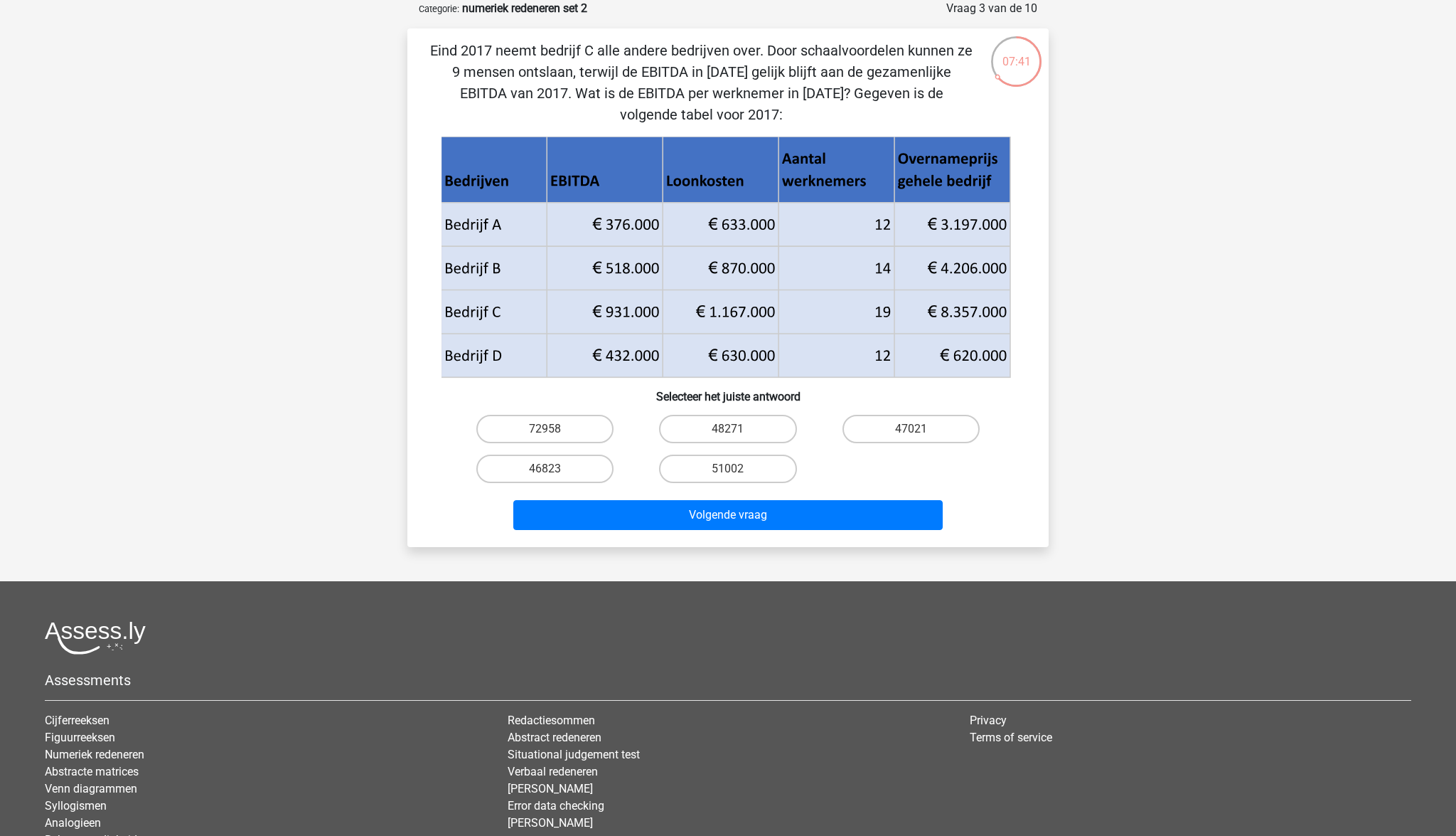
click at [912, 433] on input "47021" at bounding box center [915, 433] width 9 height 9
radio input "true"
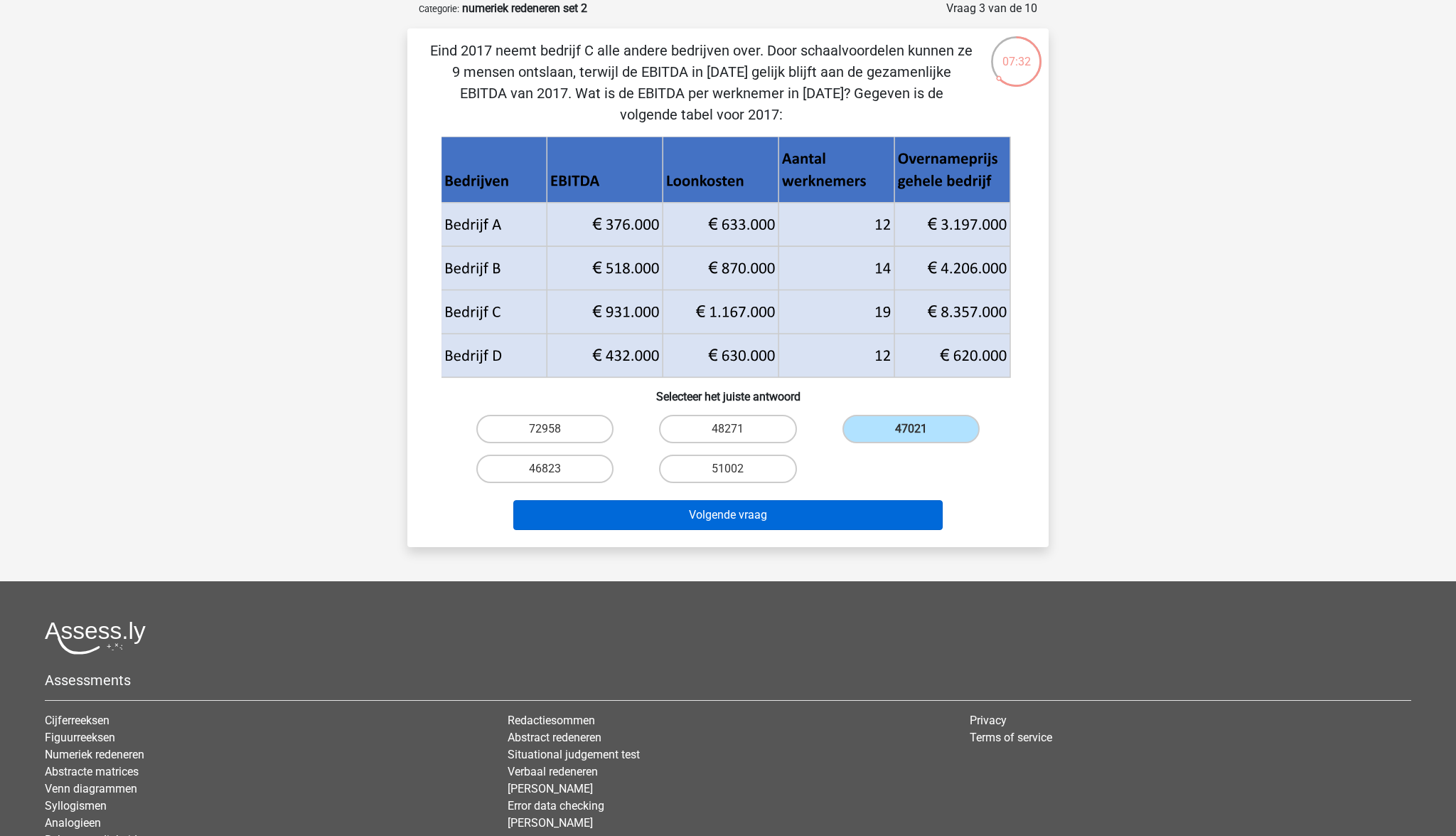
click at [788, 511] on button "Volgende vraag" at bounding box center [729, 515] width 431 height 30
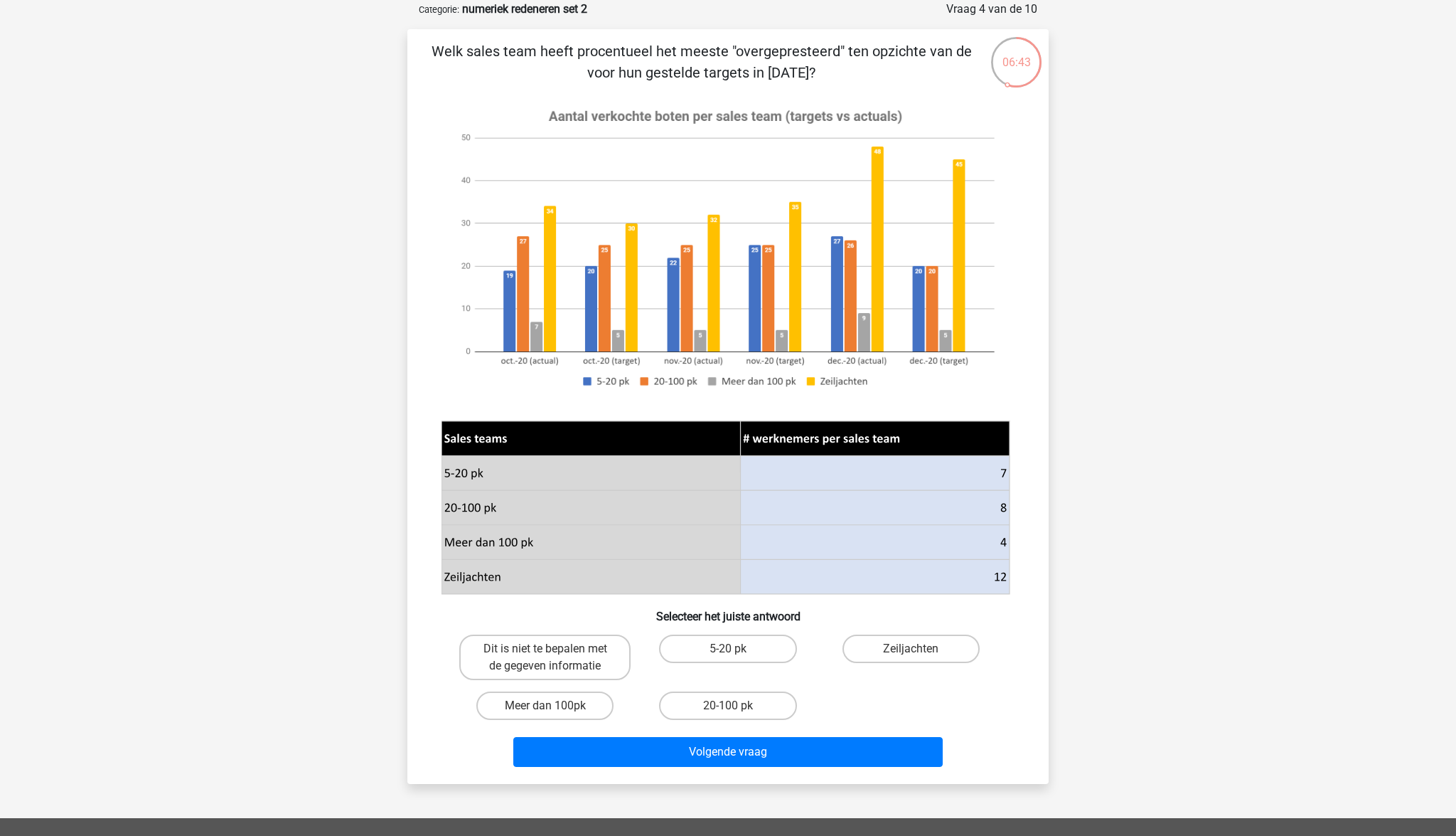
scroll to position [70, 0]
click at [570, 712] on label "Meer dan 100pk" at bounding box center [545, 705] width 137 height 28
click at [555, 712] on input "Meer dan 100pk" at bounding box center [549, 710] width 9 height 9
radio input "true"
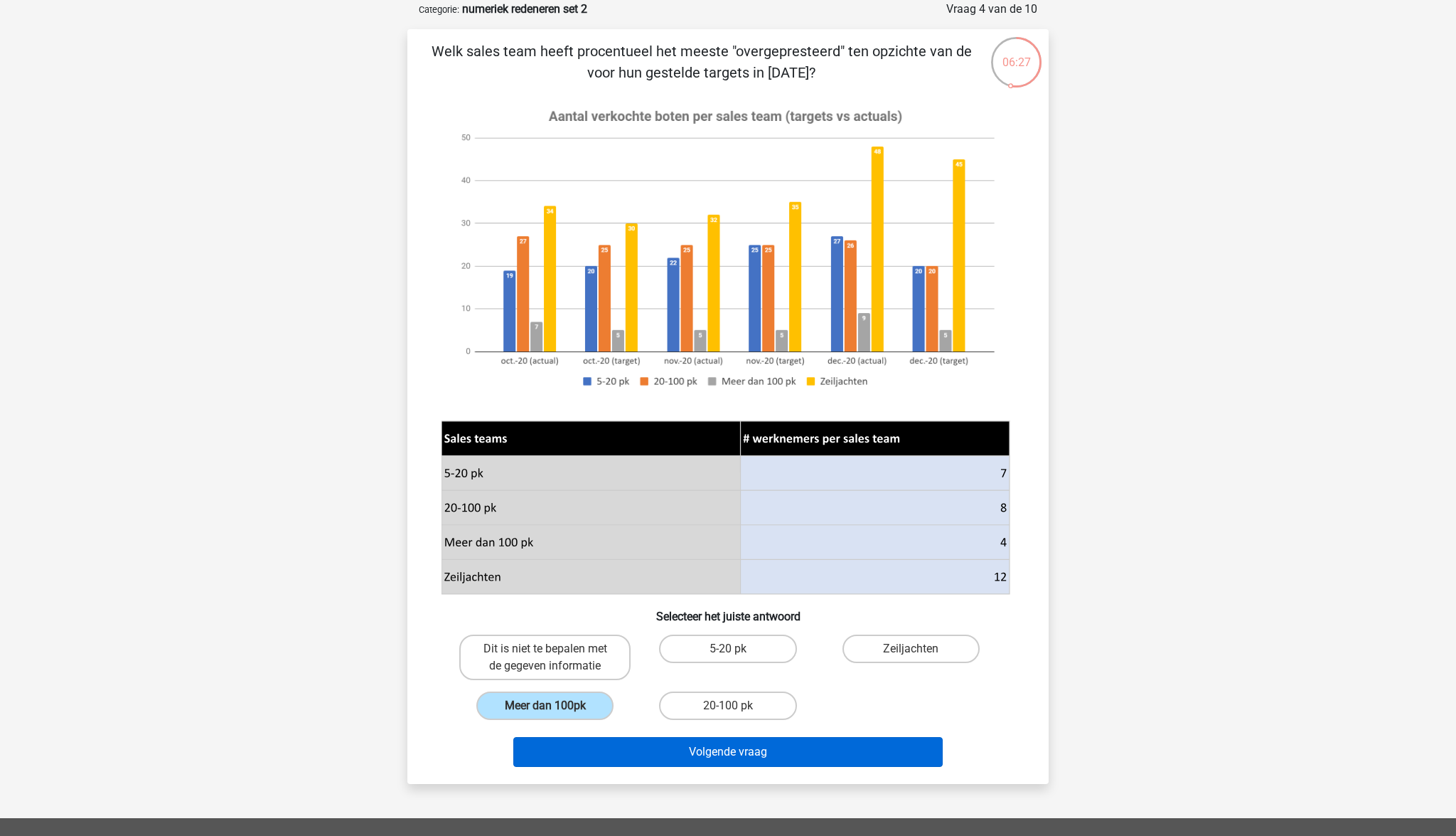
click at [674, 756] on button "Volgende vraag" at bounding box center [729, 752] width 431 height 30
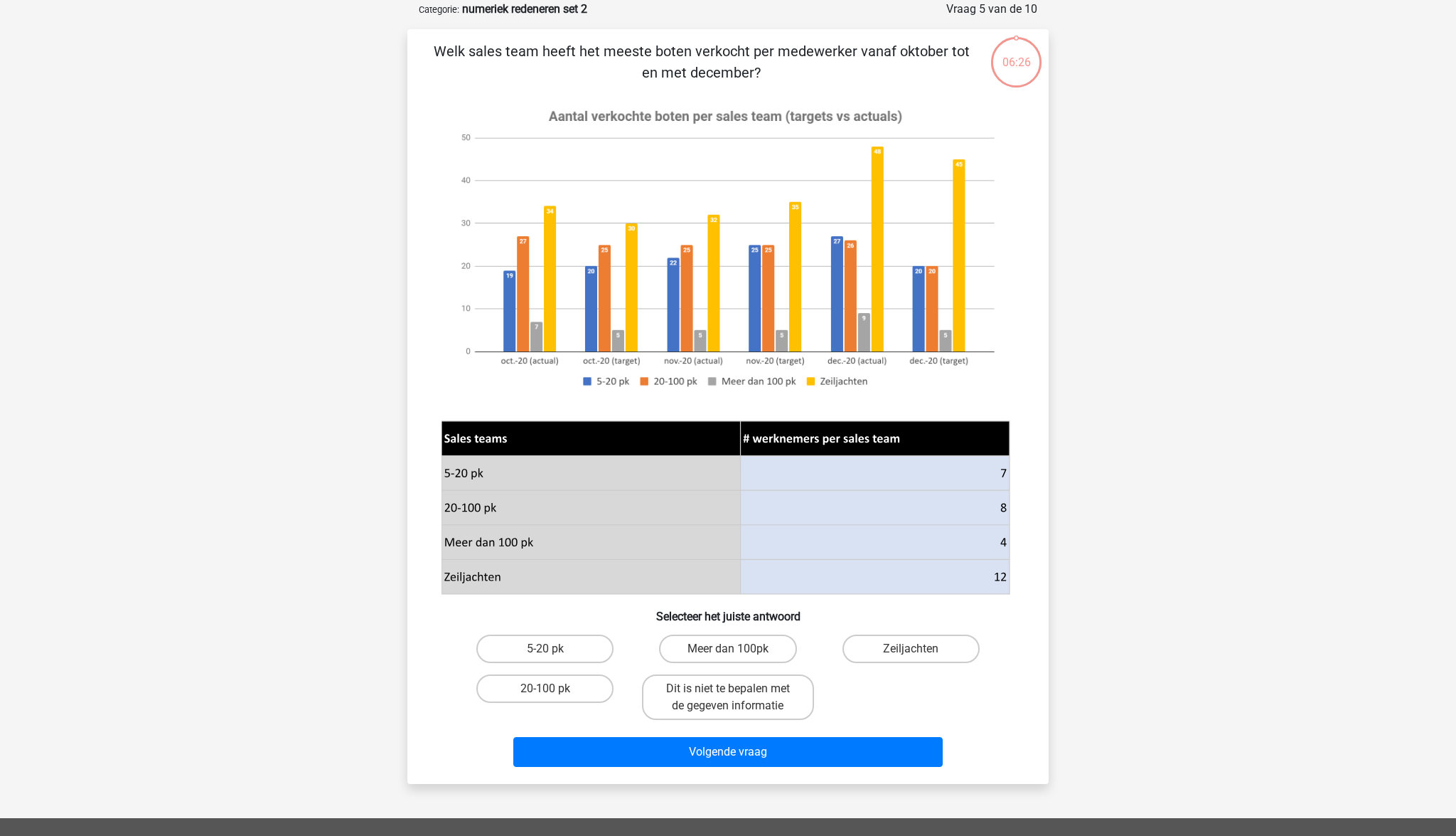
scroll to position [71, 0]
click at [573, 690] on label "20-100 pk" at bounding box center [545, 687] width 137 height 28
click at [555, 690] on input "20-100 pk" at bounding box center [549, 692] width 9 height 9
radio input "true"
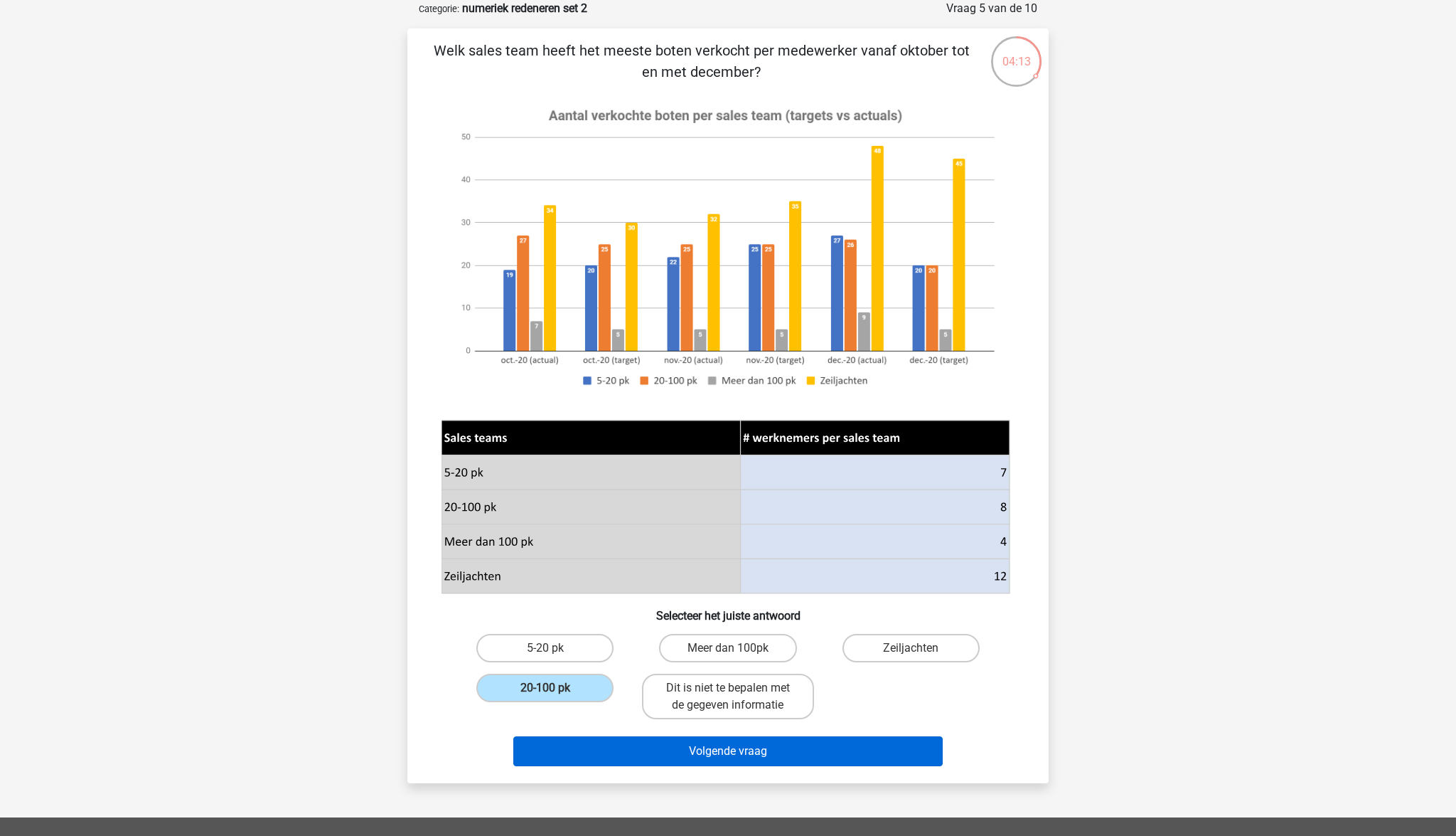
click at [751, 753] on button "Volgende vraag" at bounding box center [729, 751] width 431 height 30
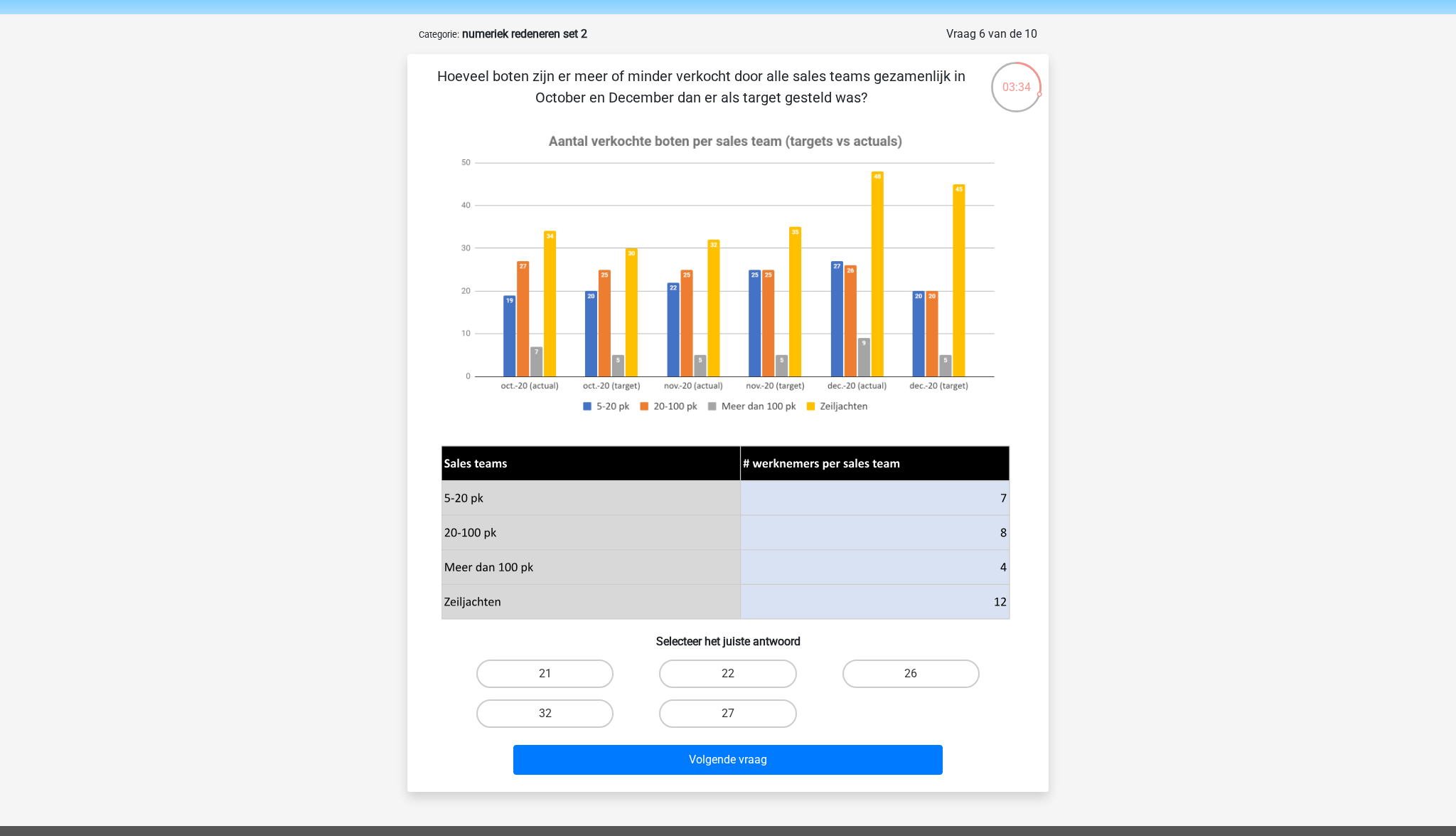
scroll to position [45, 0]
click at [713, 714] on label "27" at bounding box center [727, 713] width 137 height 28
click at [728, 714] on input "27" at bounding box center [732, 718] width 9 height 9
radio input "true"
click at [725, 753] on button "Volgende vraag" at bounding box center [729, 760] width 431 height 30
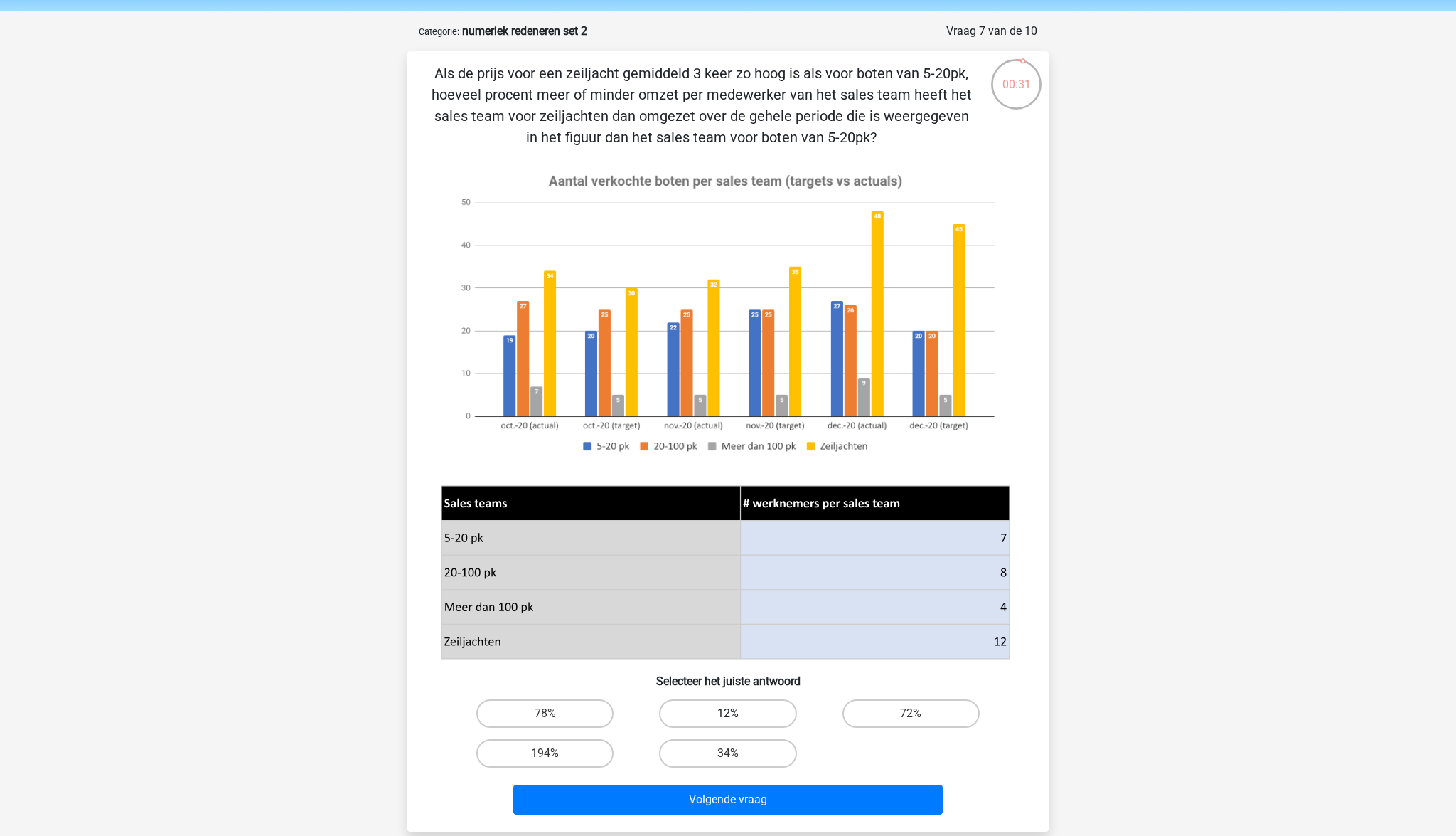
scroll to position [48, 0]
click at [562, 751] on label "194%" at bounding box center [545, 753] width 137 height 28
click at [555, 753] on input "194%" at bounding box center [549, 757] width 9 height 9
radio input "true"
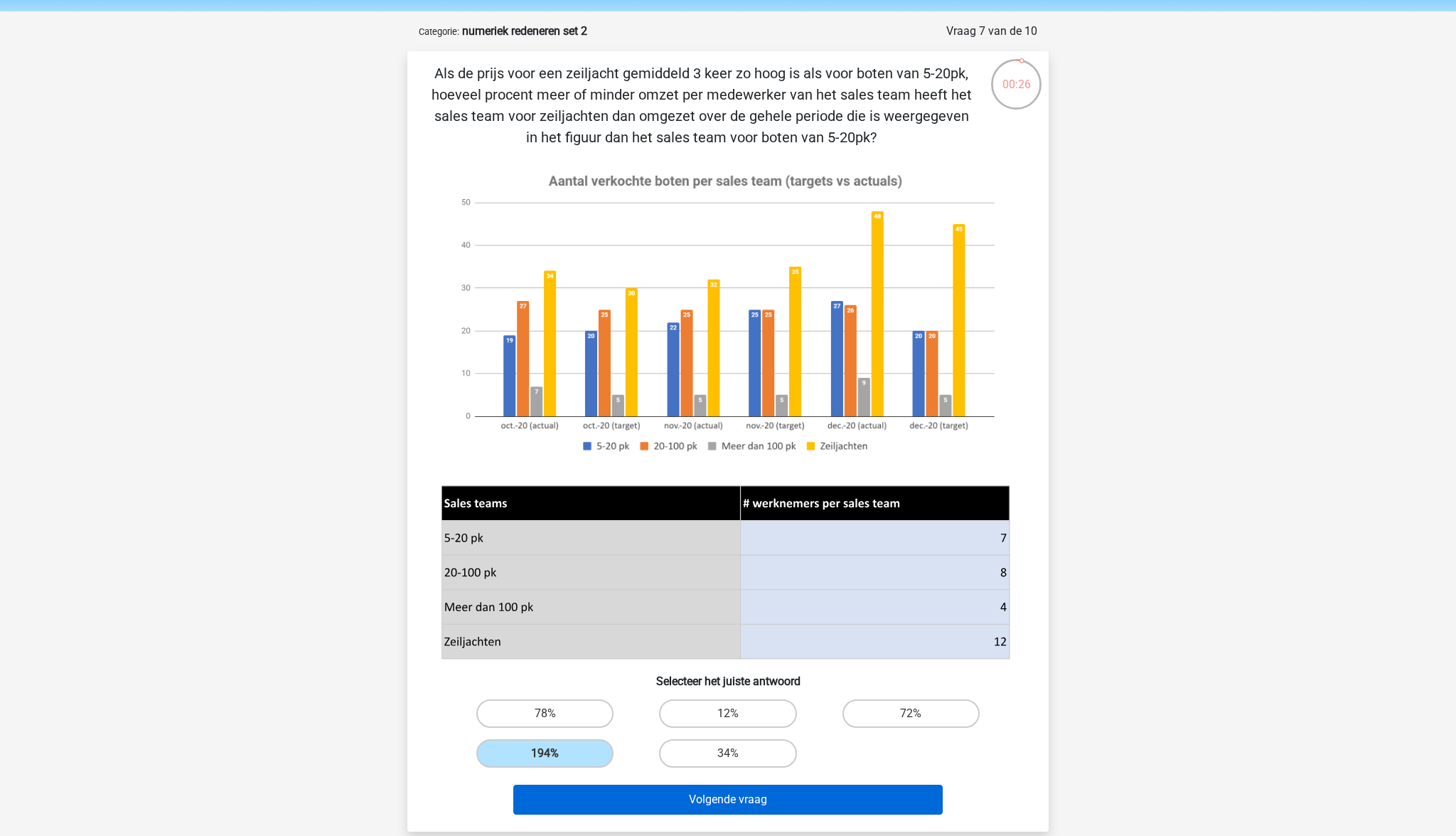
click at [740, 802] on button "Volgende vraag" at bounding box center [729, 799] width 431 height 30
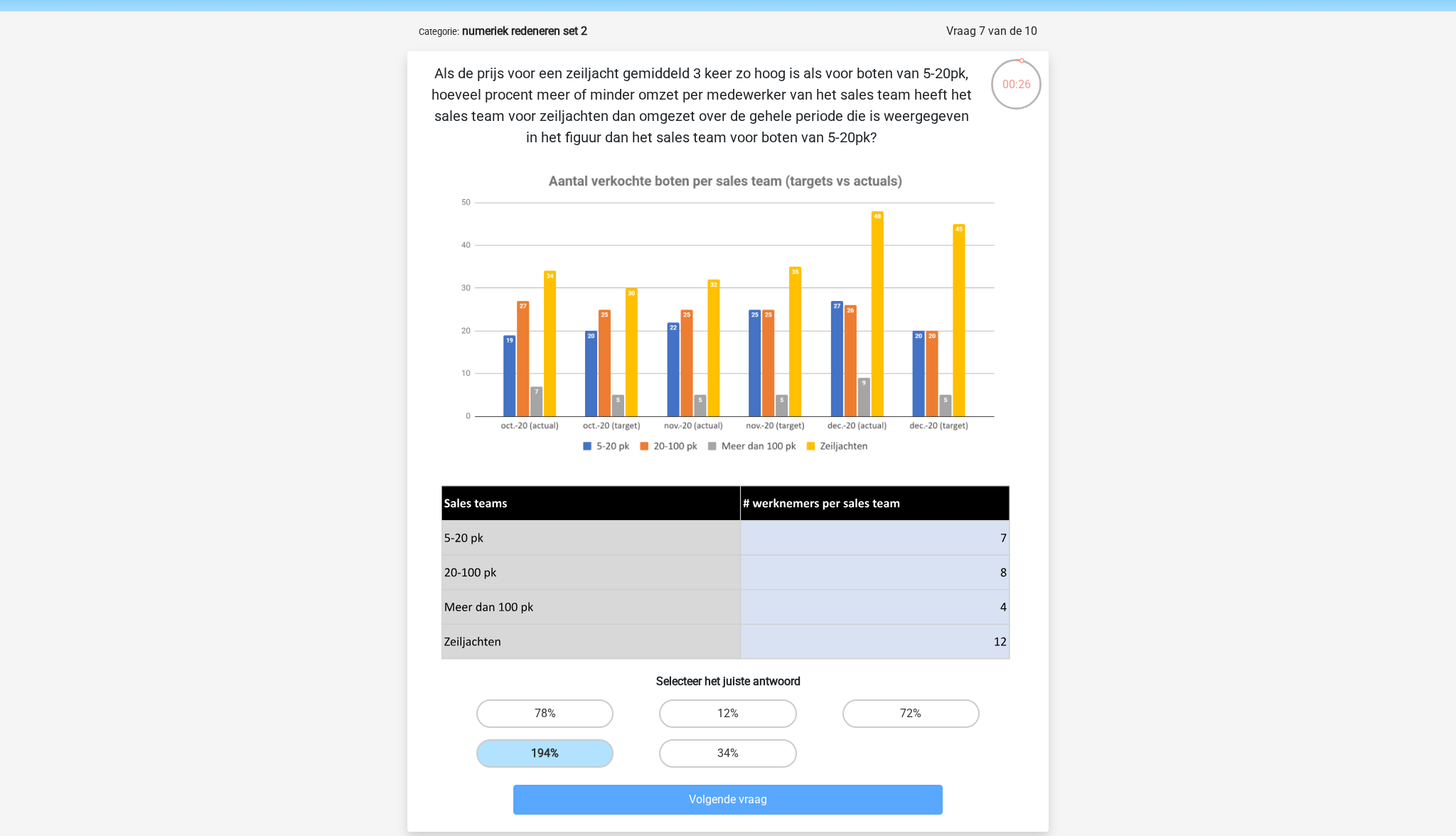
scroll to position [71, 0]
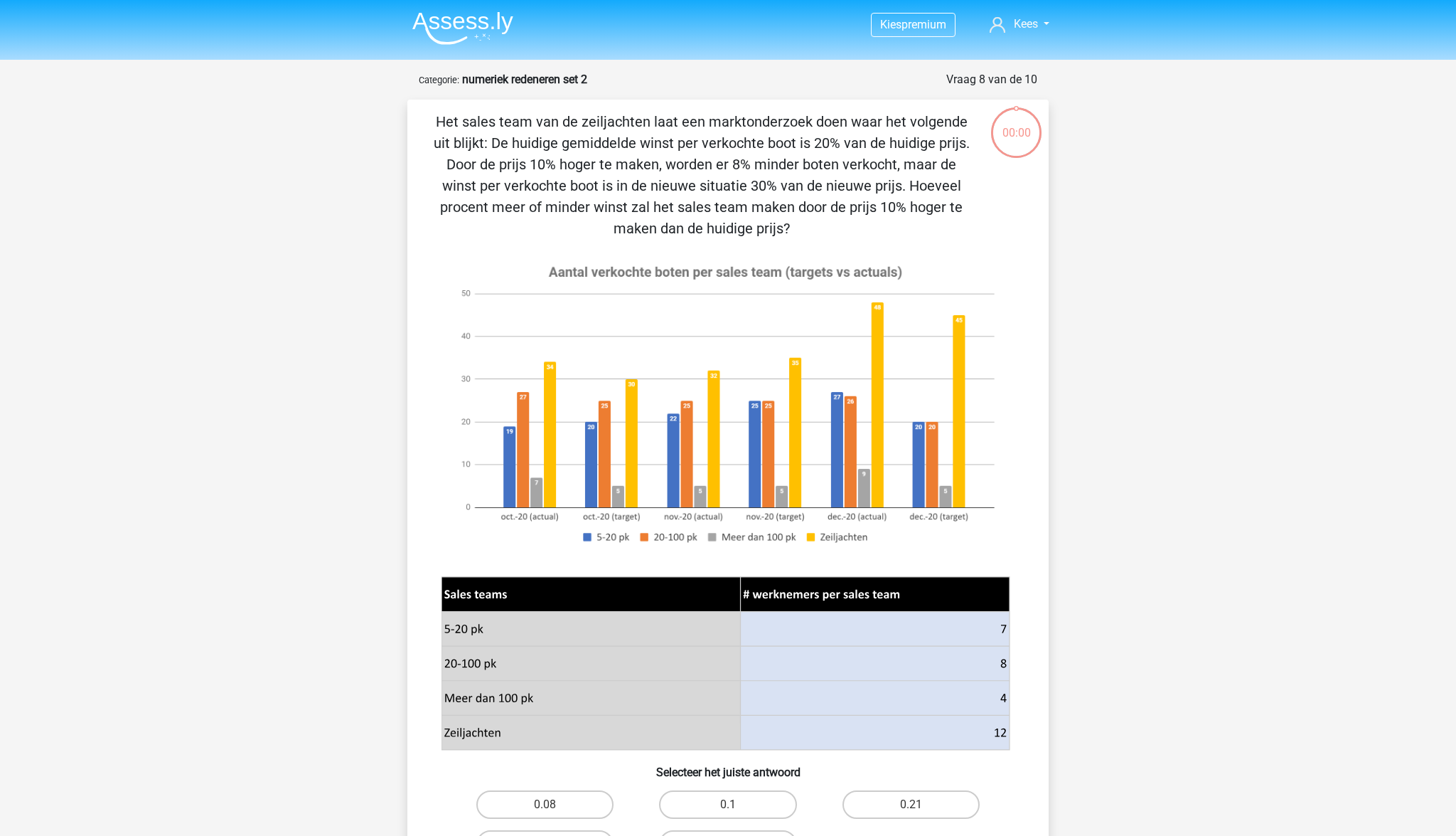
scroll to position [71, 0]
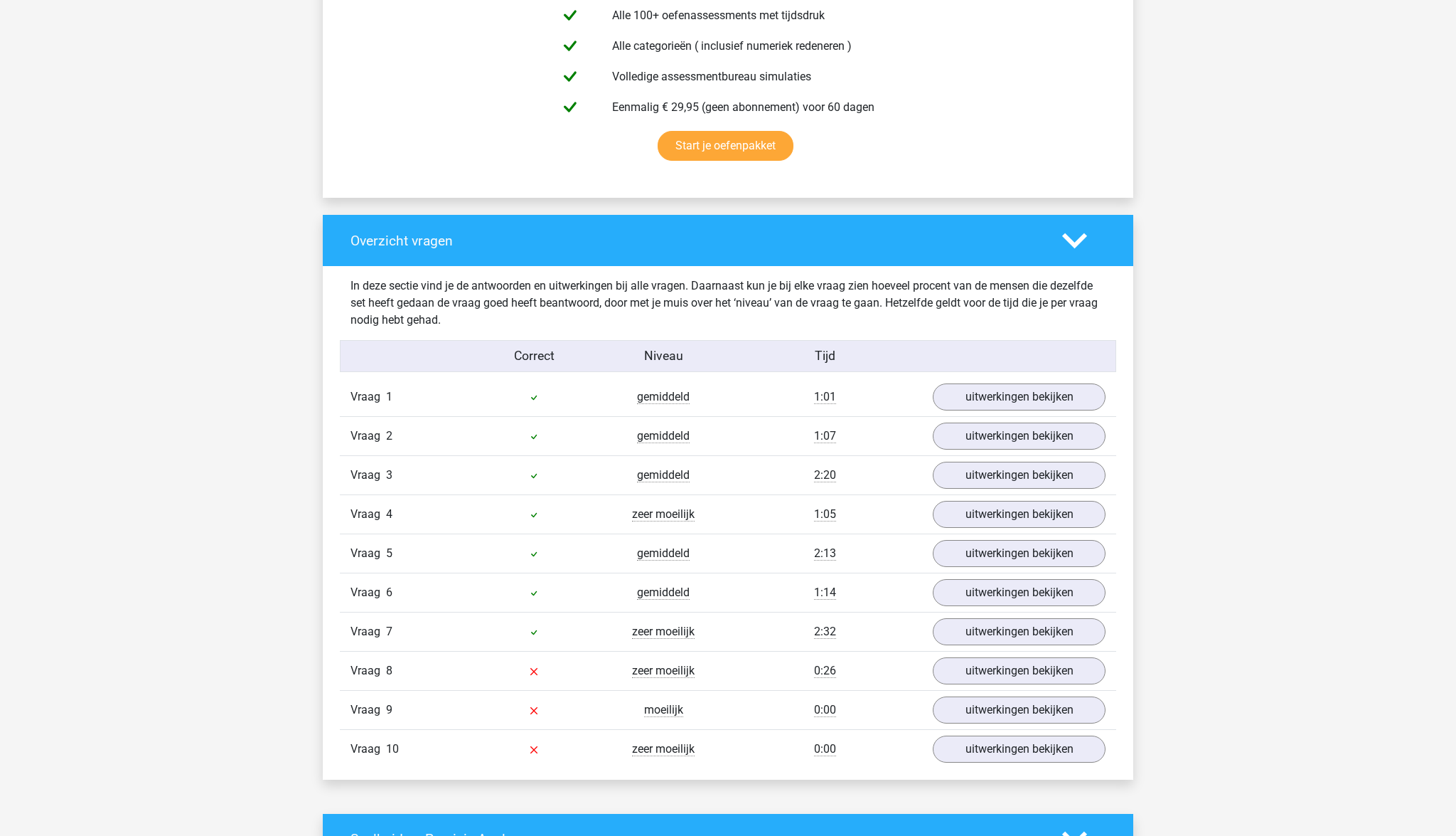
scroll to position [859, 0]
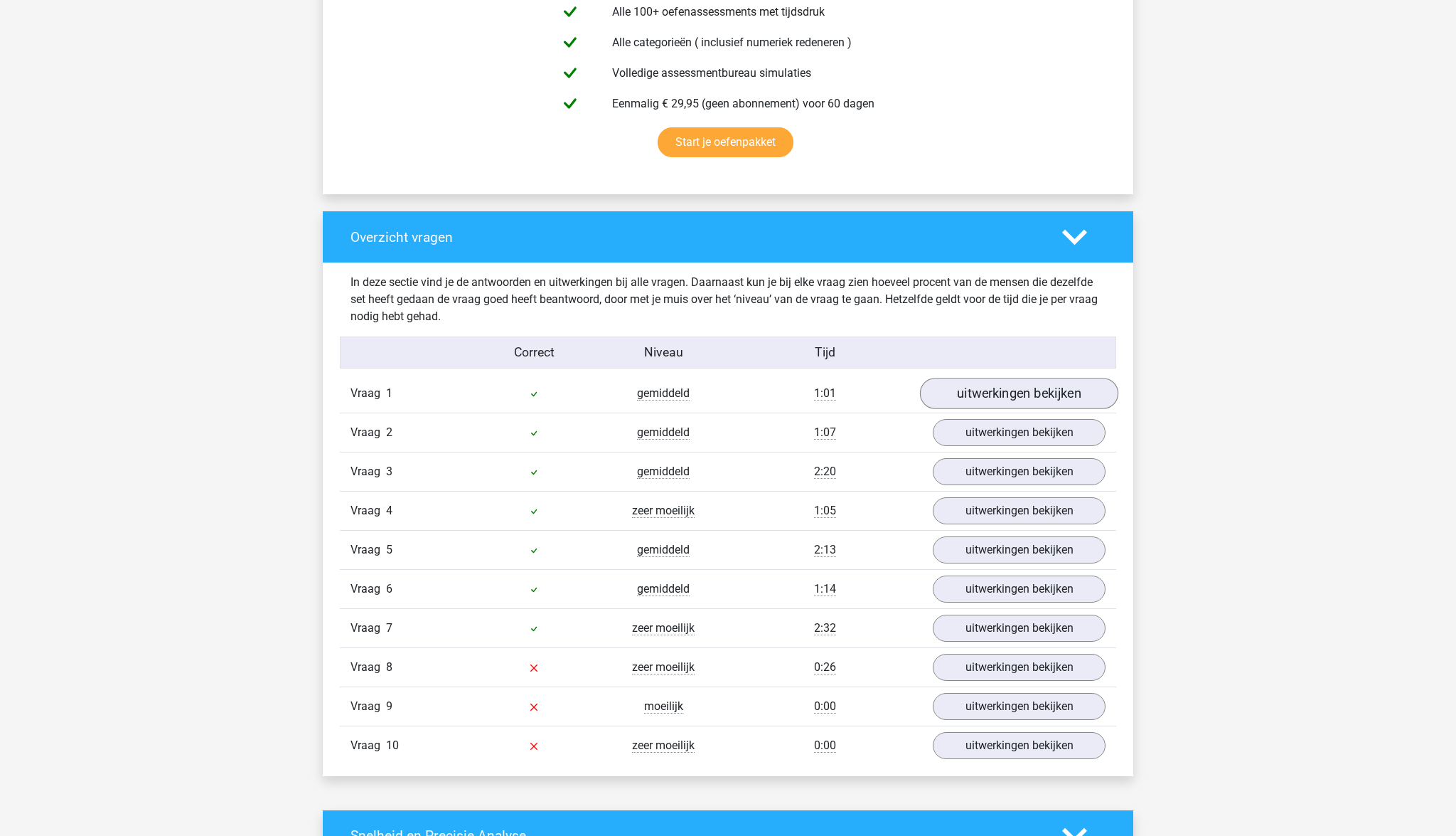
click at [960, 395] on link "uitwerkingen bekijken" at bounding box center [1019, 394] width 199 height 31
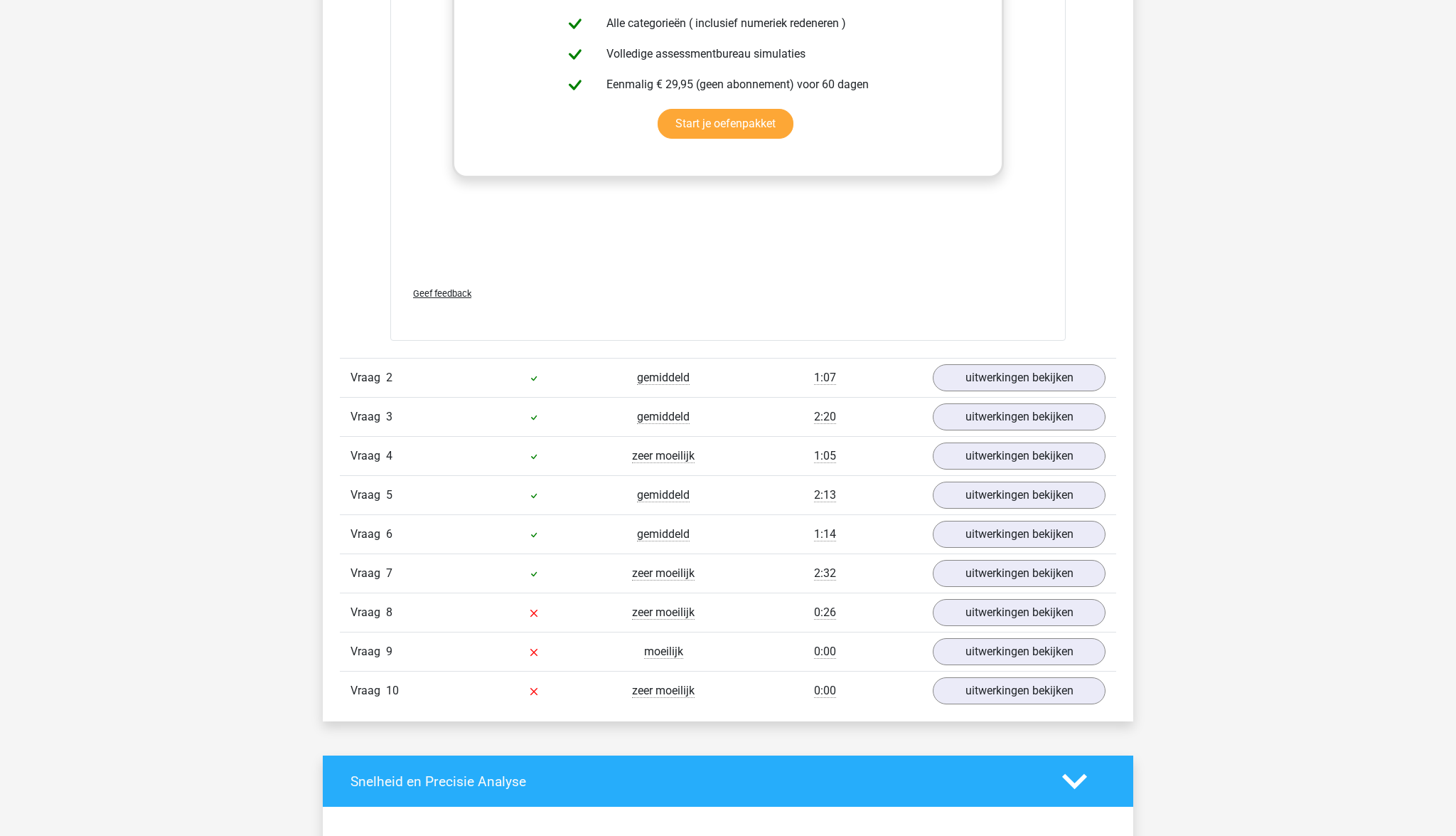
scroll to position [1889, 0]
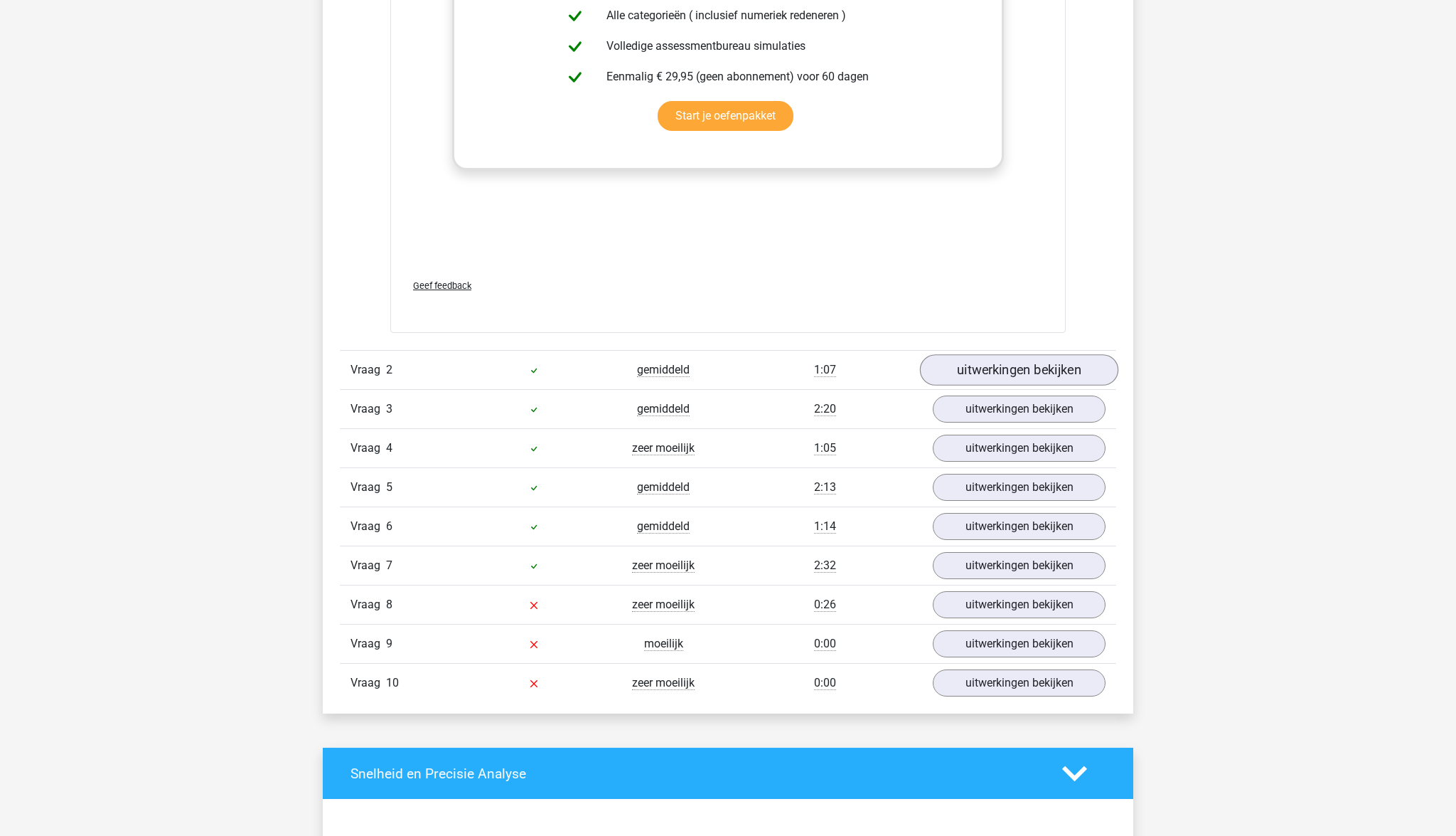
click at [1007, 364] on link "uitwerkingen bekijken" at bounding box center [1019, 370] width 199 height 31
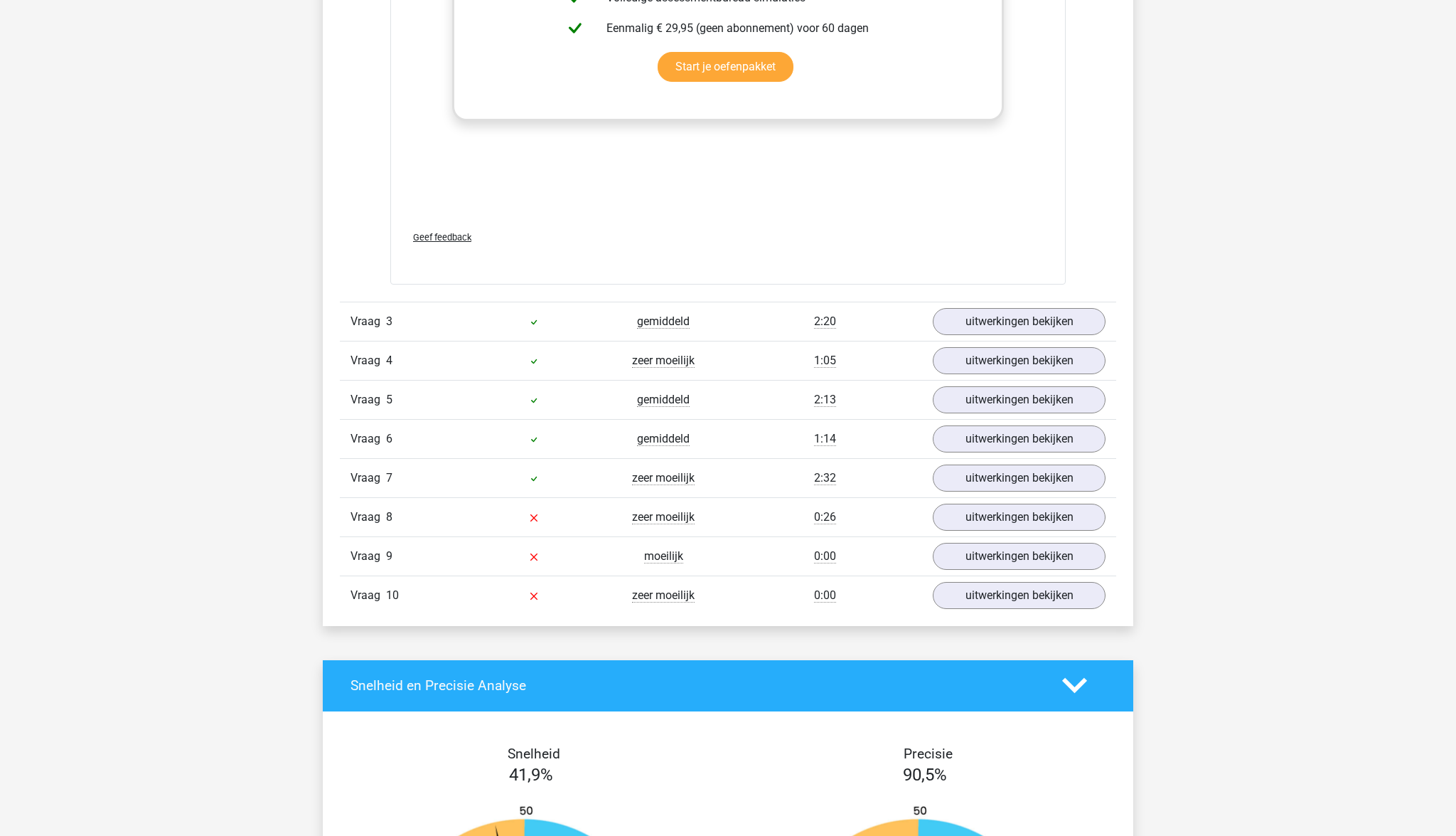
scroll to position [2982, 0]
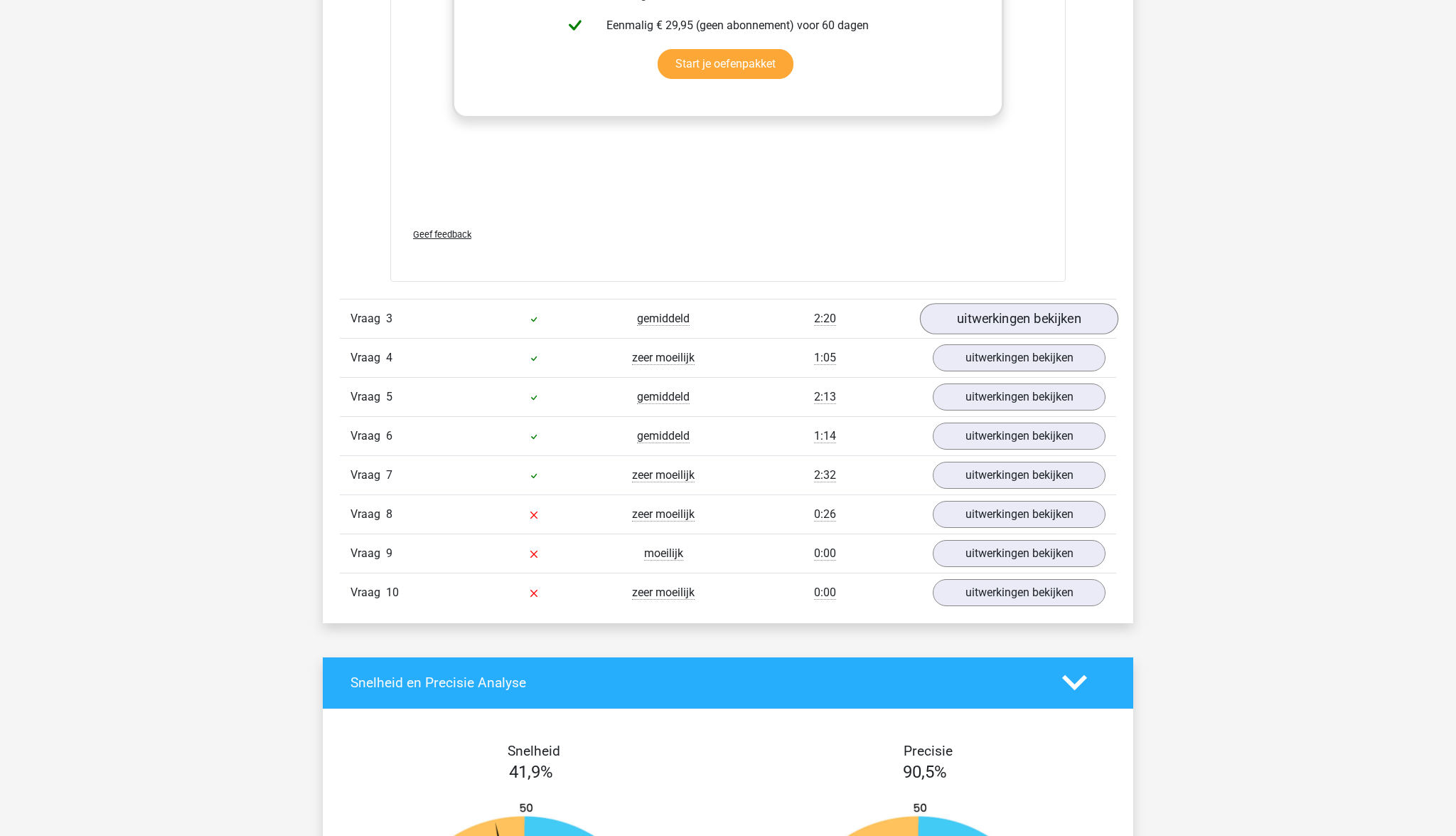
click at [976, 321] on link "uitwerkingen bekijken" at bounding box center [1019, 318] width 199 height 31
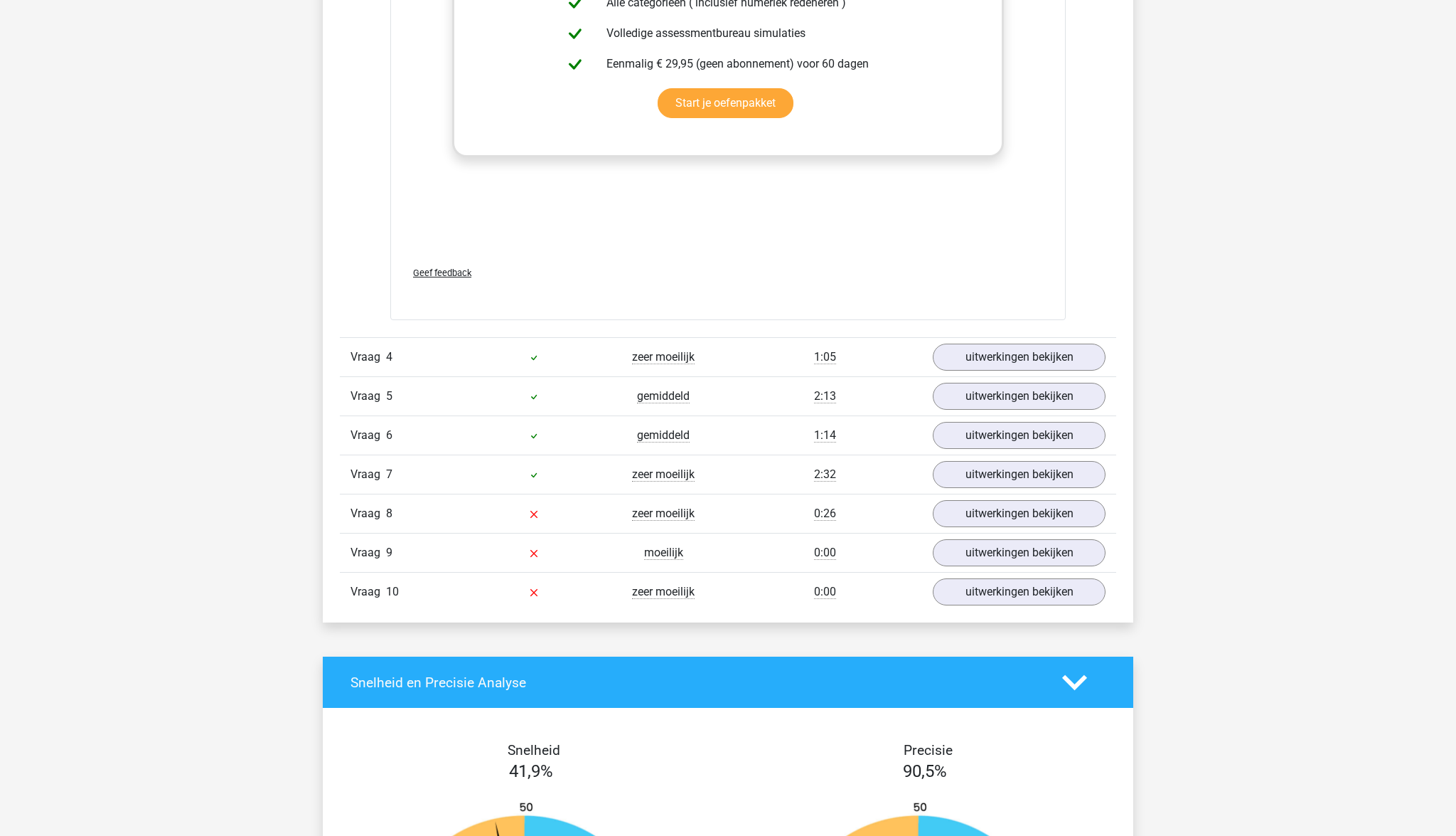
scroll to position [3986, 0]
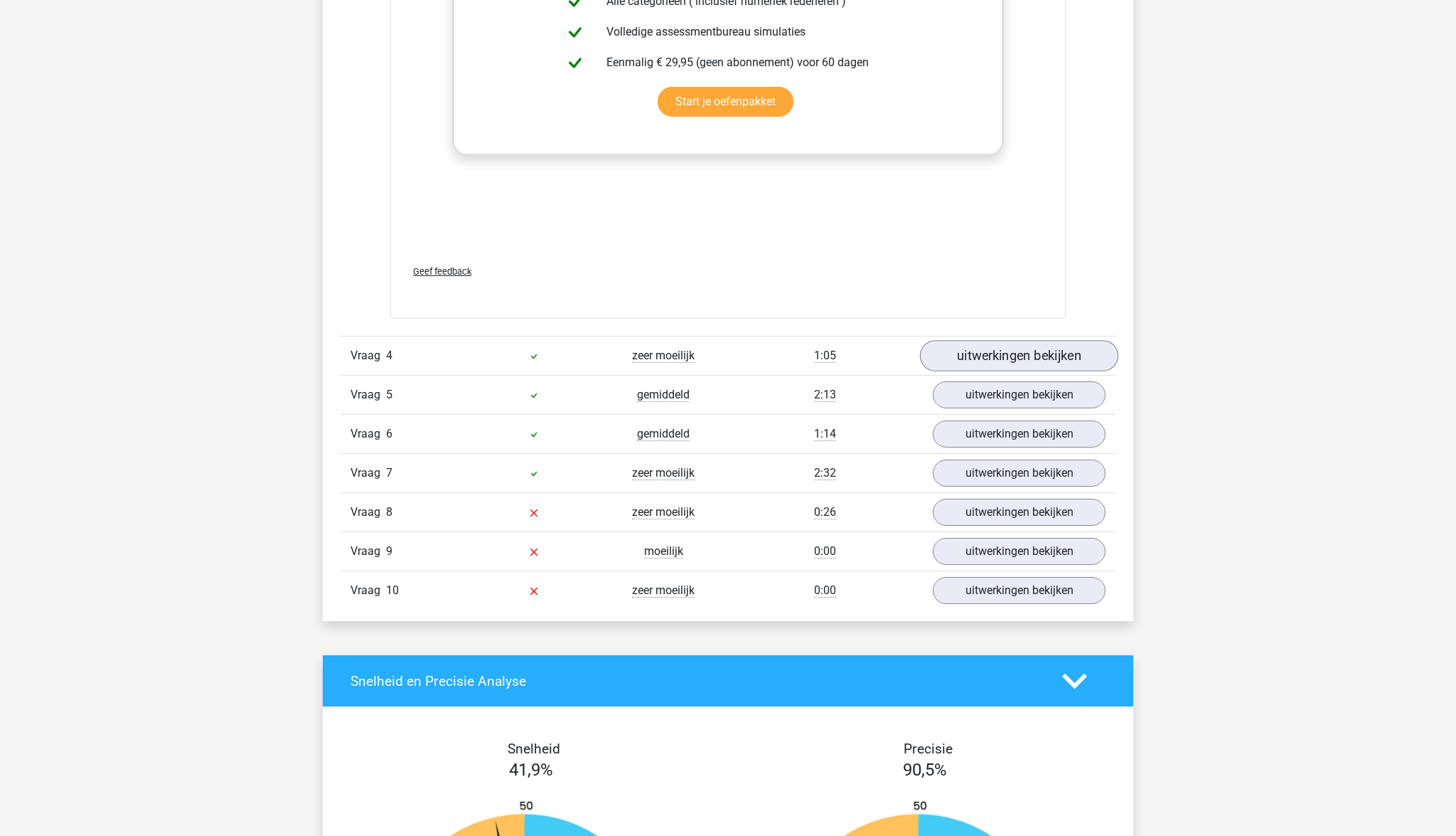
click at [979, 359] on link "uitwerkingen bekijken" at bounding box center [1019, 355] width 199 height 31
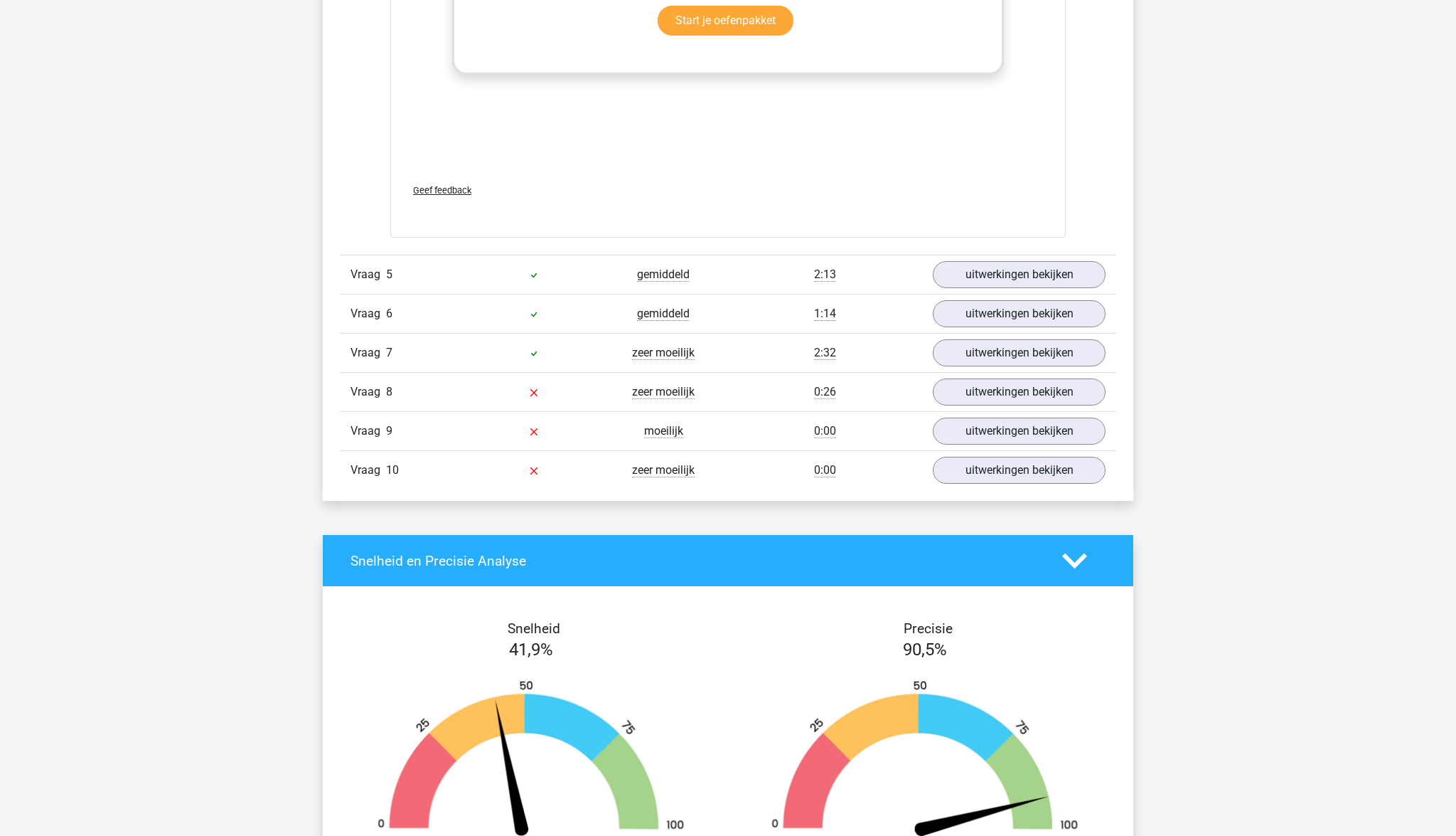
scroll to position [5367, 0]
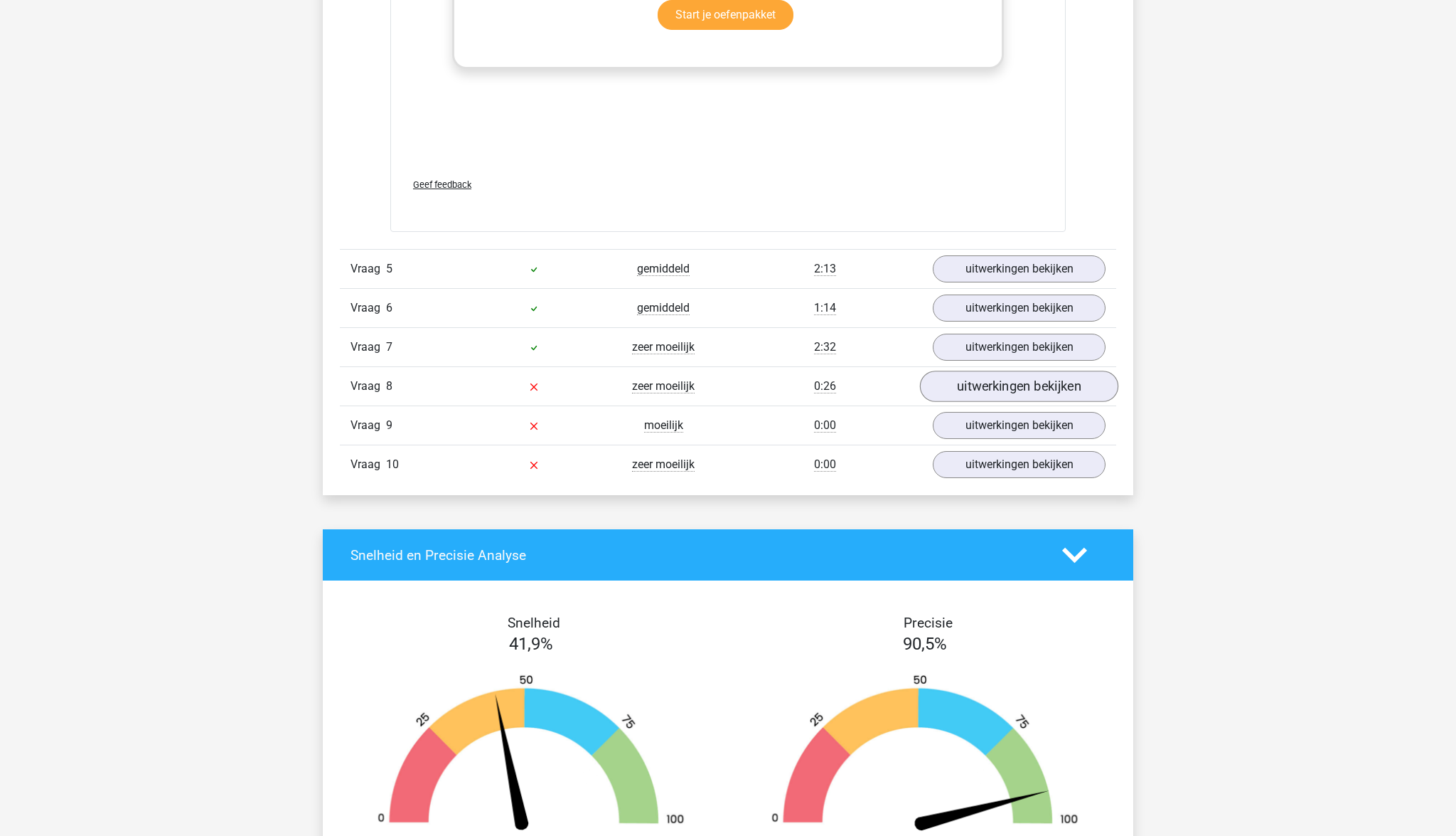
click at [981, 398] on link "uitwerkingen bekijken" at bounding box center [1019, 386] width 199 height 31
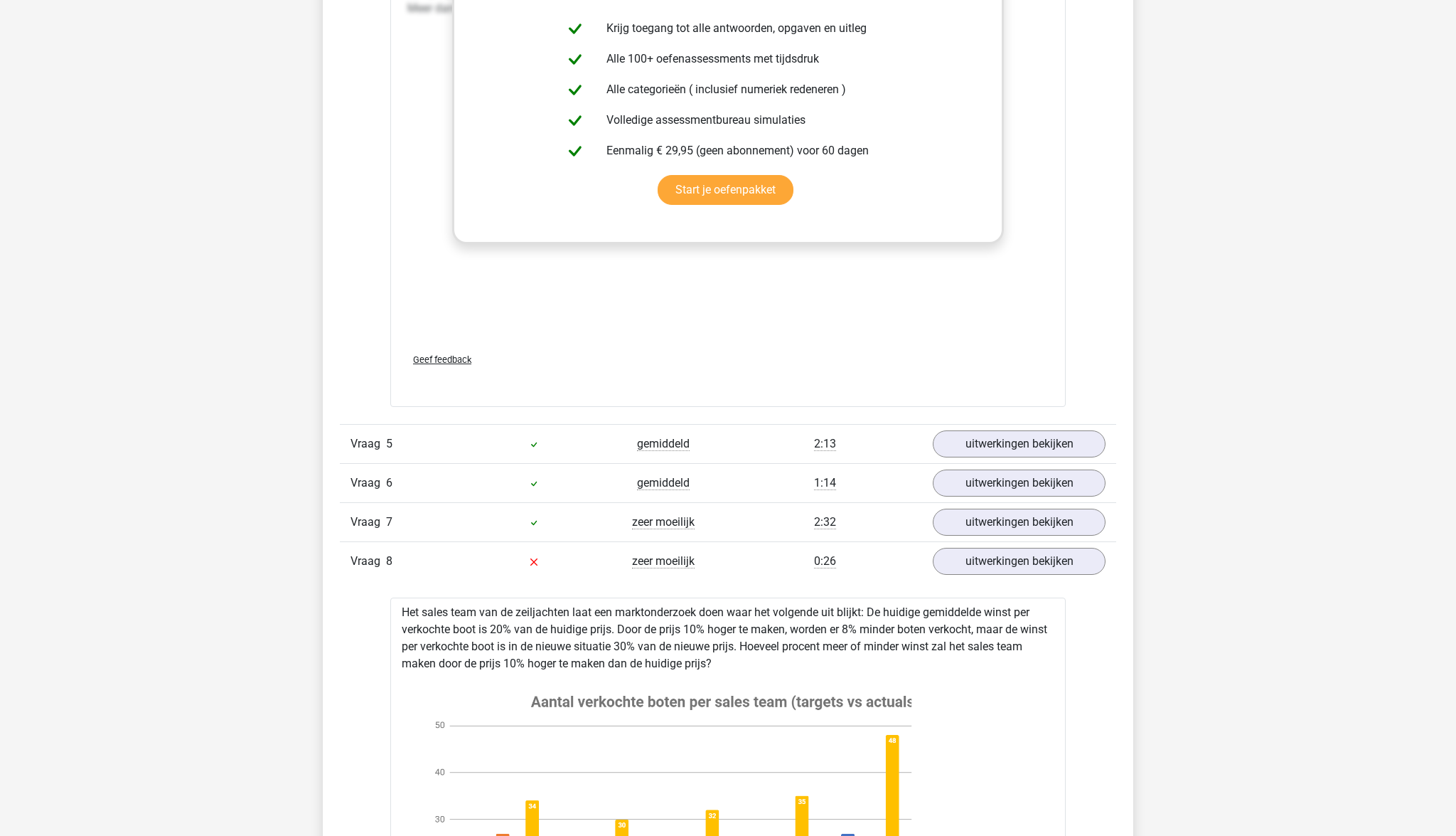
scroll to position [5203, 0]
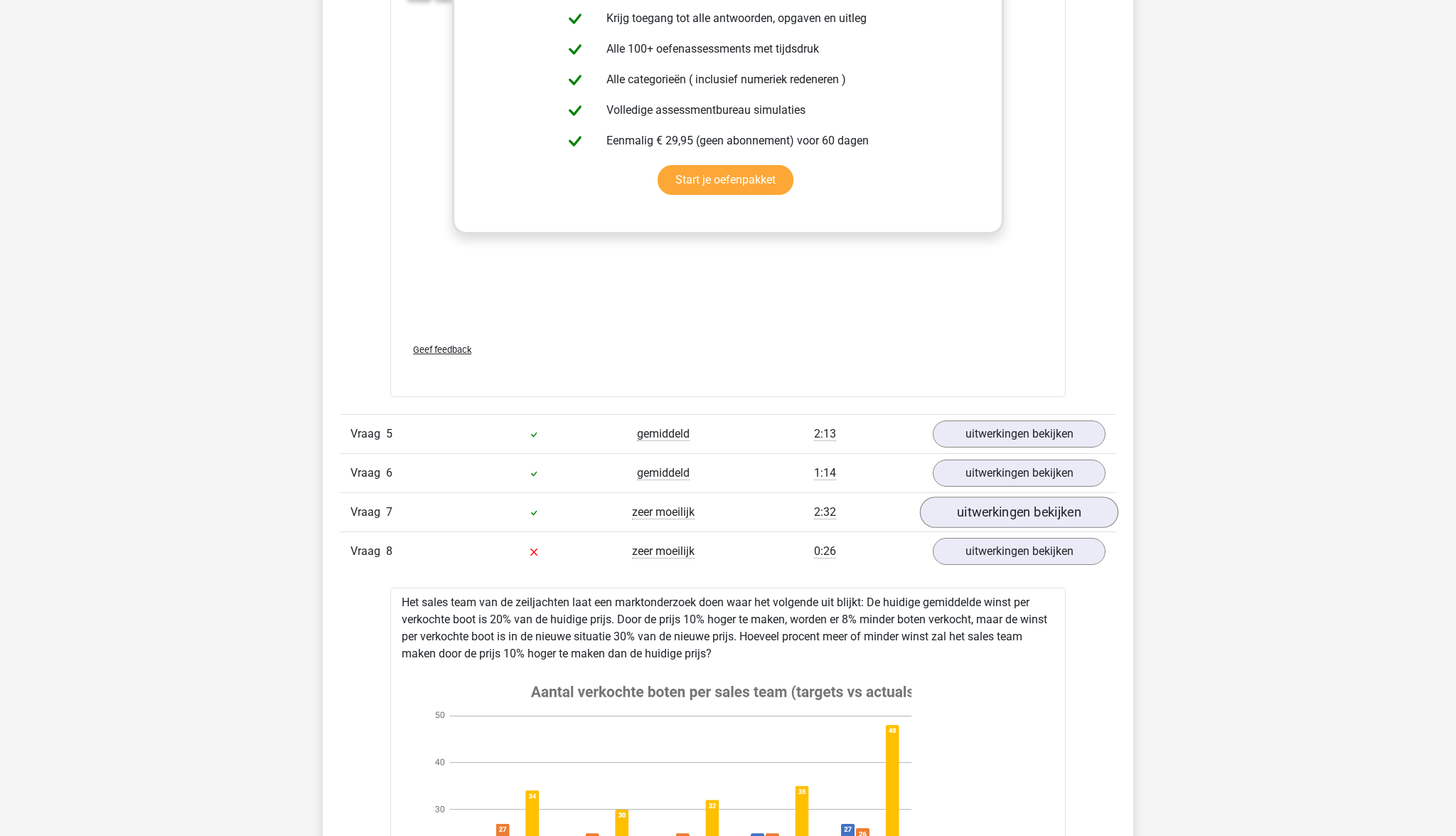
click at [991, 522] on link "uitwerkingen bekijken" at bounding box center [1019, 512] width 199 height 31
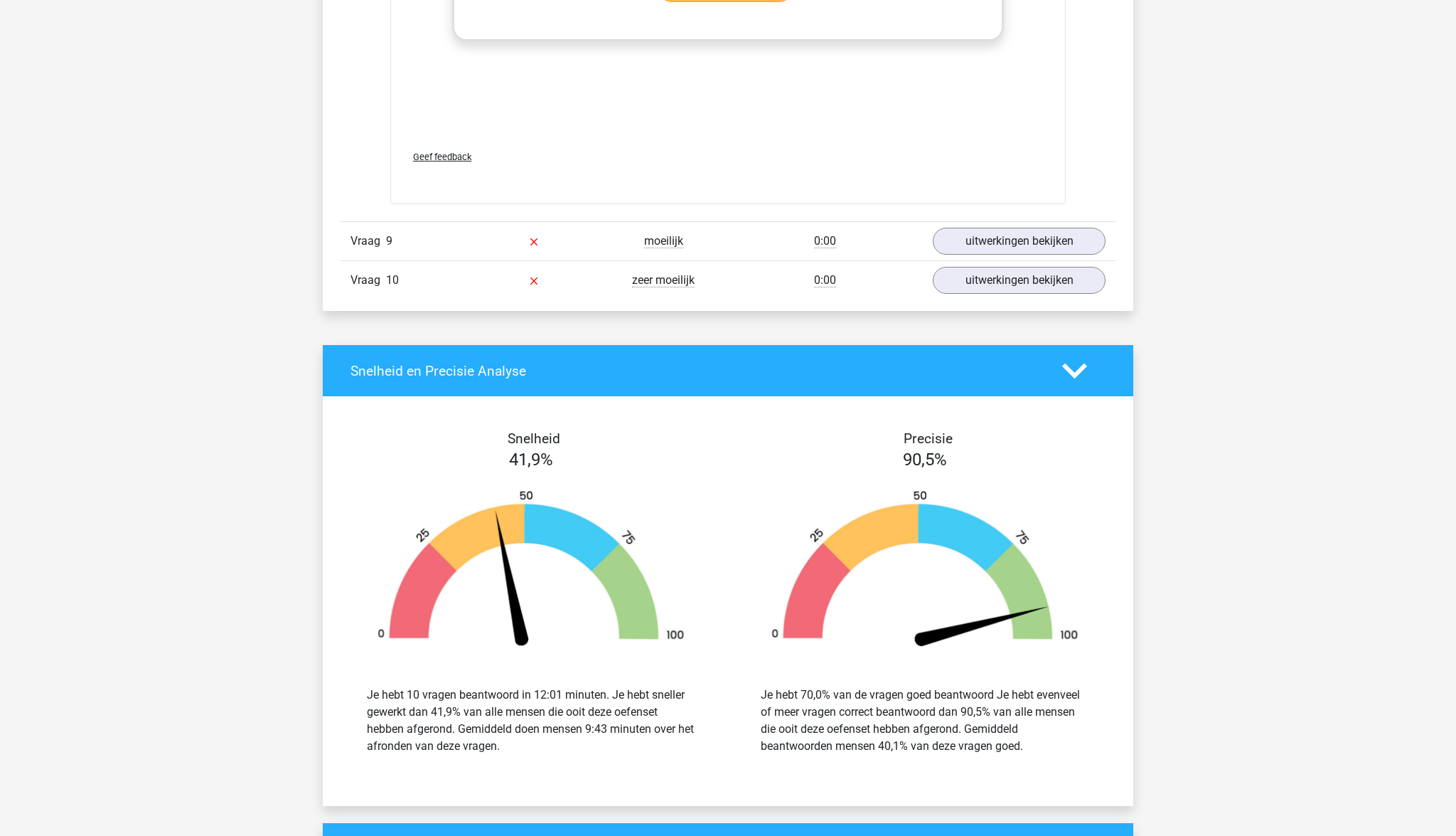
scroll to position [8165, 0]
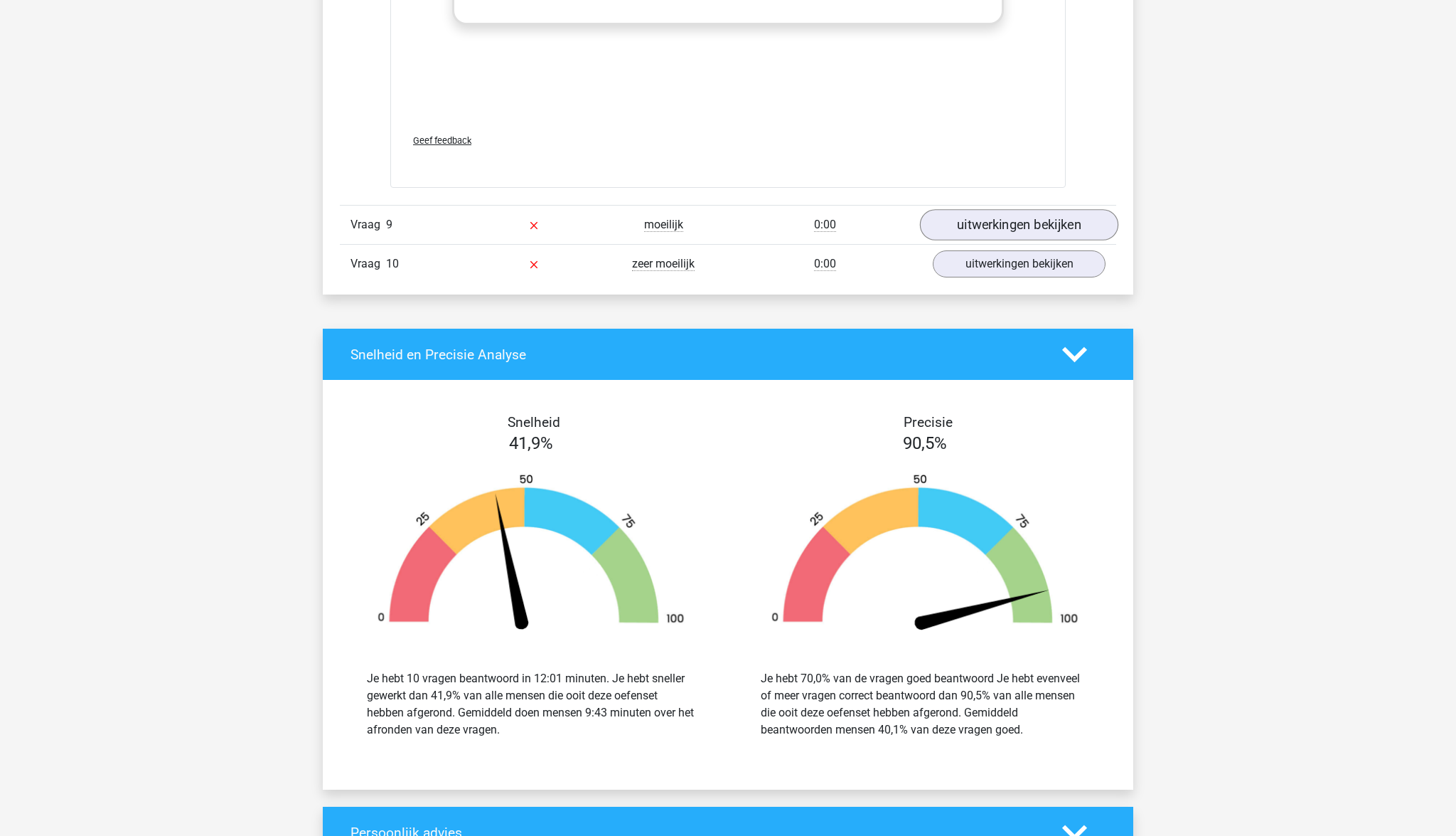
click at [968, 241] on link "uitwerkingen bekijken" at bounding box center [1019, 225] width 199 height 31
